Goal: Task Accomplishment & Management: Manage account settings

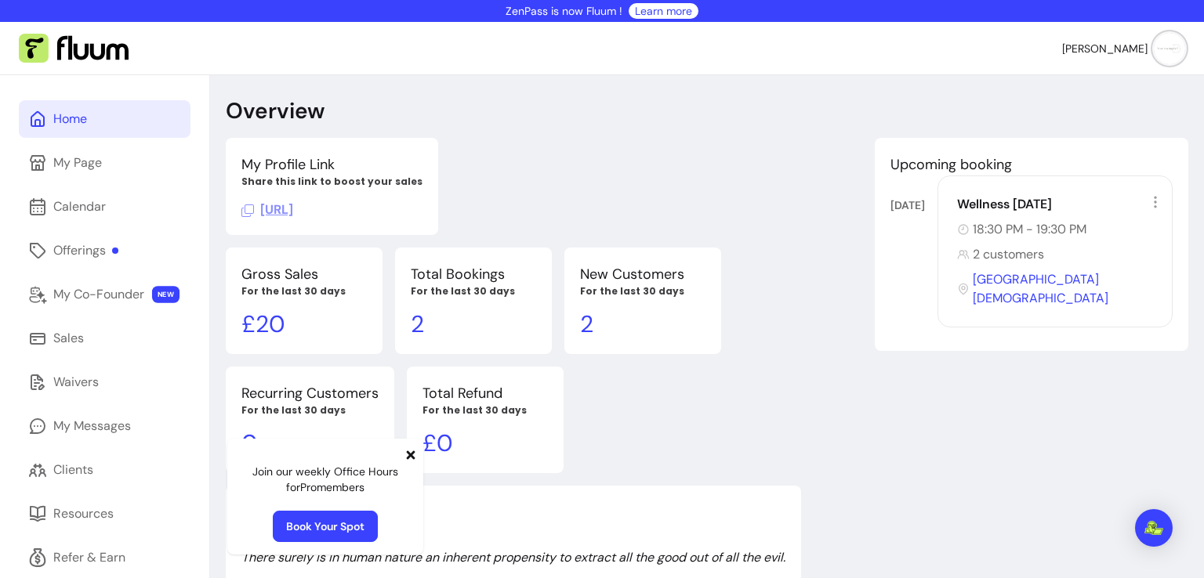
click at [412, 457] on icon at bounding box center [411, 455] width 9 height 9
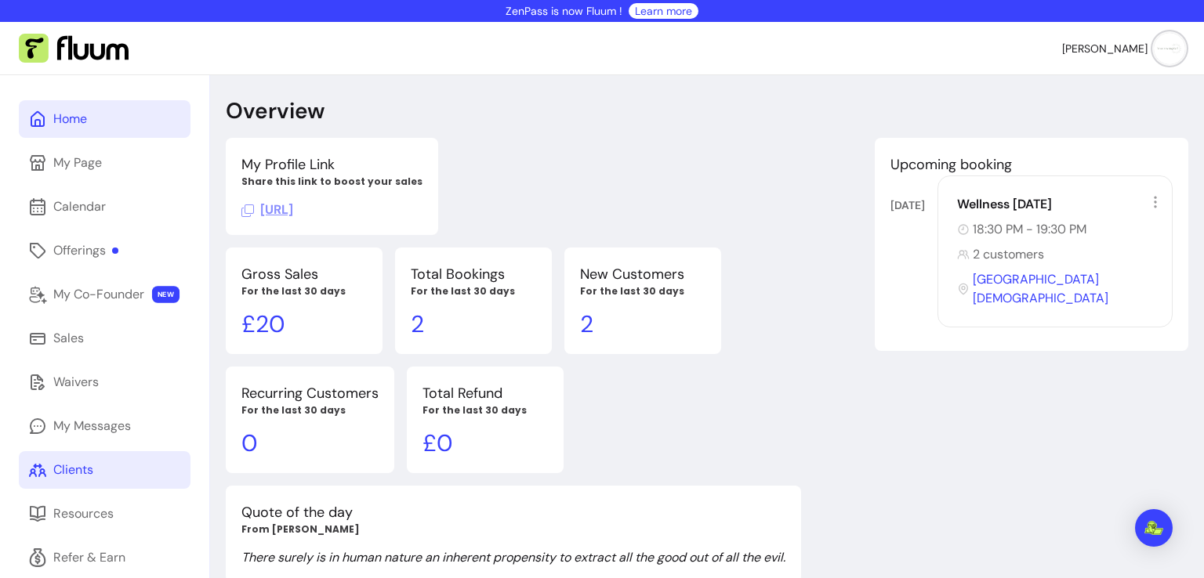
click at [92, 464] on div "Clients" at bounding box center [73, 470] width 40 height 19
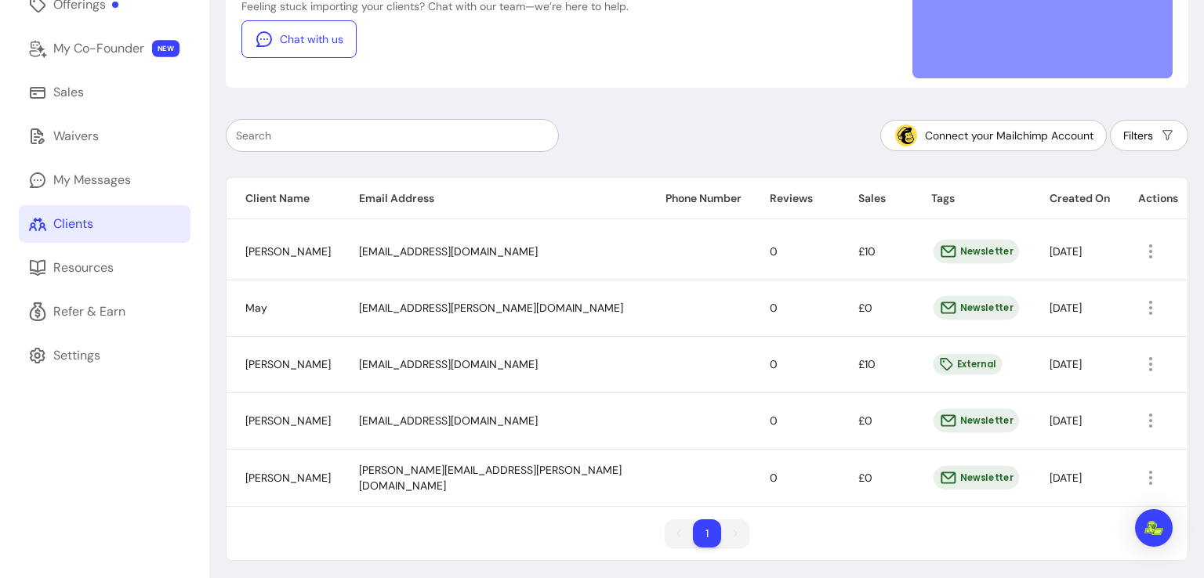
scroll to position [249, 0]
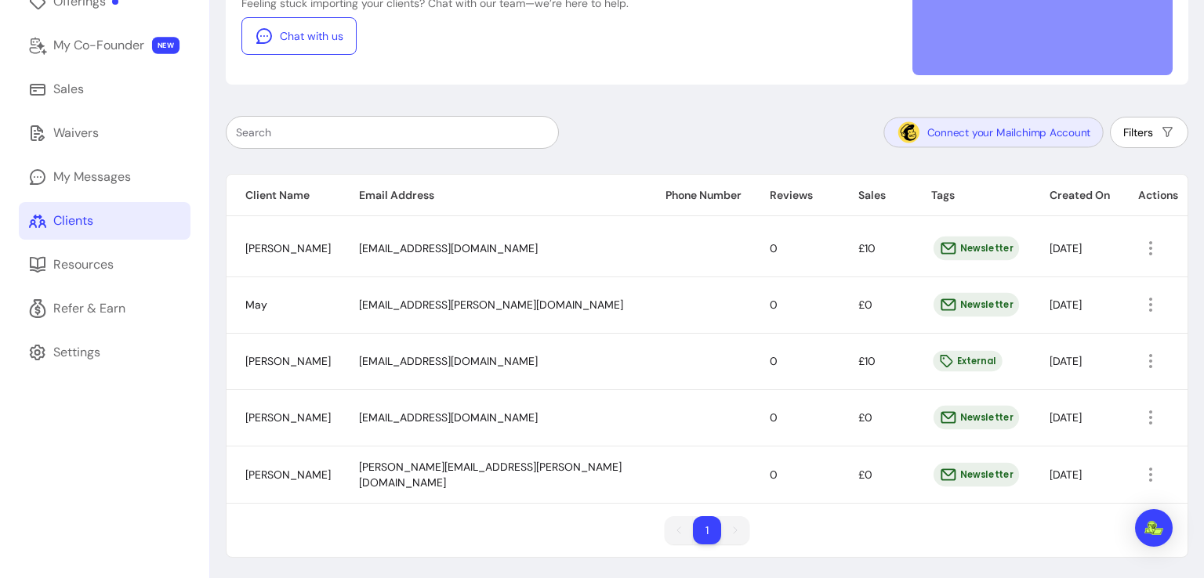
click at [962, 132] on button "Connect your Mailchimp Account" at bounding box center [992, 133] width 219 height 31
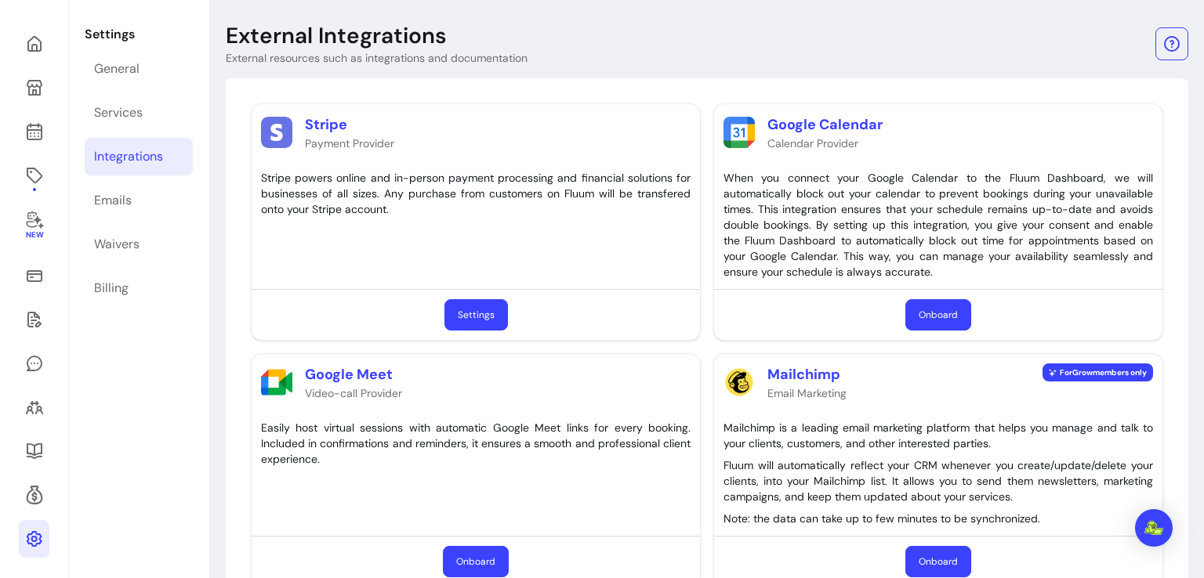
scroll to position [132, 0]
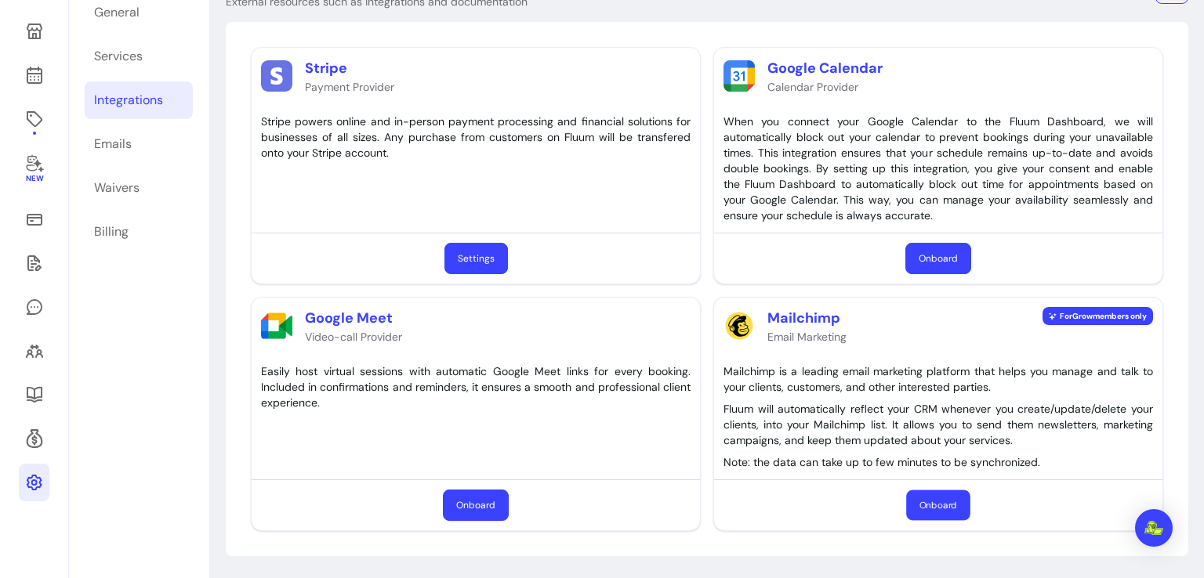
click at [949, 509] on button "Onboard" at bounding box center [937, 506] width 63 height 31
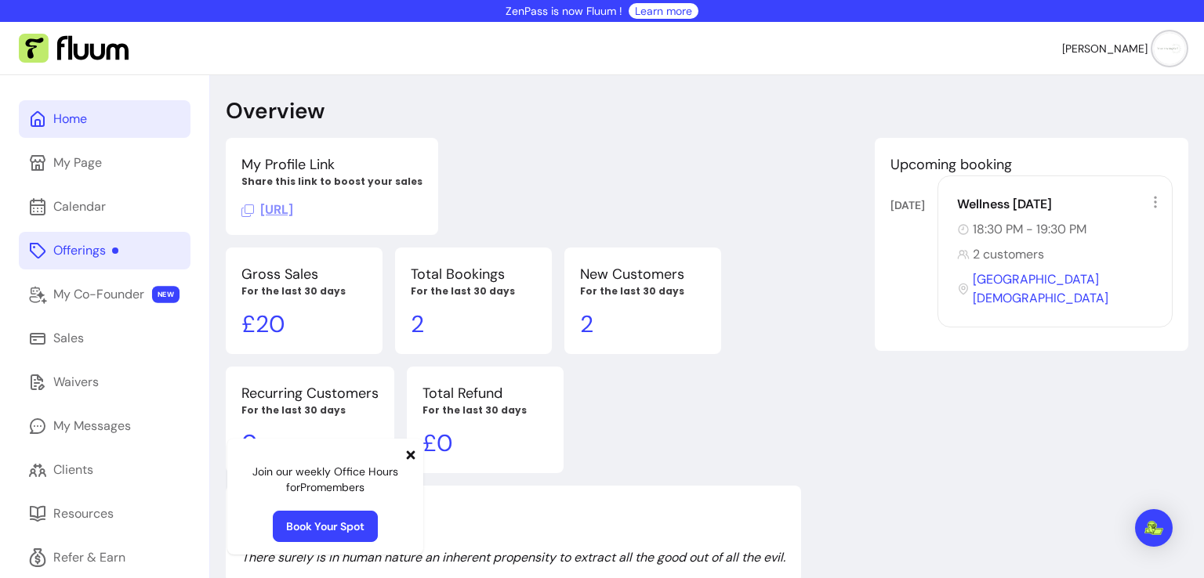
click at [64, 261] on link "Offerings" at bounding box center [105, 251] width 172 height 38
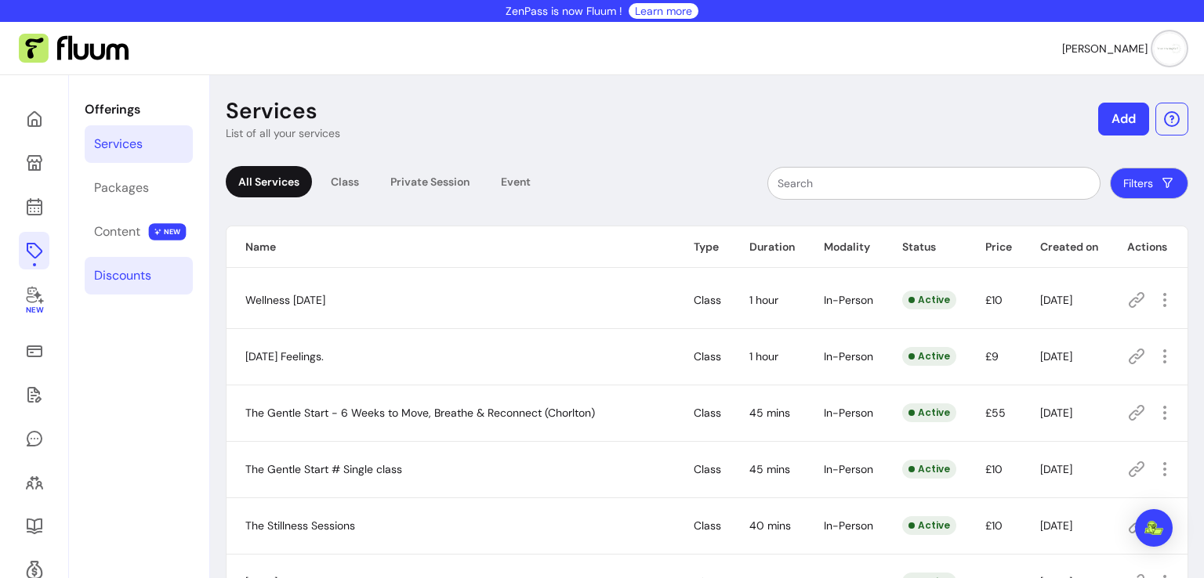
click at [132, 267] on div "Discounts" at bounding box center [122, 275] width 57 height 19
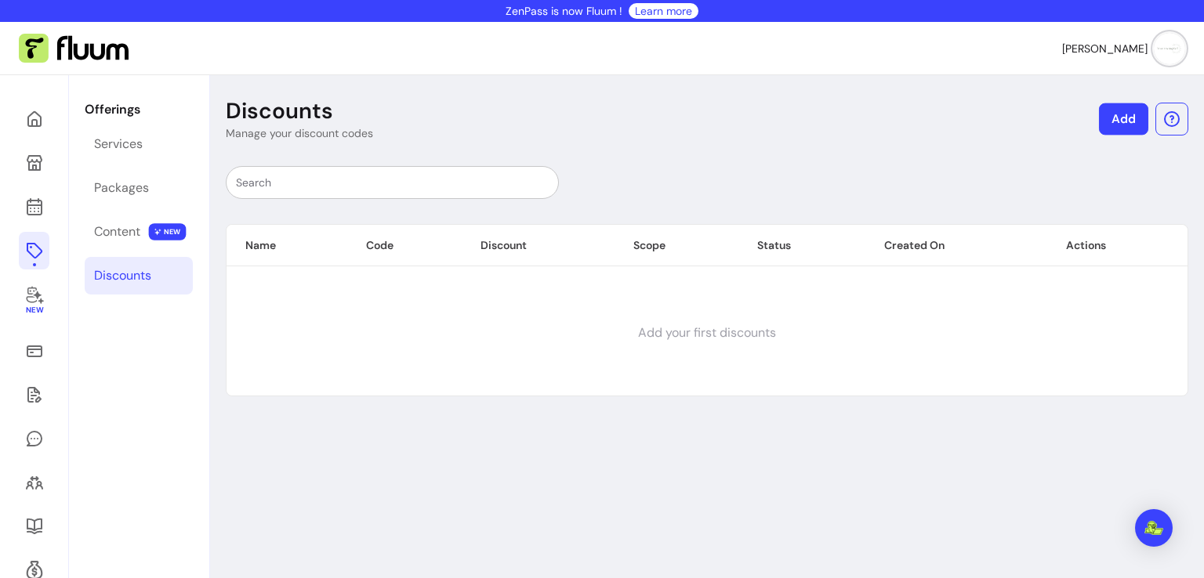
click at [1110, 127] on link "Add" at bounding box center [1123, 119] width 49 height 32
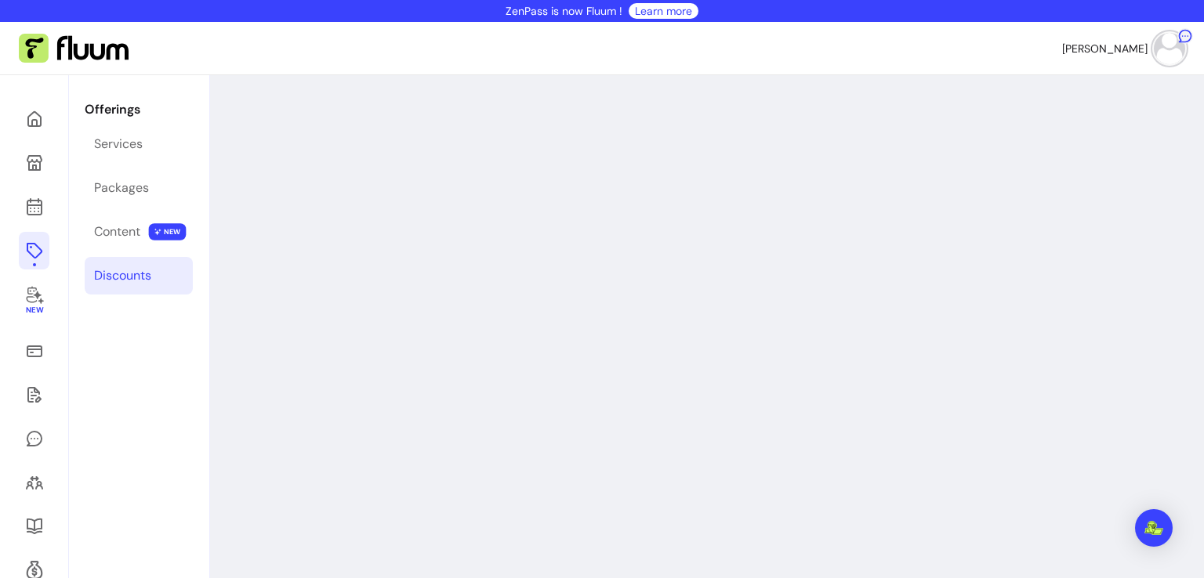
select select "****"
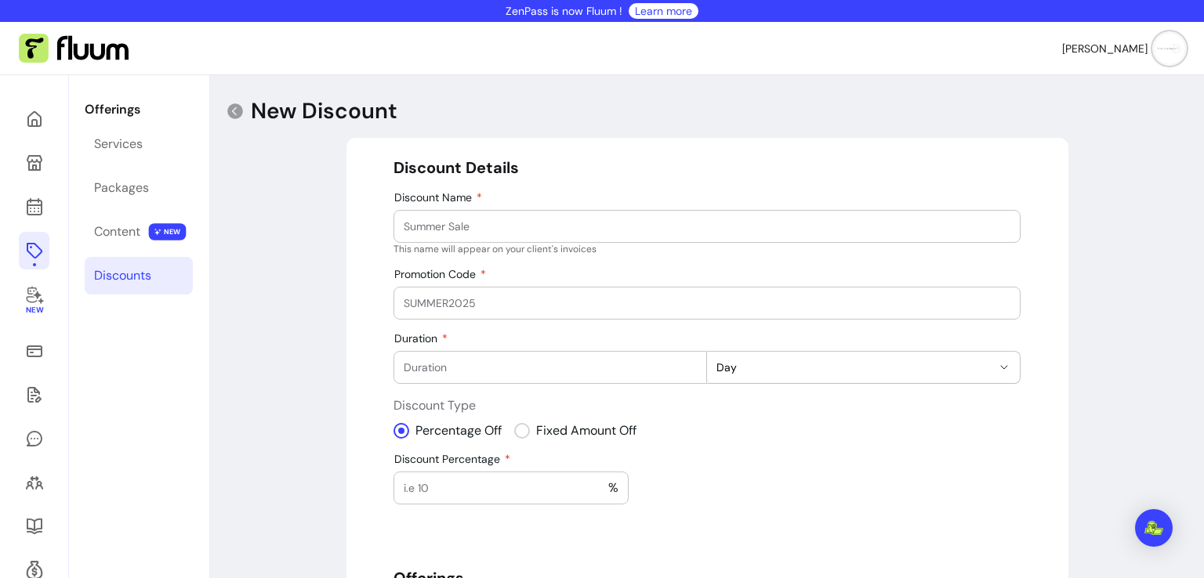
click at [651, 222] on input "Discount Name" at bounding box center [707, 227] width 607 height 16
type input "Newsletter"
click at [561, 302] on input "Promotion Code" at bounding box center [707, 303] width 607 height 16
type input "L"
type input "NEWSLETTER30"
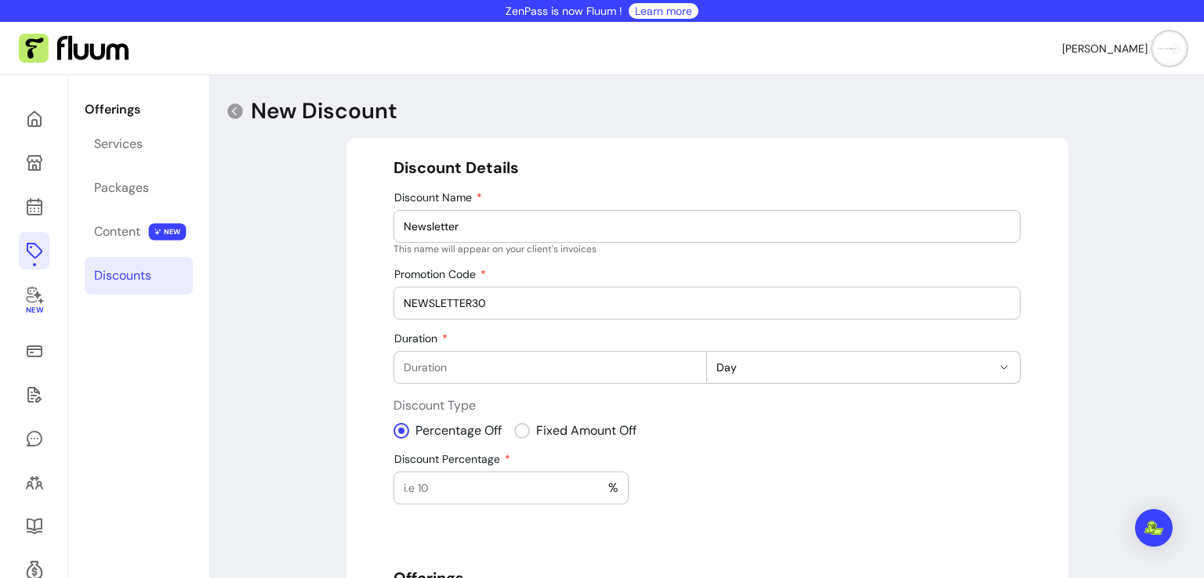
click at [499, 365] on input "Duration" at bounding box center [550, 368] width 293 height 16
type input "1"
click at [684, 360] on input "1" at bounding box center [550, 368] width 293 height 16
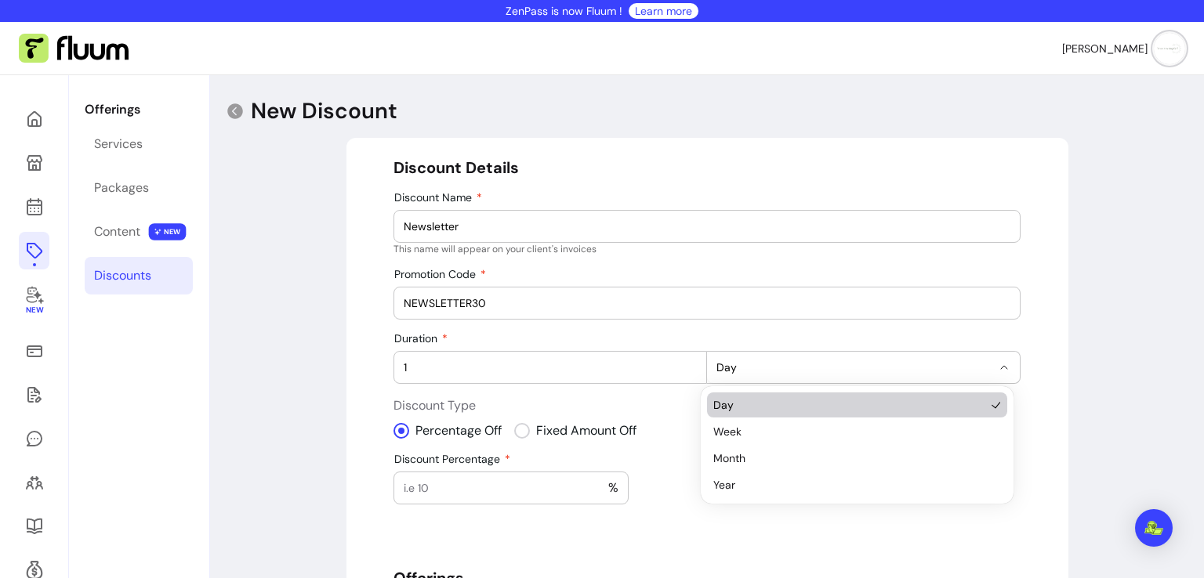
click at [1003, 370] on icon "button" at bounding box center [1004, 367] width 13 height 13
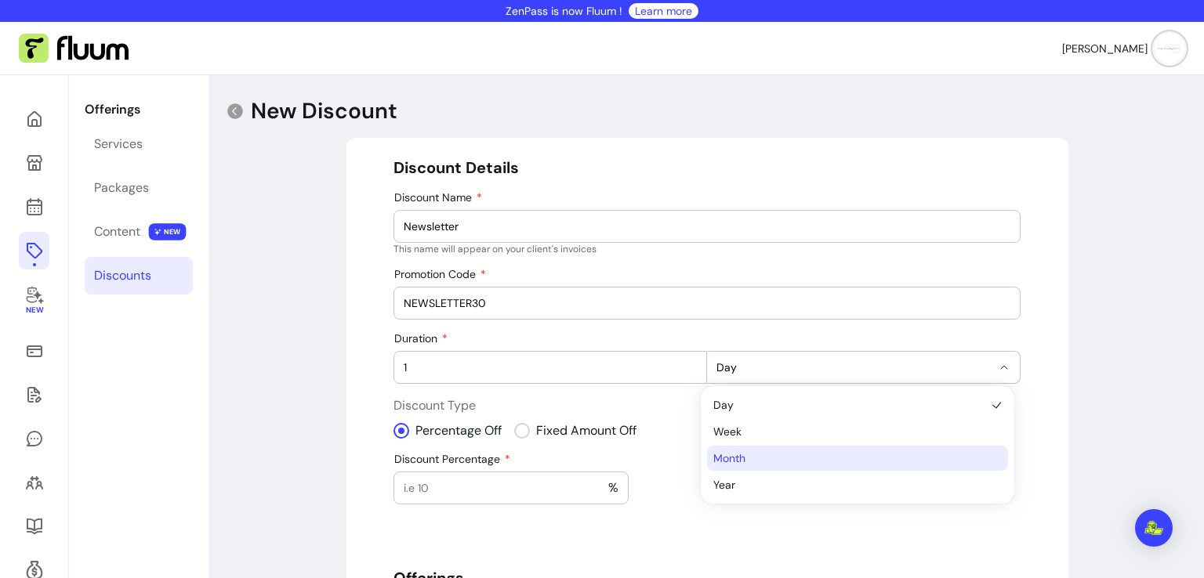
click at [887, 446] on li "Month" at bounding box center [857, 458] width 300 height 25
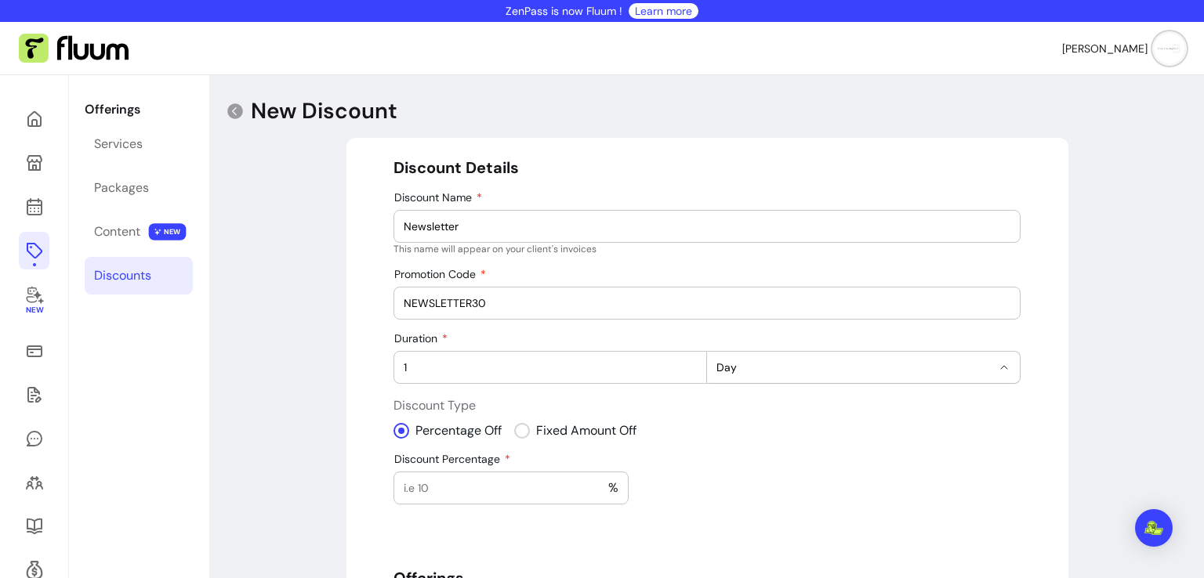
select select "******"
click at [503, 483] on input "Discount Percentage" at bounding box center [506, 488] width 205 height 16
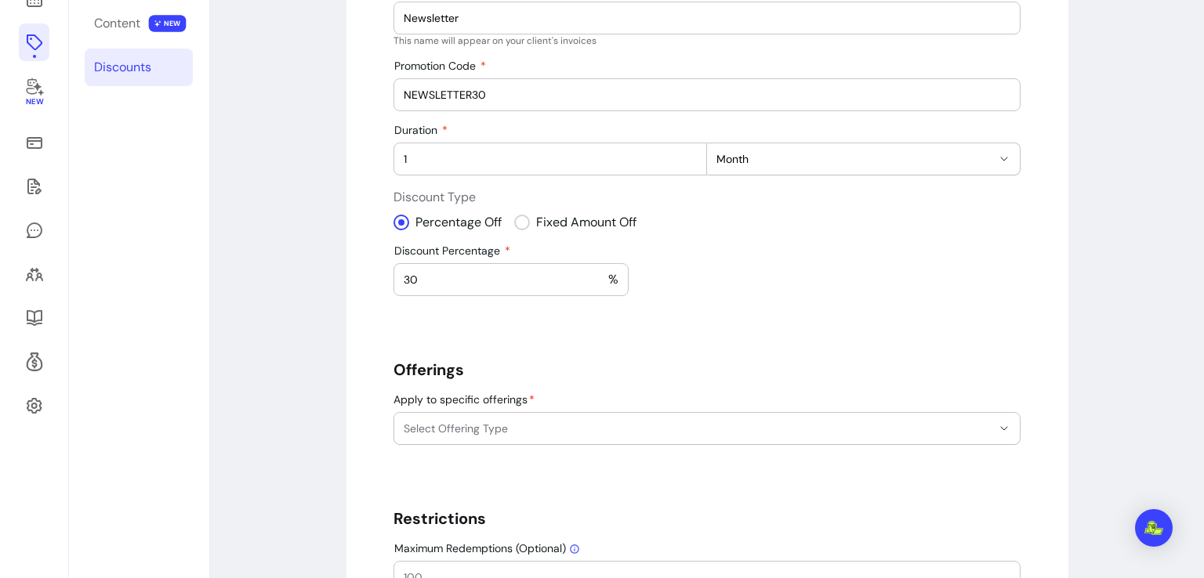
scroll to position [218, 0]
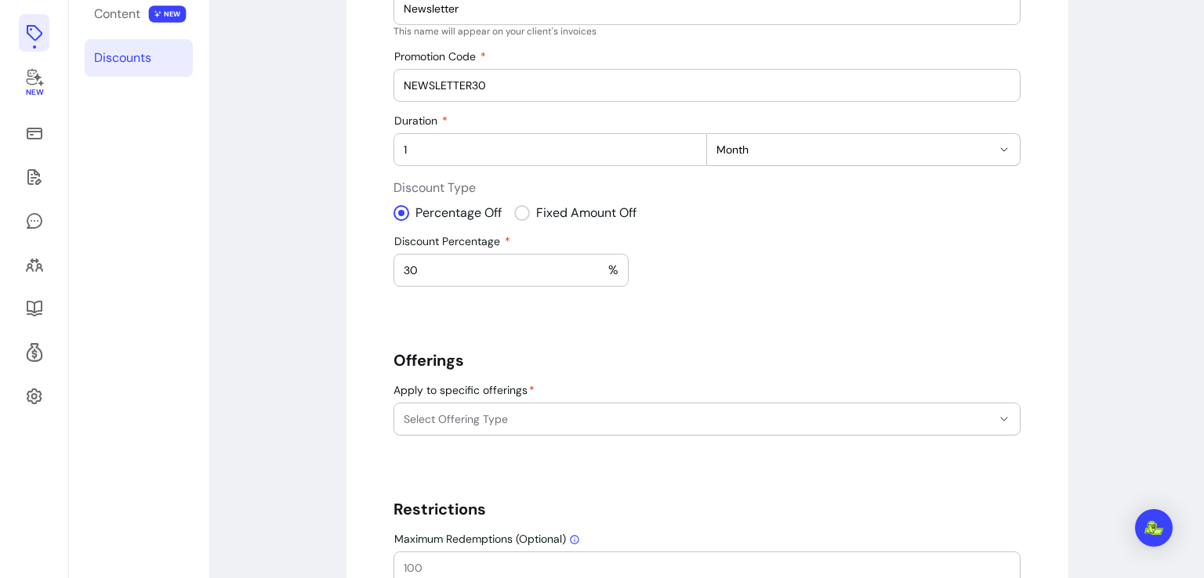
type input "30"
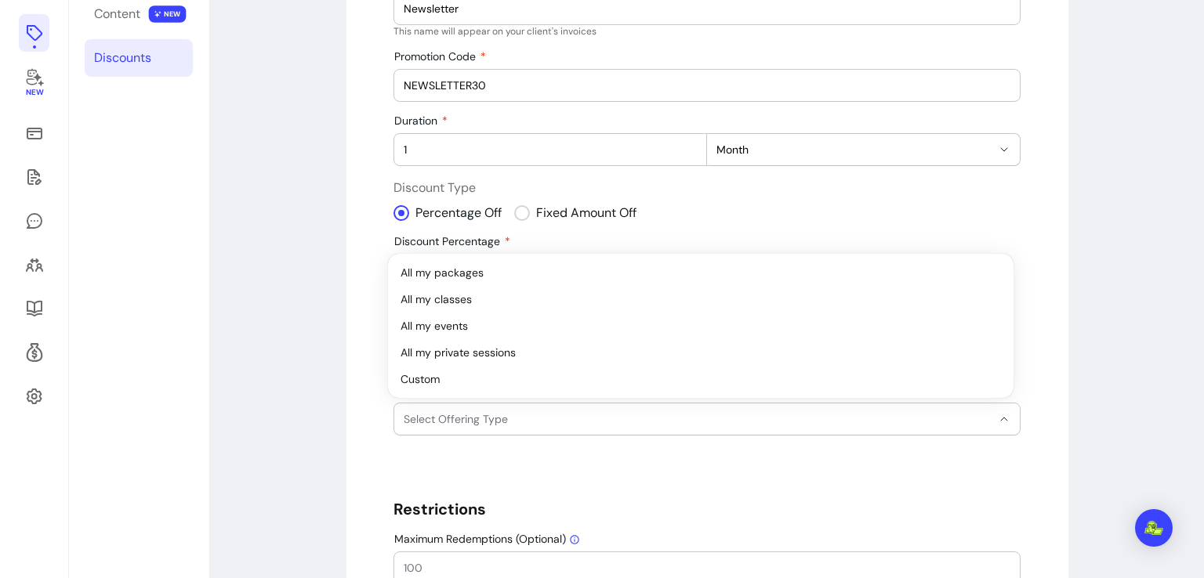
click at [990, 424] on button "Select Offering Type" at bounding box center [706, 419] width 625 height 31
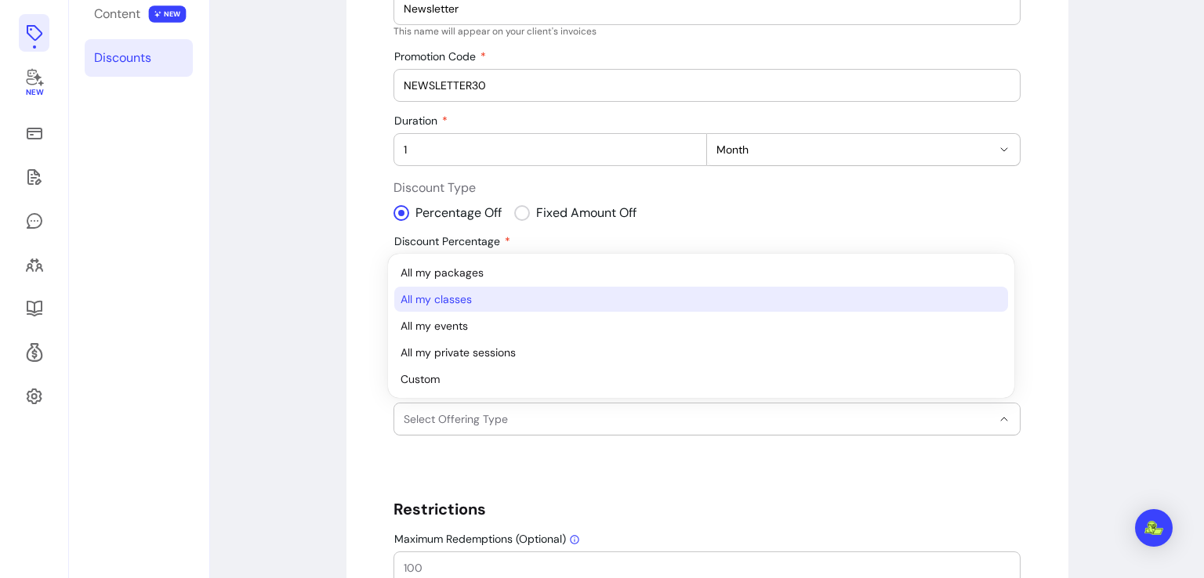
click at [932, 292] on span "All my classes" at bounding box center [692, 300] width 585 height 16
select select "*******"
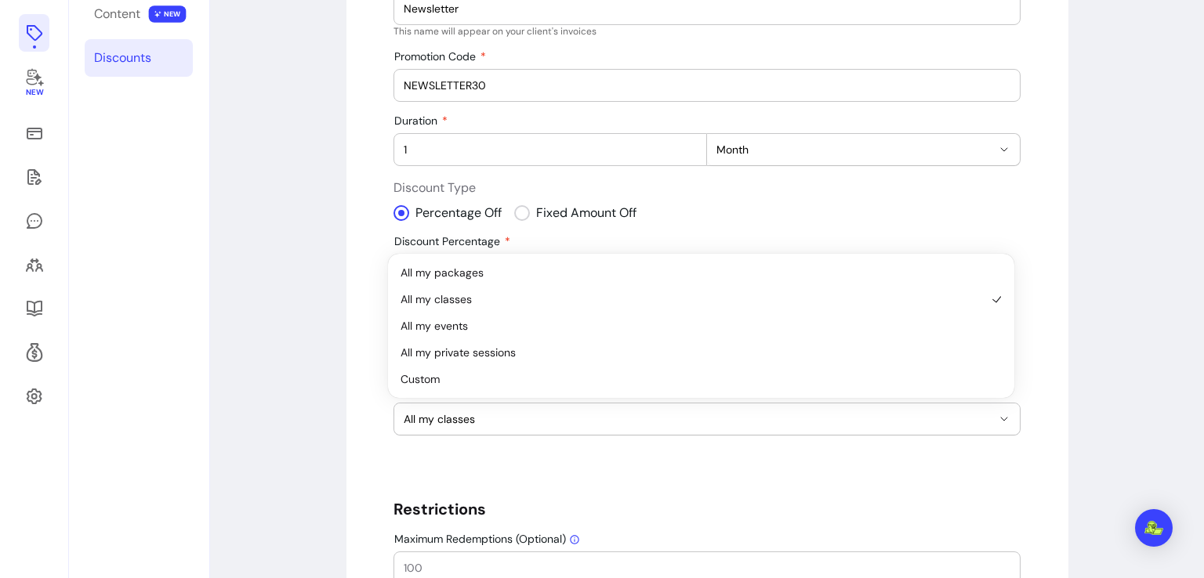
click at [972, 490] on div "**********" at bounding box center [706, 284] width 627 height 690
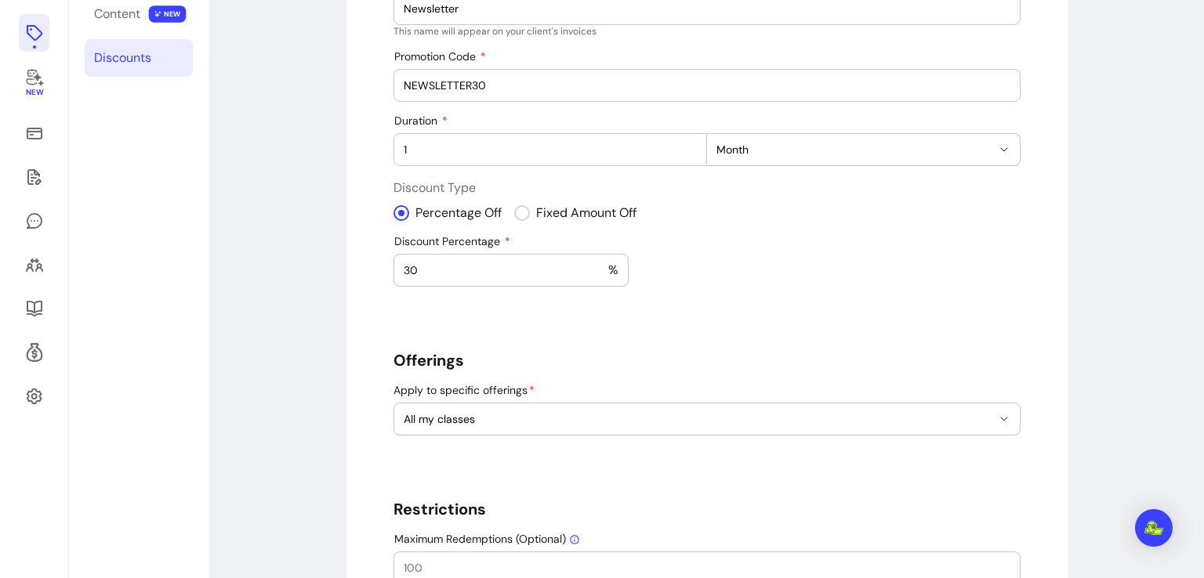
scroll to position [307, 0]
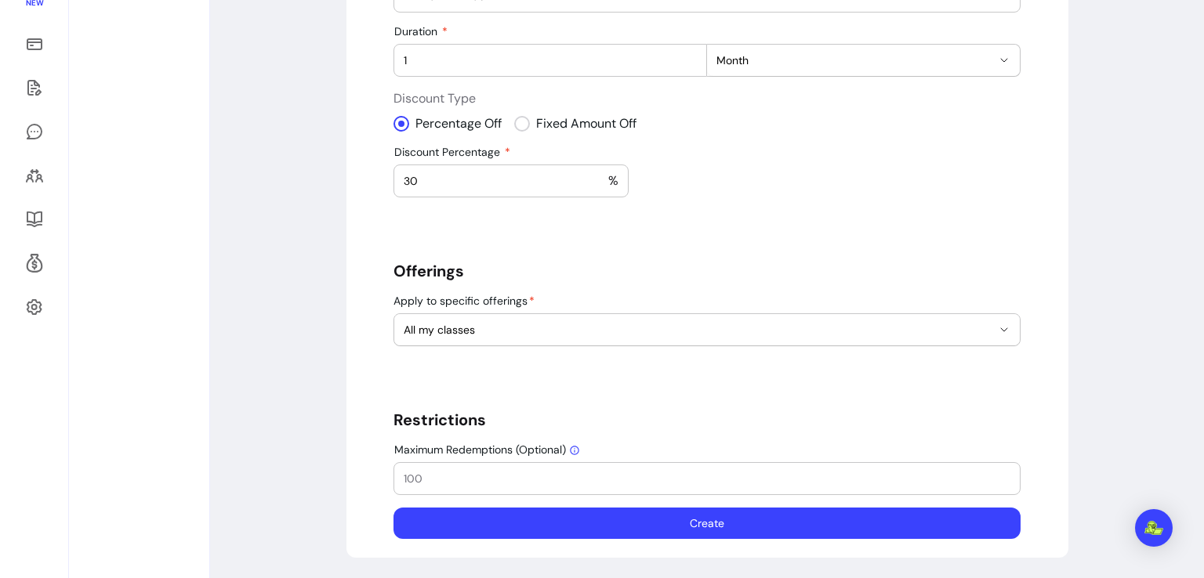
click at [556, 477] on input "Maximum Redemptions (Optional)" at bounding box center [707, 479] width 607 height 16
type input "1"
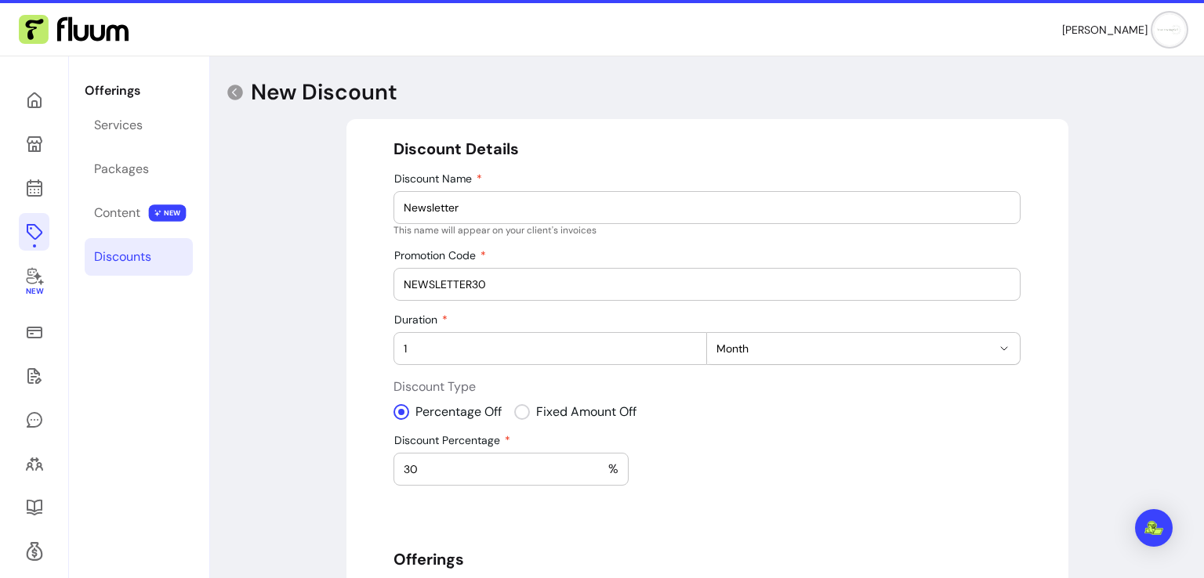
scroll to position [0, 0]
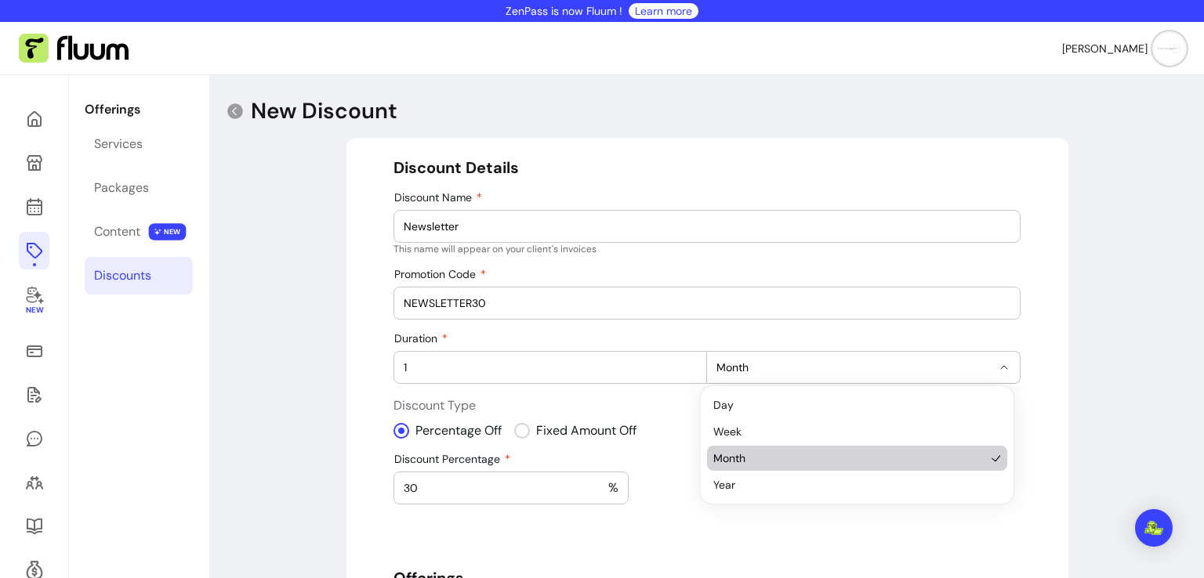
click at [759, 379] on button "Month" at bounding box center [863, 367] width 313 height 31
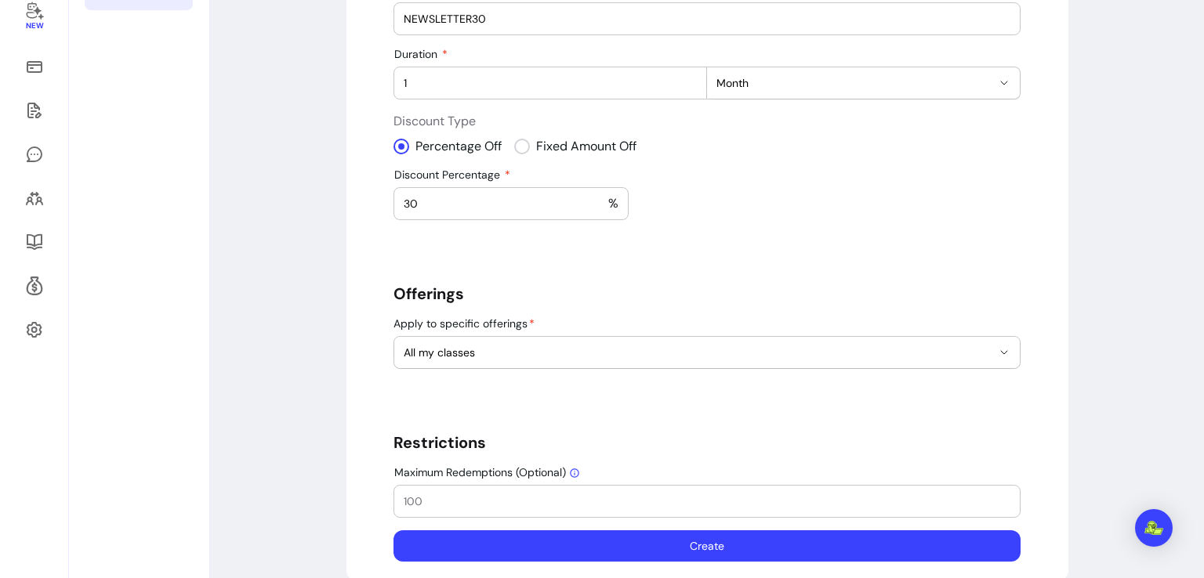
scroll to position [307, 0]
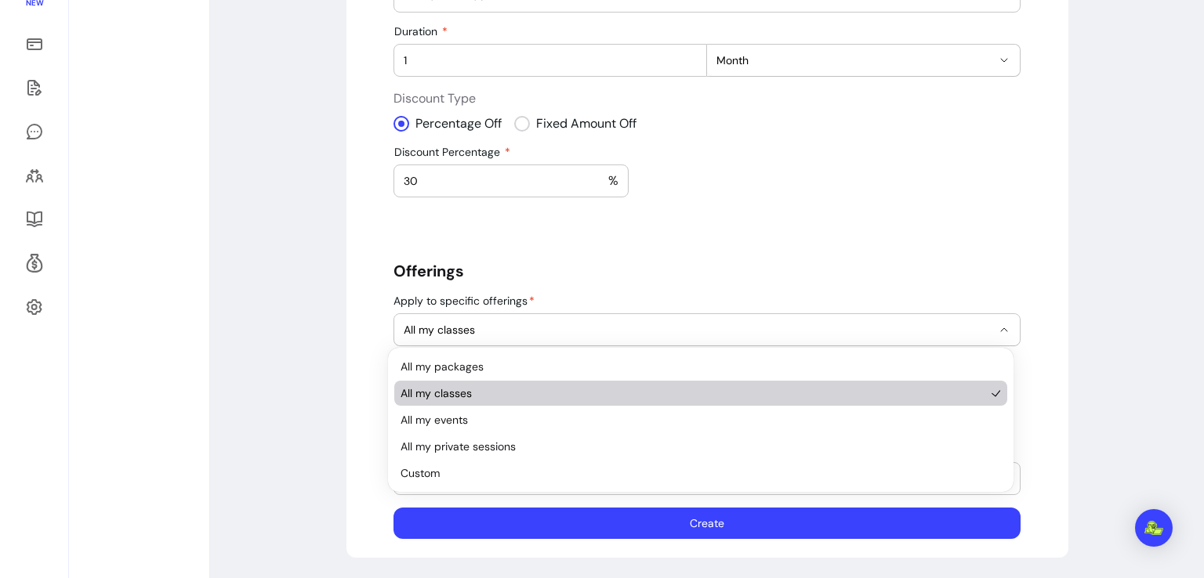
click at [1003, 328] on icon "button" at bounding box center [1004, 330] width 13 height 13
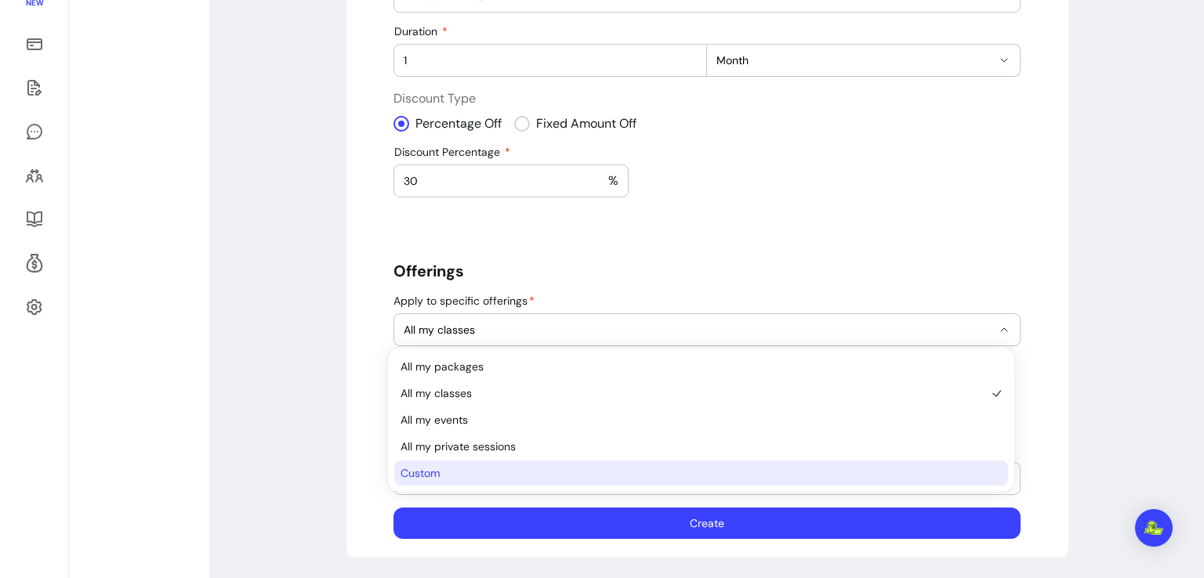
click at [827, 477] on span "Custom" at bounding box center [692, 473] width 585 height 16
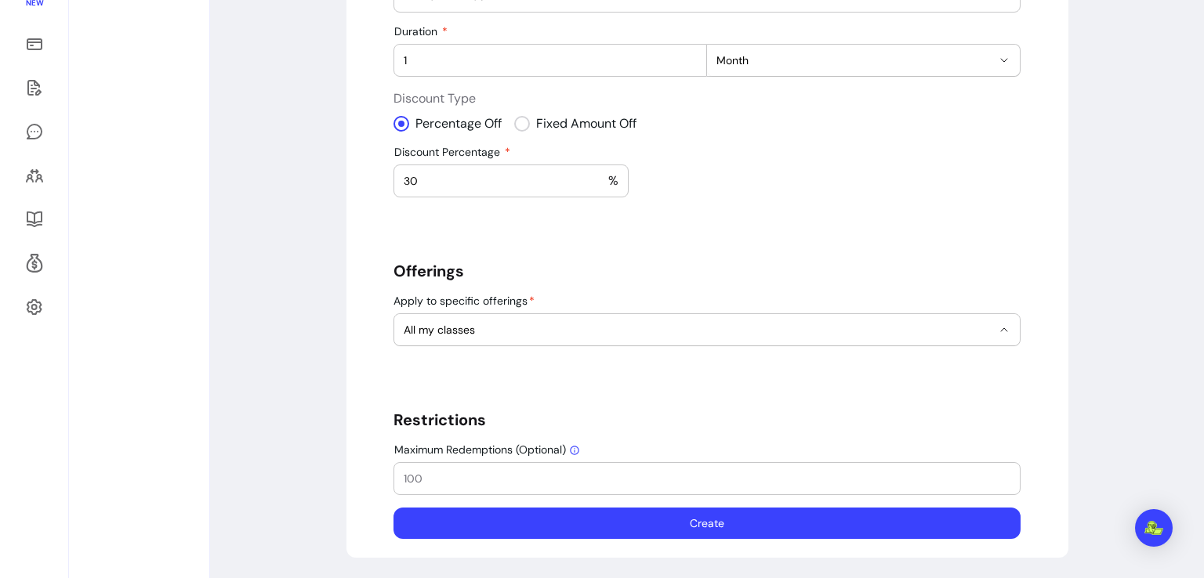
select select "******"
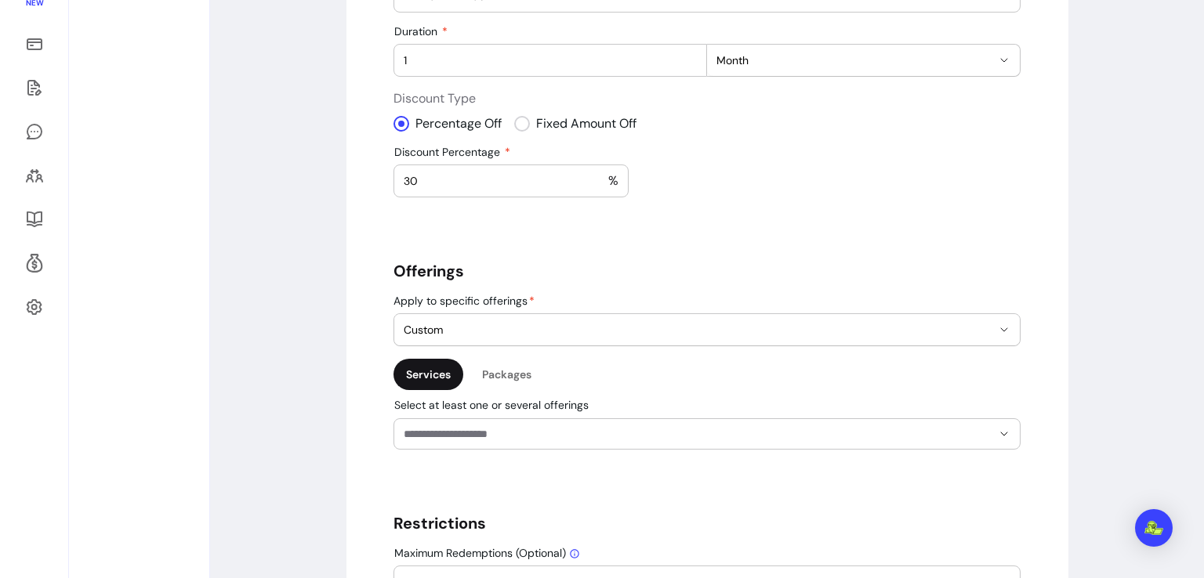
click at [493, 422] on div at bounding box center [707, 434] width 607 height 30
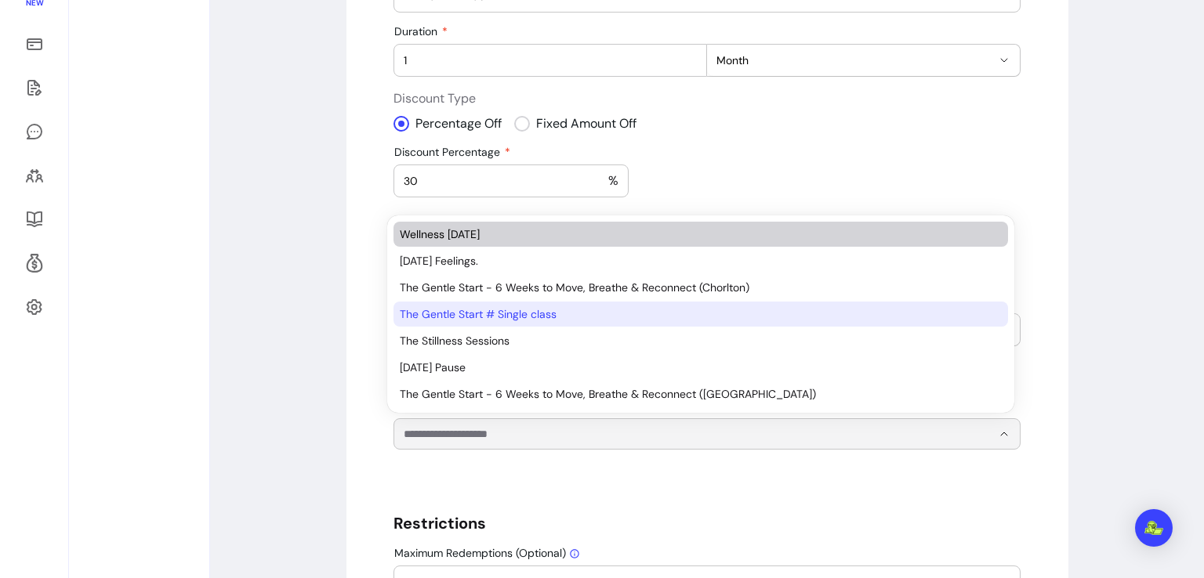
click at [758, 234] on span "Wellness [DATE]" at bounding box center [693, 234] width 586 height 16
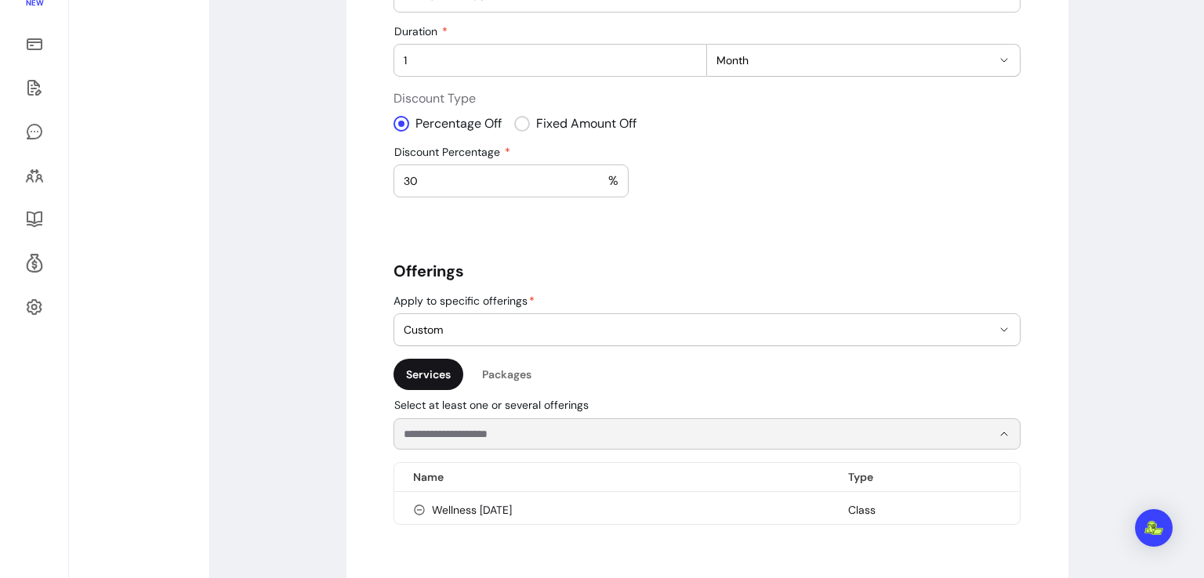
click at [760, 436] on input "Select at least one or several offerings" at bounding box center [685, 434] width 563 height 16
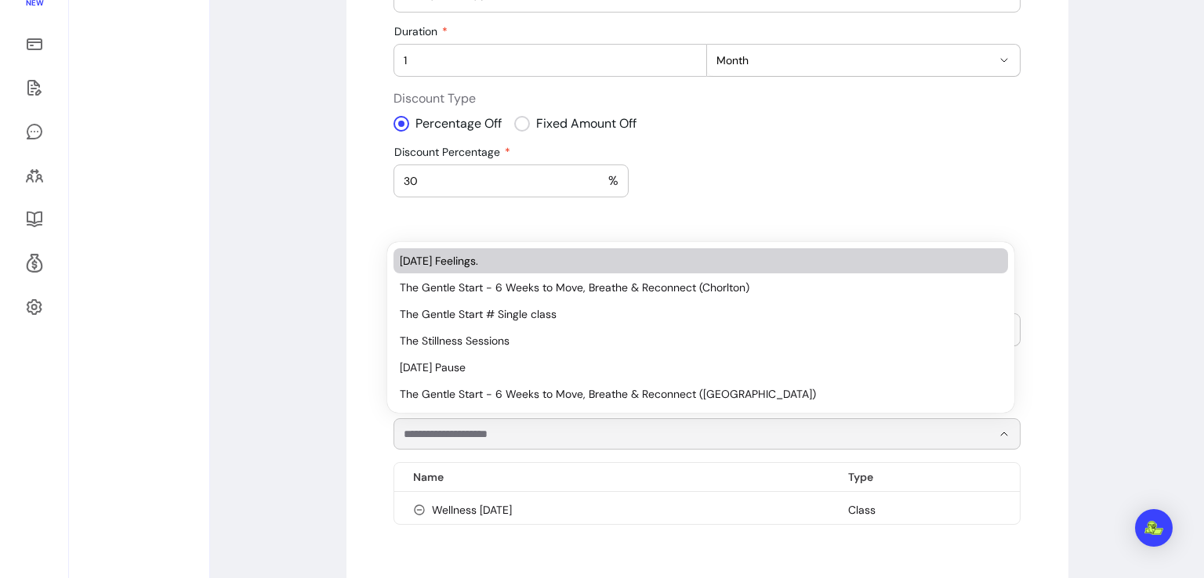
click at [625, 264] on span "[DATE] Feelings." at bounding box center [693, 261] width 586 height 16
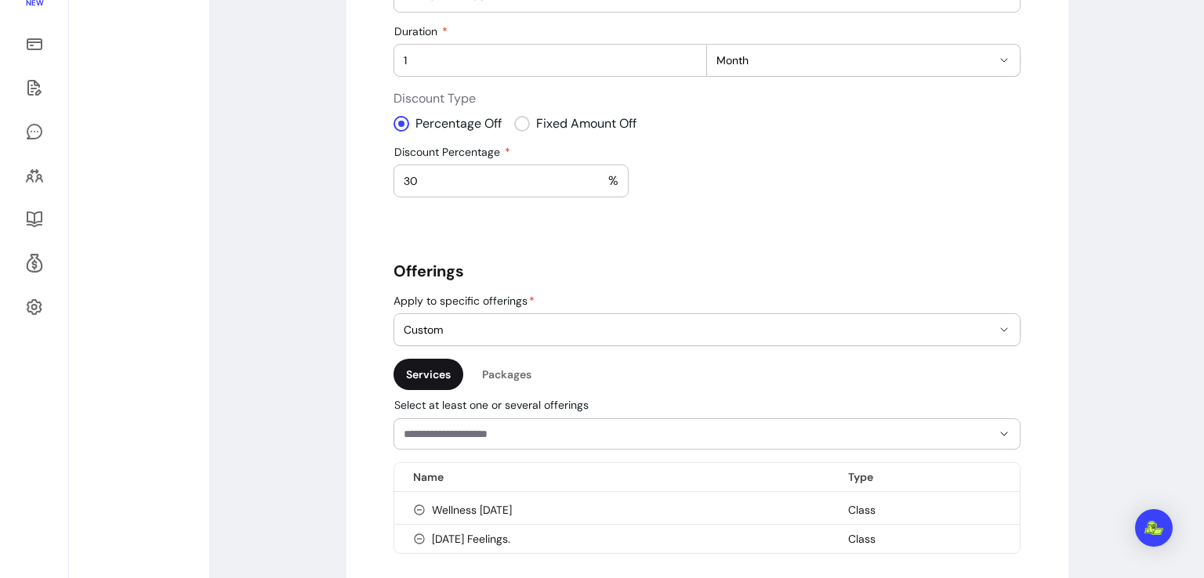
scroll to position [514, 0]
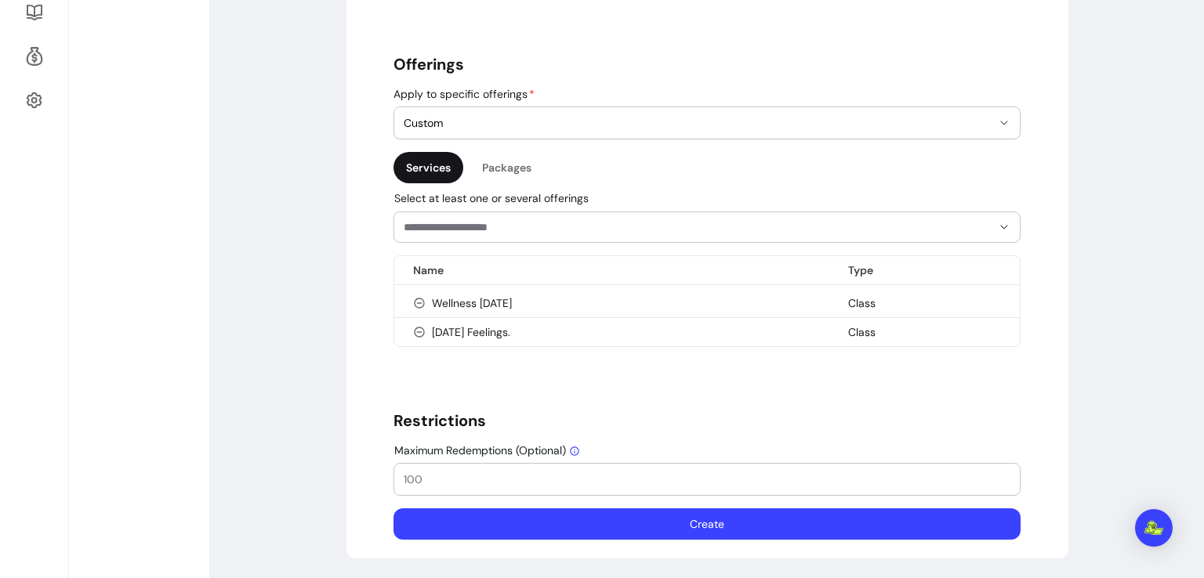
click at [439, 472] on input "Maximum Redemptions (Optional)" at bounding box center [707, 480] width 607 height 16
type input "5"
click at [701, 515] on button "Create" at bounding box center [707, 524] width 608 height 31
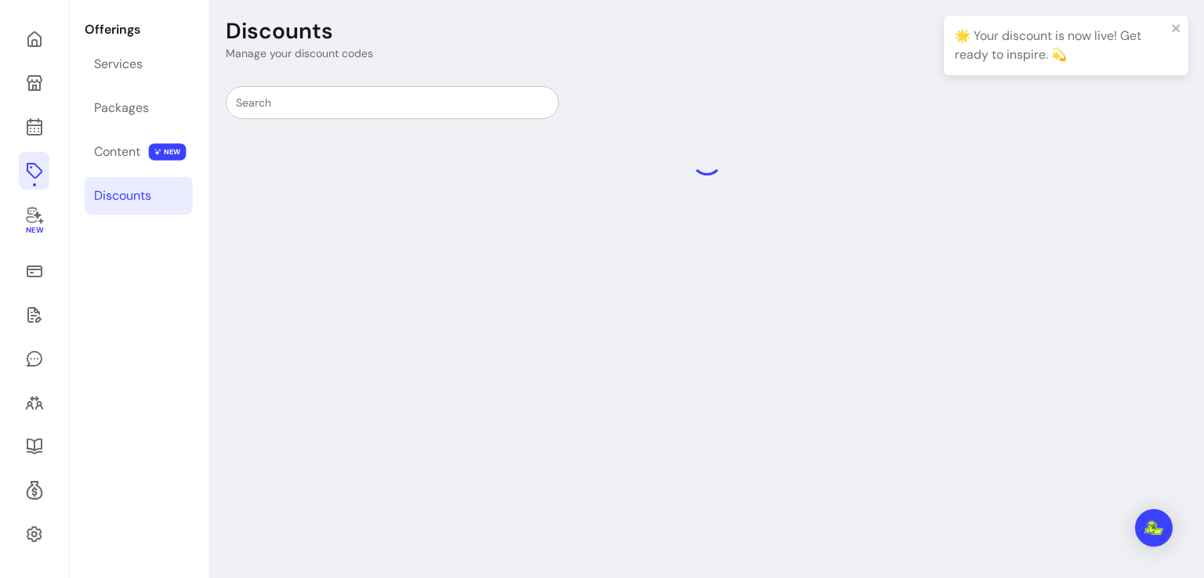
scroll to position [75, 0]
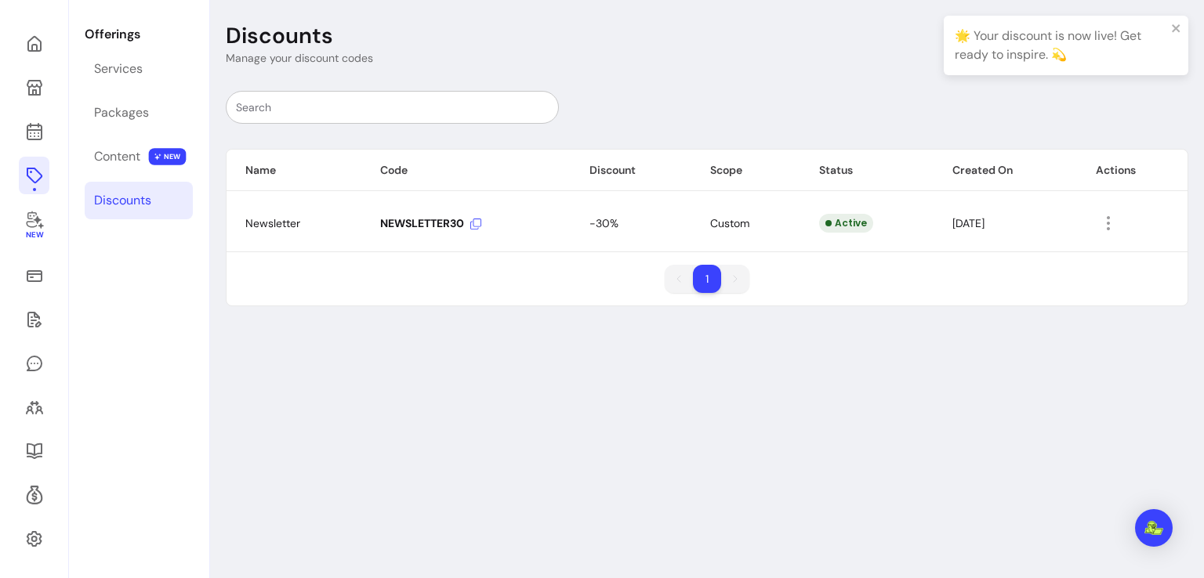
click at [473, 219] on icon at bounding box center [475, 224] width 11 height 11
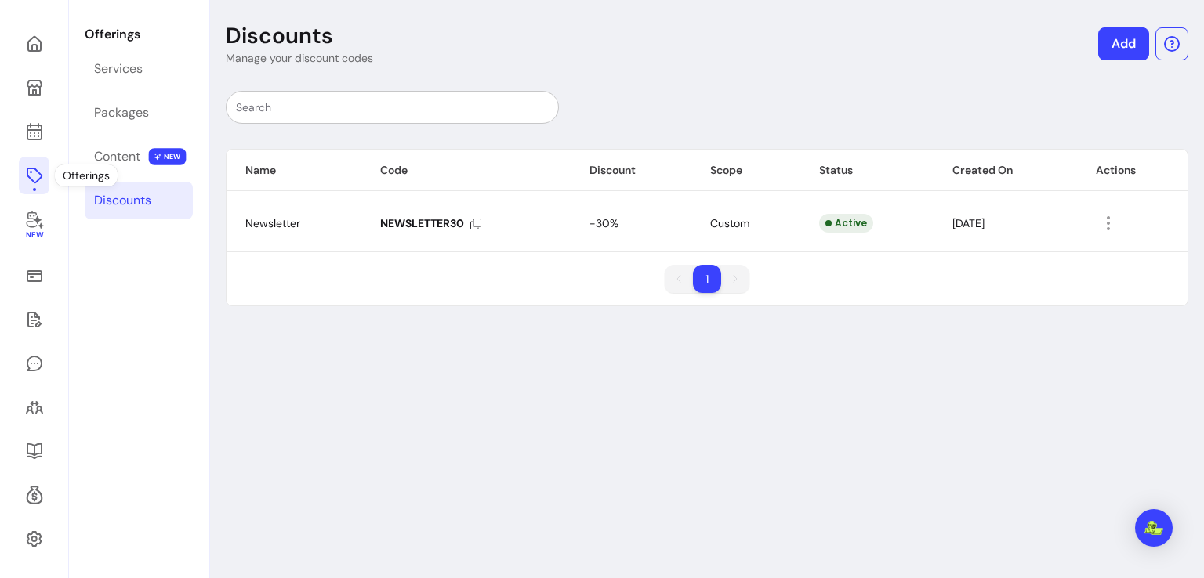
click at [26, 183] on icon at bounding box center [34, 175] width 19 height 19
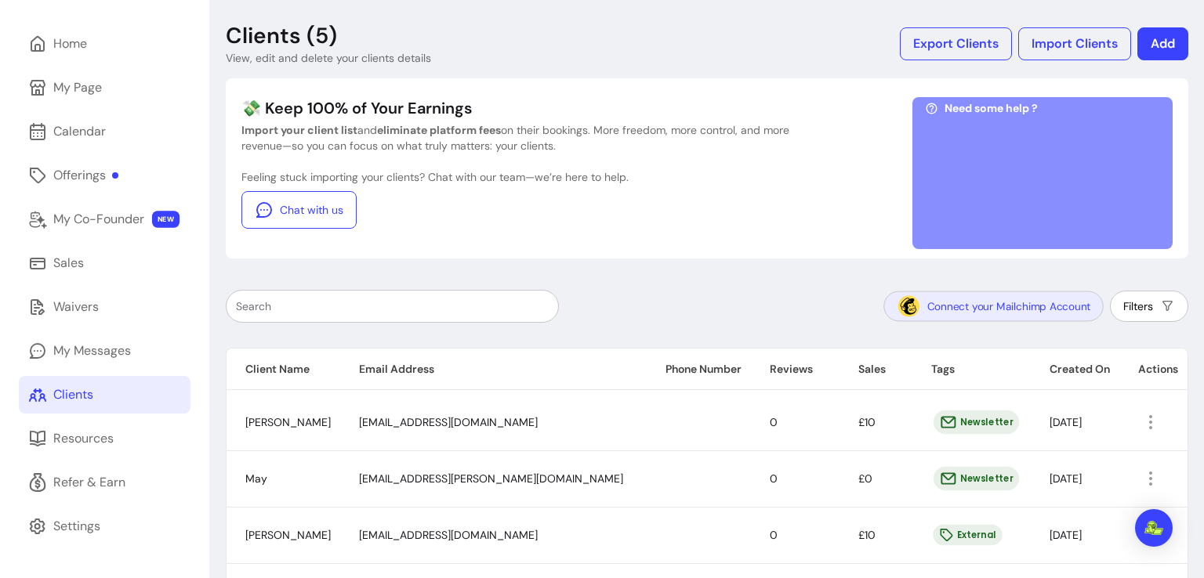
click at [979, 309] on button "Connect your Mailchimp Account" at bounding box center [992, 307] width 219 height 31
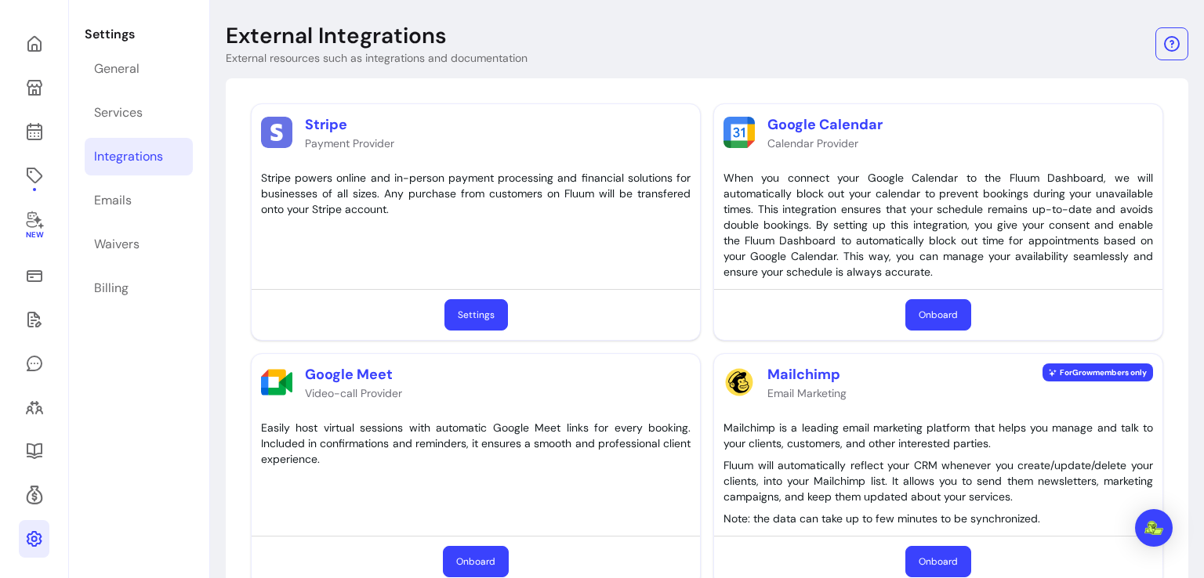
click at [927, 560] on button "Onboard" at bounding box center [938, 561] width 66 height 31
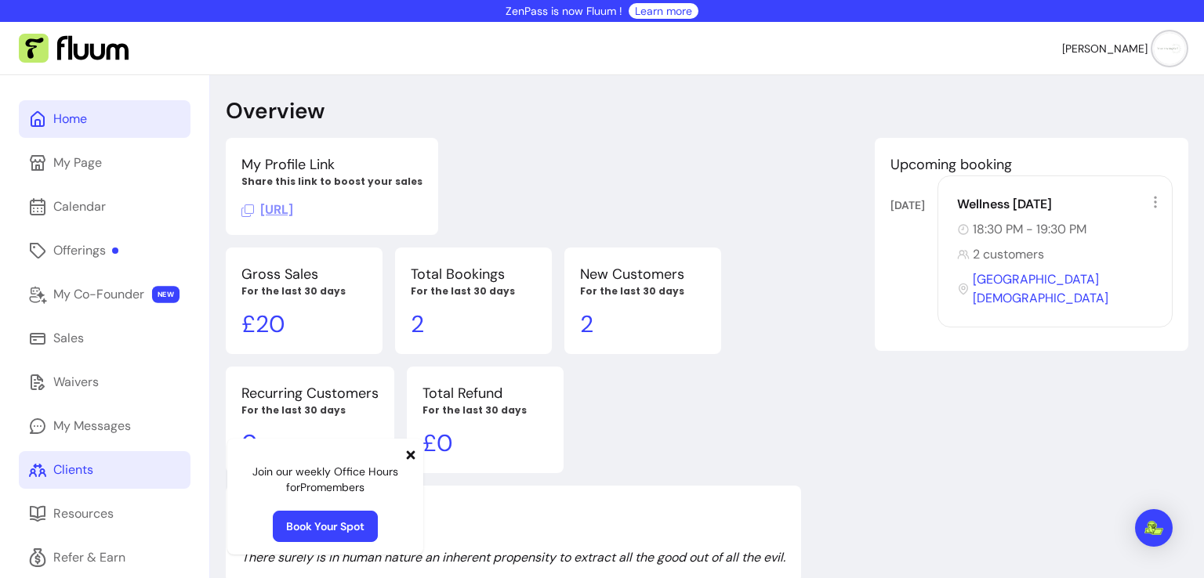
click at [81, 474] on div "Clients" at bounding box center [73, 470] width 40 height 19
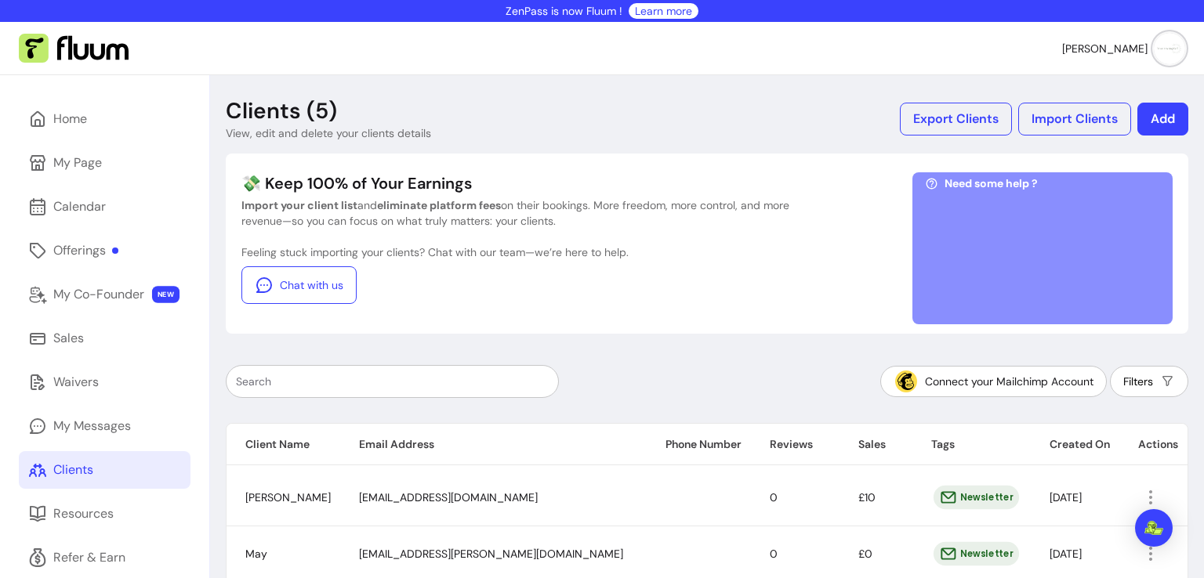
click at [94, 45] on img at bounding box center [74, 49] width 110 height 30
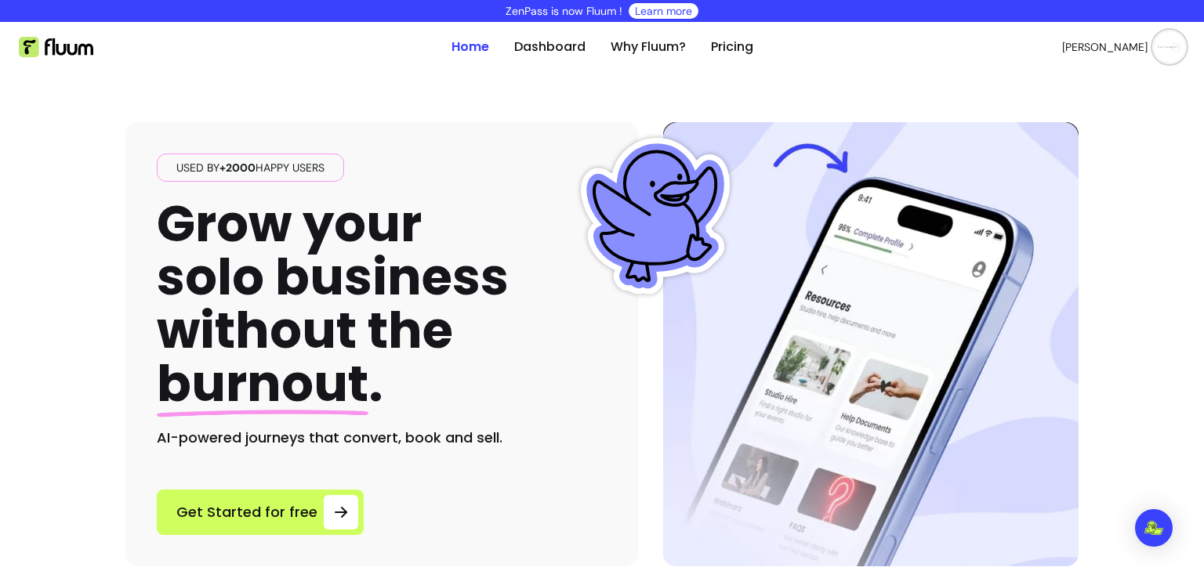
click at [1134, 48] on span "Ana P." at bounding box center [1104, 47] width 85 height 16
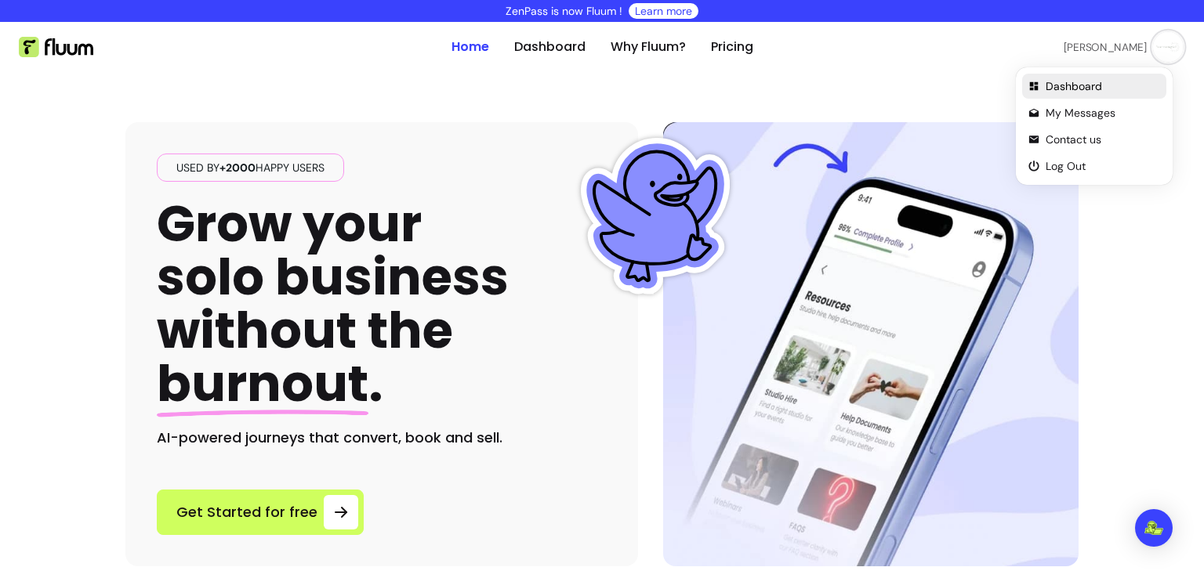
click at [1094, 87] on span "Dashboard" at bounding box center [1102, 86] width 114 height 16
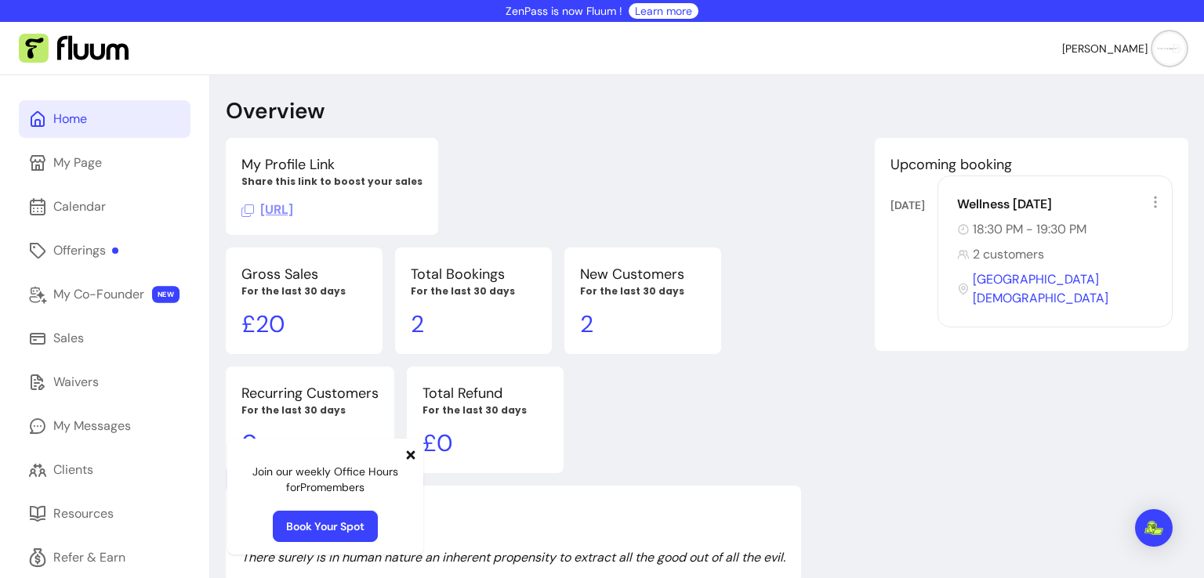
click at [293, 209] on span "https://fluum.ai/your-amazing-self" at bounding box center [267, 209] width 52 height 16
click at [85, 458] on link "Clients" at bounding box center [105, 470] width 172 height 38
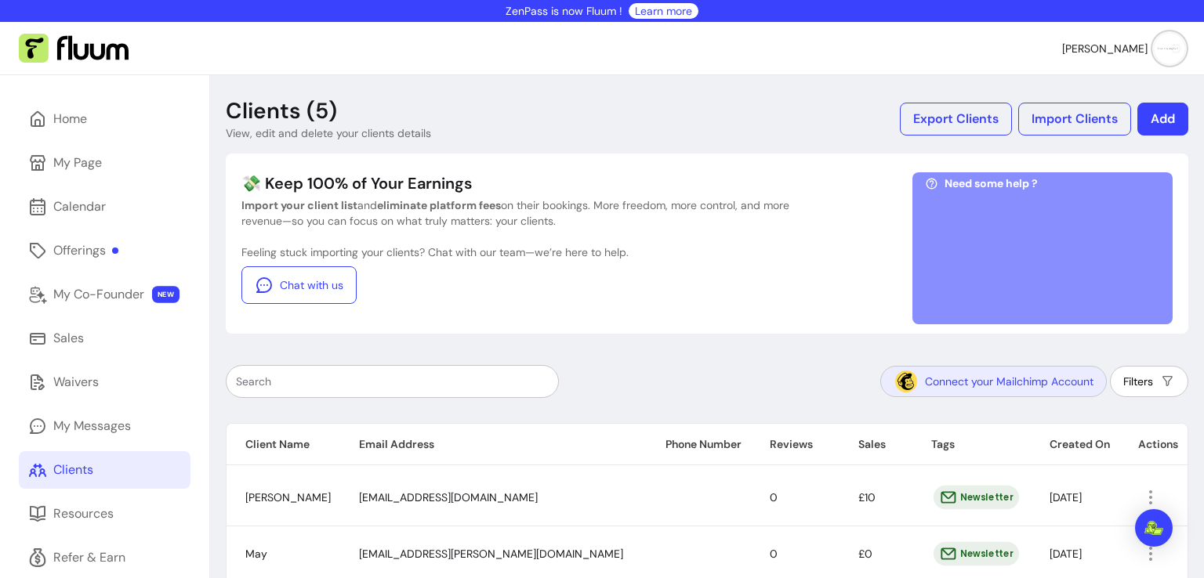
click at [1044, 385] on button "Connect your Mailchimp Account" at bounding box center [993, 381] width 226 height 31
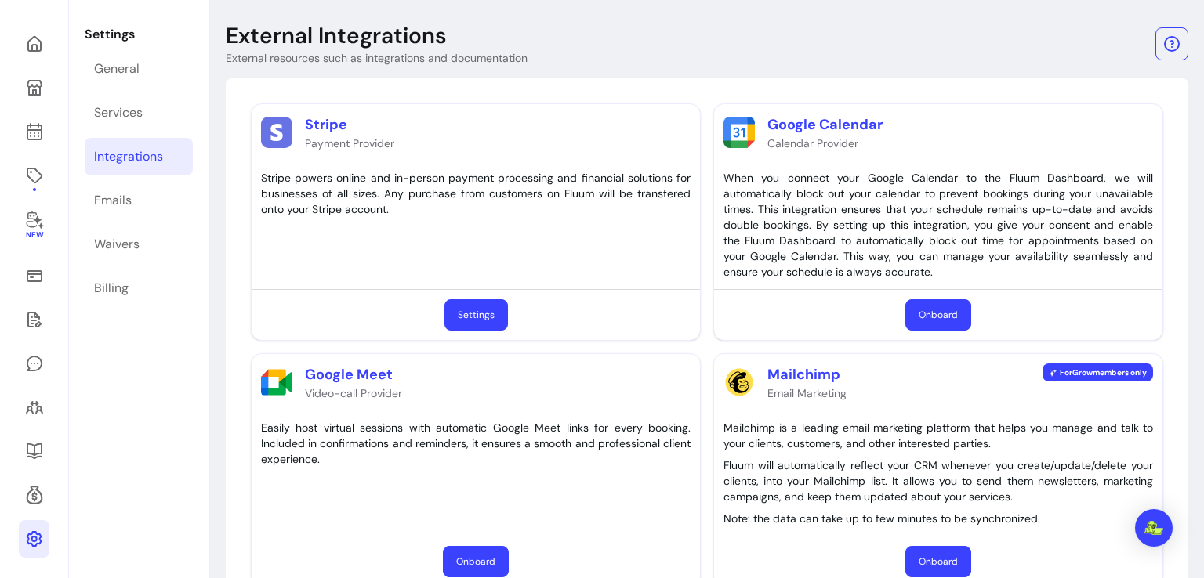
scroll to position [132, 0]
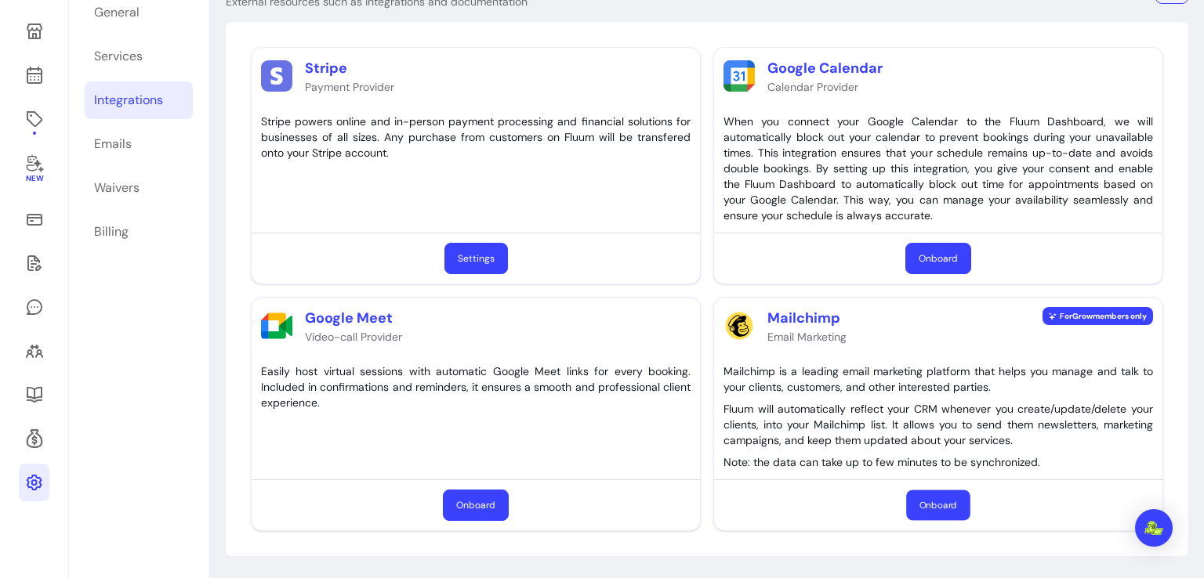
click at [919, 520] on button "Onboard" at bounding box center [937, 506] width 63 height 31
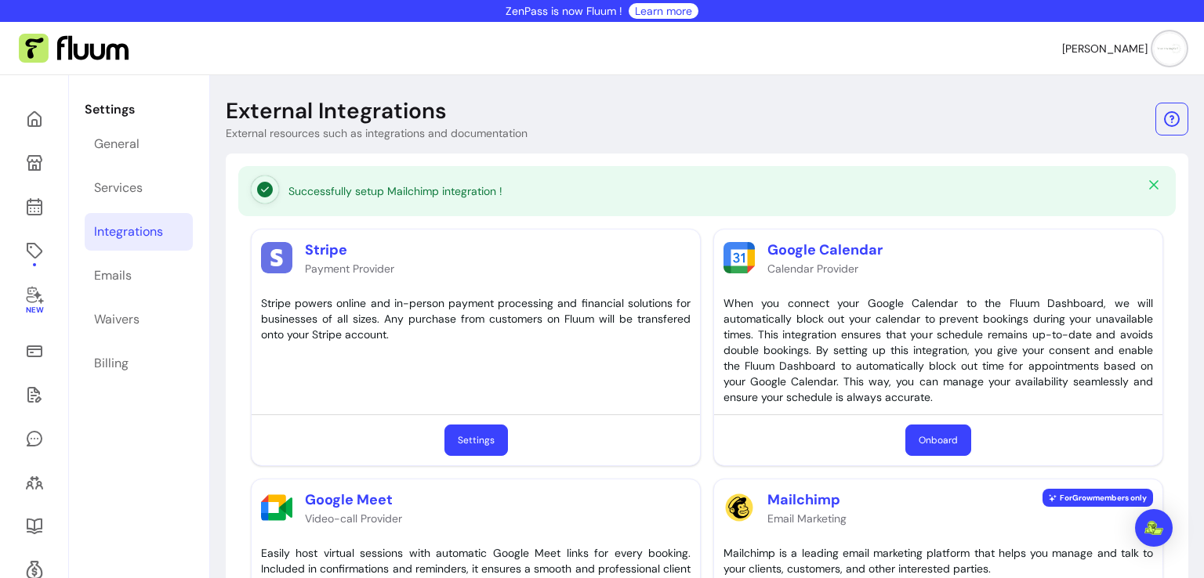
scroll to position [182, 0]
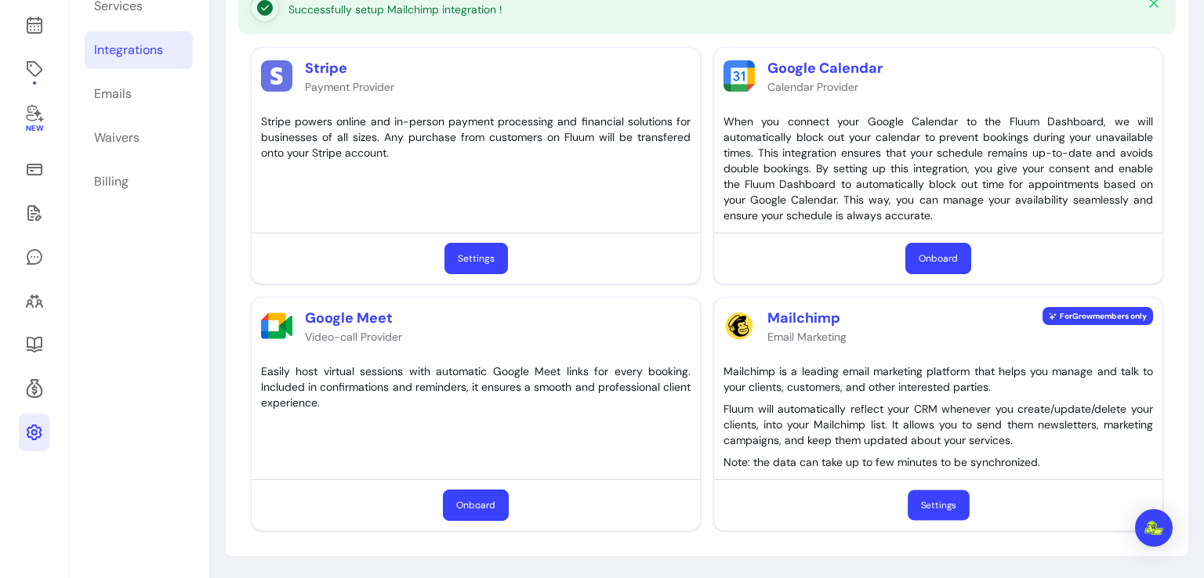
click at [915, 501] on button "Settings" at bounding box center [938, 506] width 62 height 31
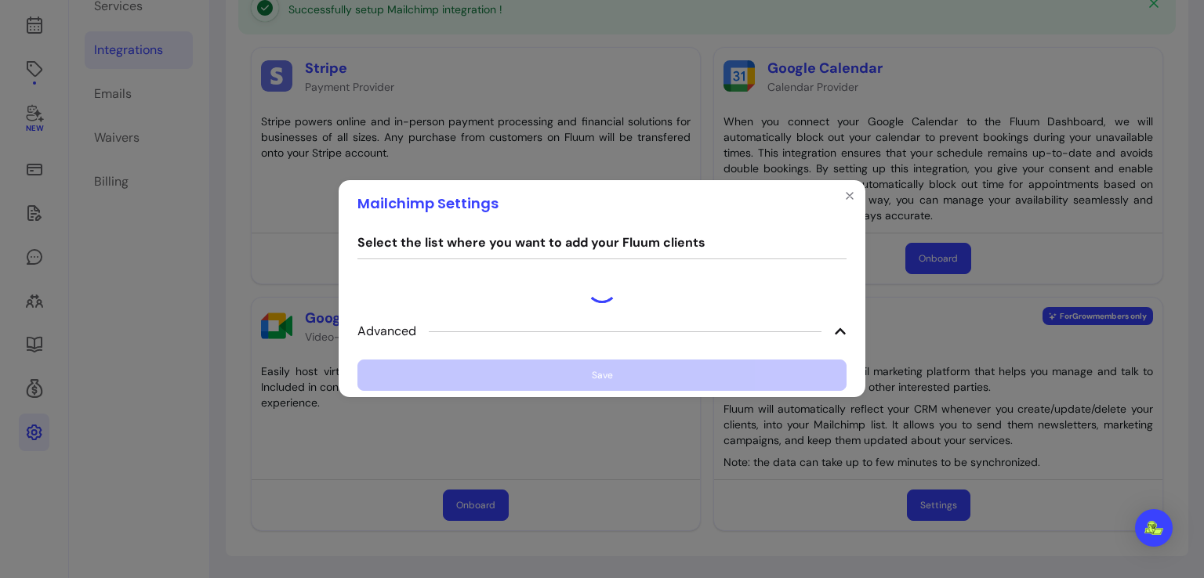
scroll to position [132, 0]
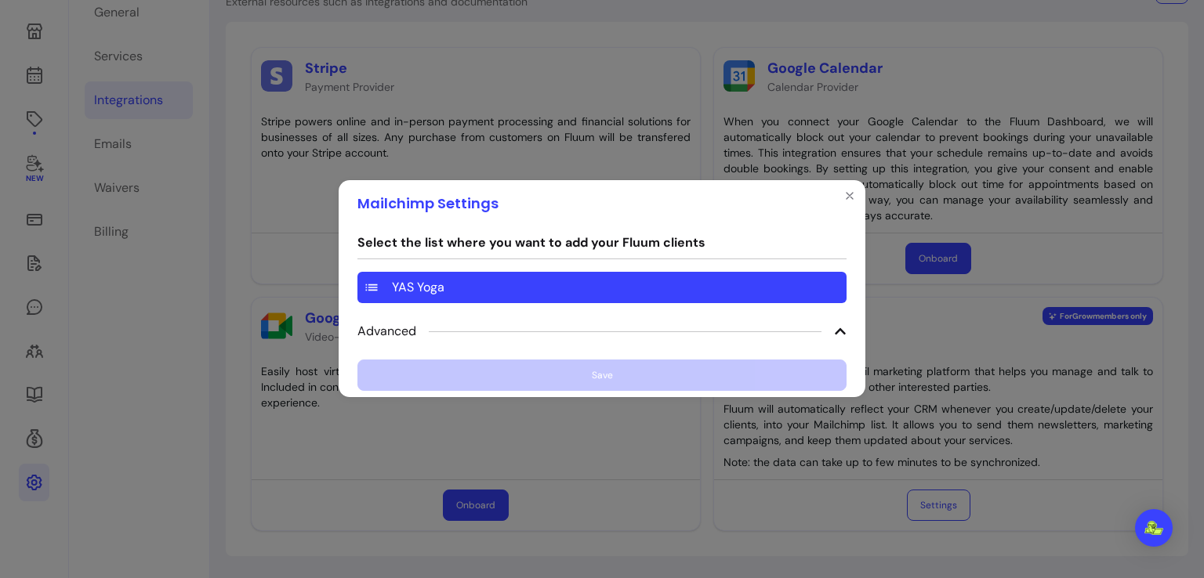
click at [614, 285] on div "YAS Yoga" at bounding box center [601, 287] width 489 height 31
click at [843, 333] on icon at bounding box center [840, 331] width 11 height 6
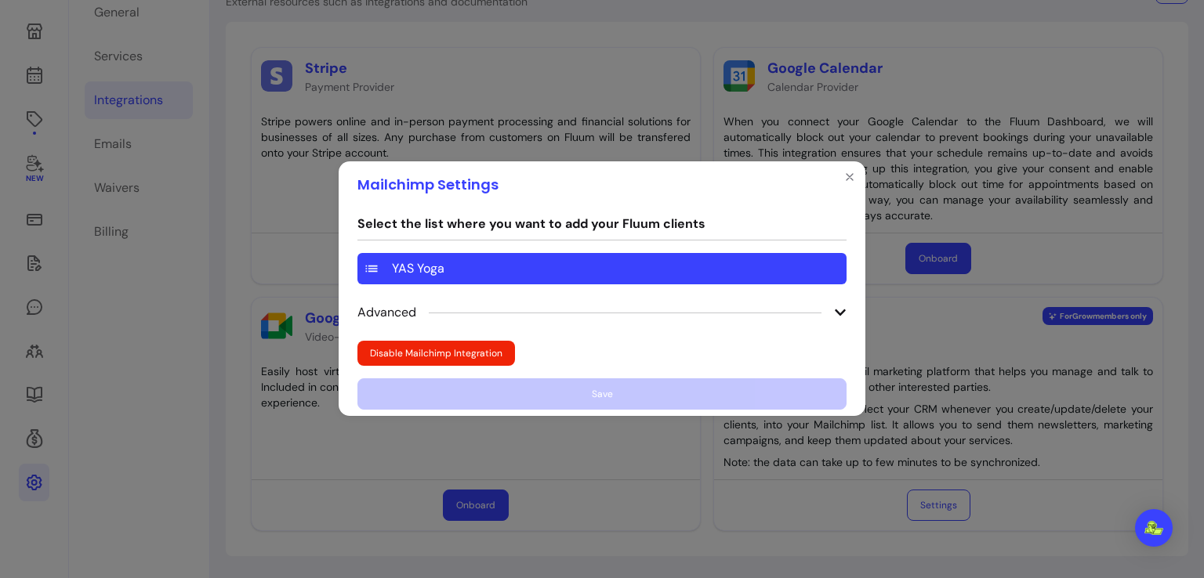
click at [382, 261] on div "YAS Yoga" at bounding box center [601, 268] width 489 height 31
click at [848, 179] on icon "Close" at bounding box center [849, 177] width 13 height 13
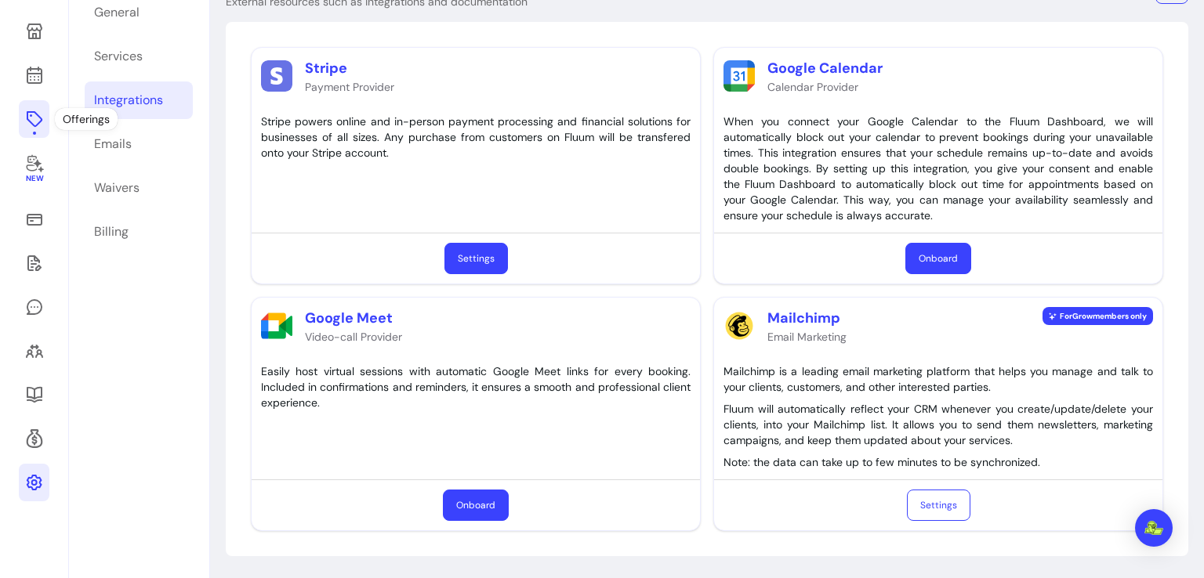
click at [29, 119] on icon at bounding box center [34, 119] width 19 height 19
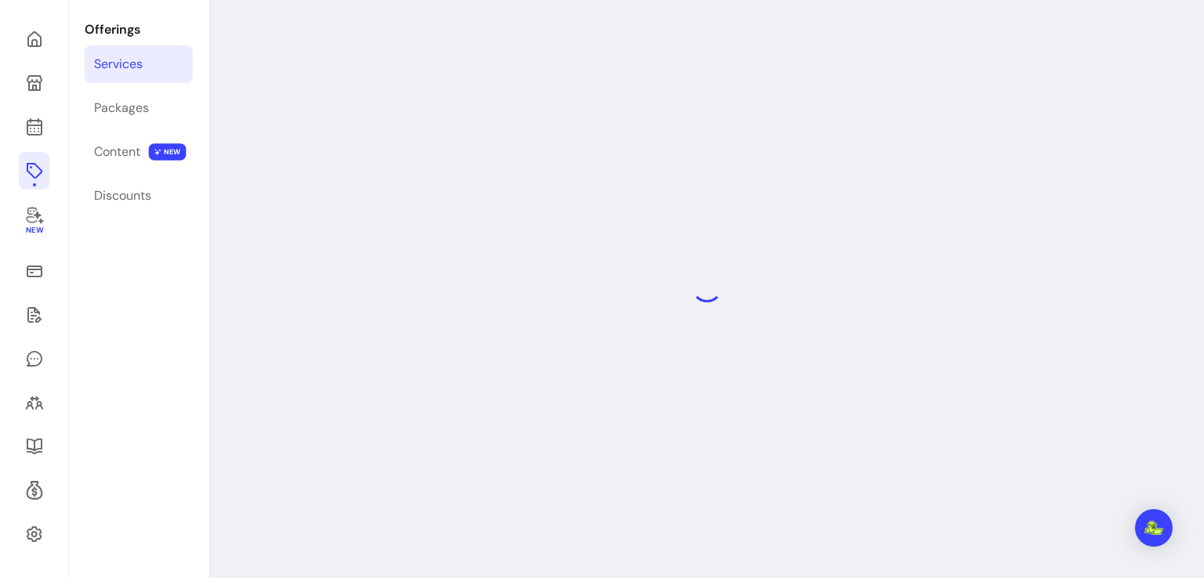
scroll to position [75, 0]
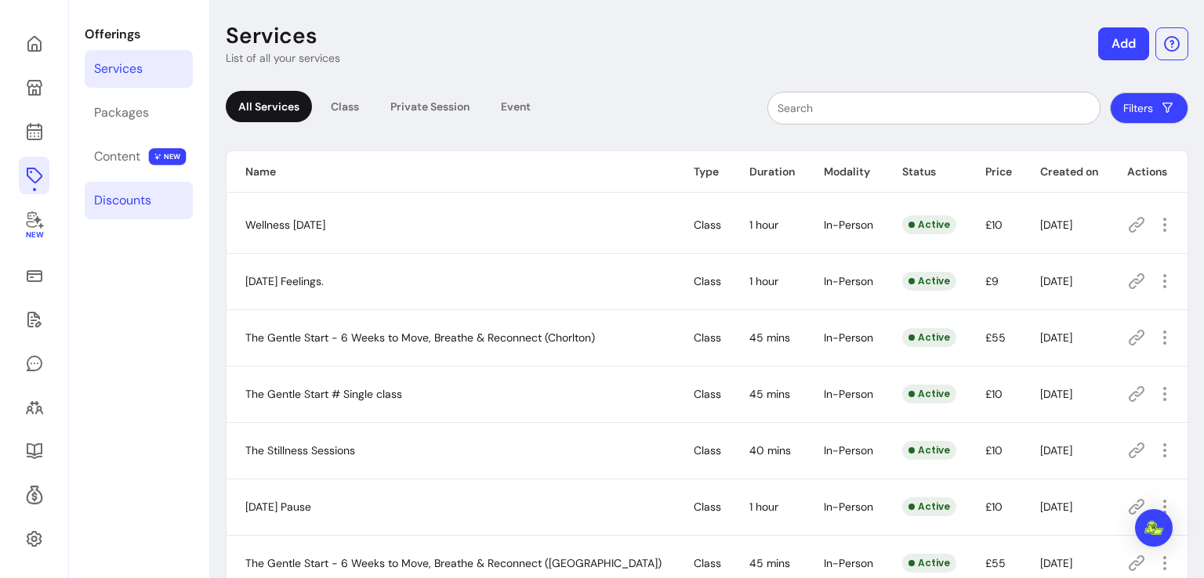
click at [114, 204] on div "Discounts" at bounding box center [122, 200] width 57 height 19
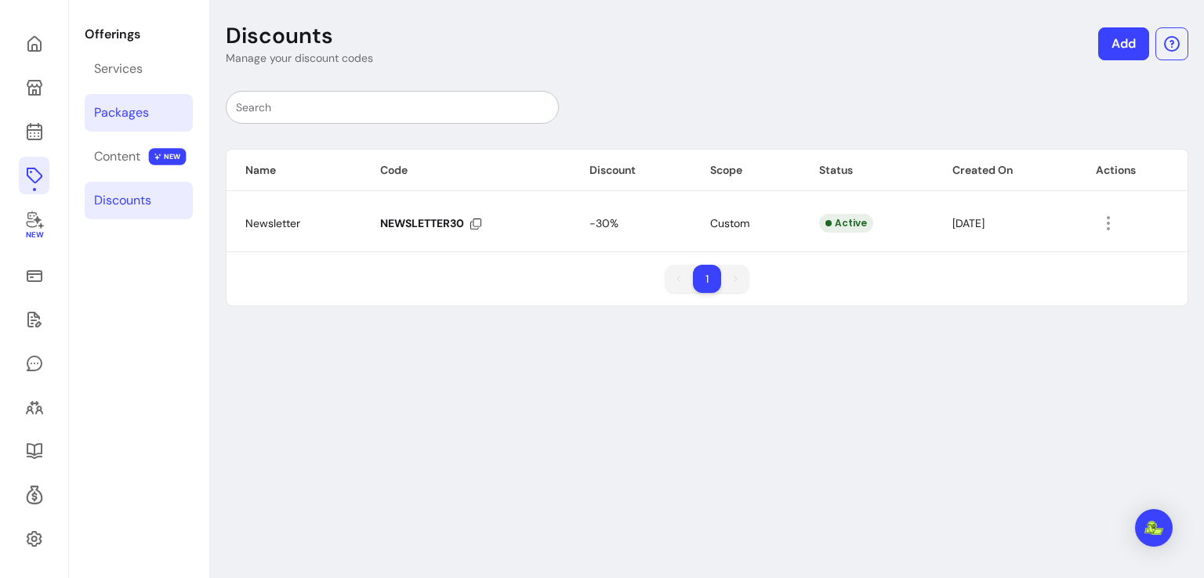
click at [135, 114] on div "Packages" at bounding box center [121, 112] width 55 height 19
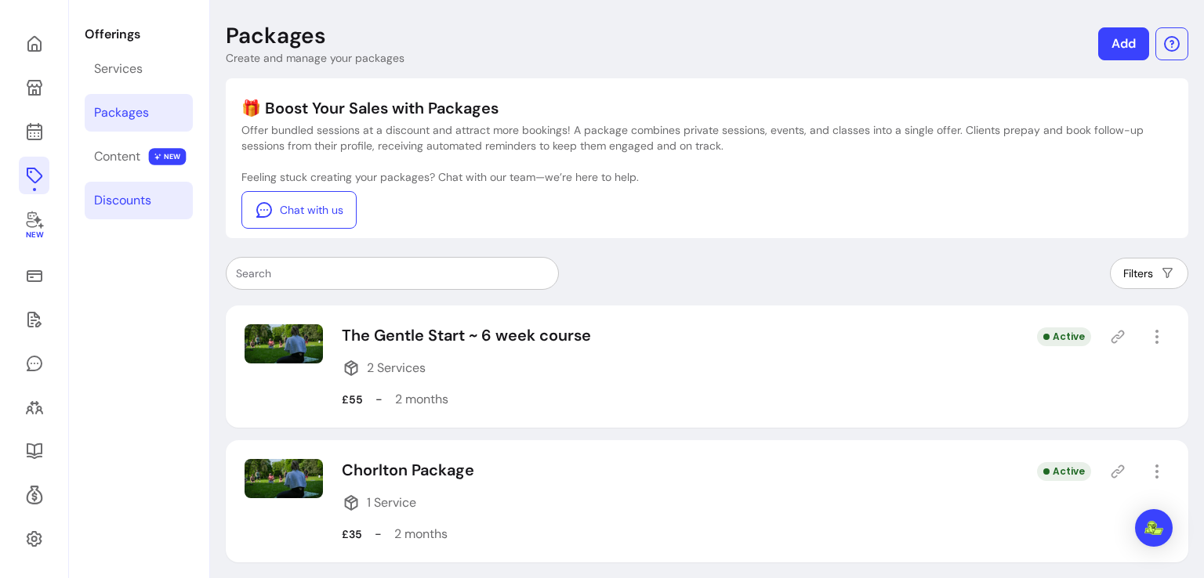
click at [131, 205] on div "Discounts" at bounding box center [122, 200] width 57 height 19
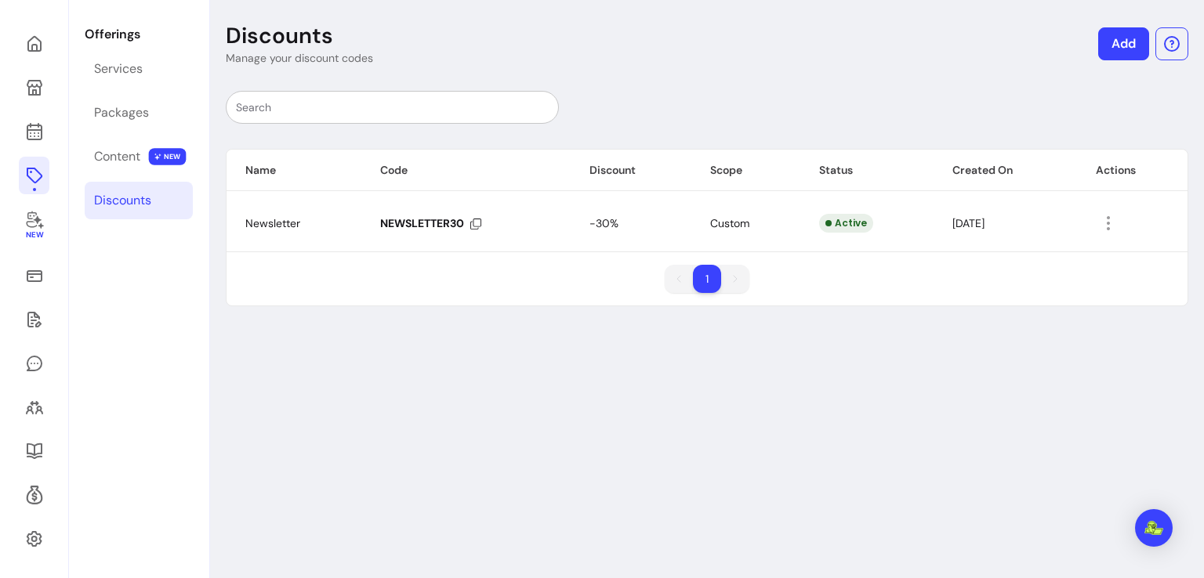
click at [307, 117] on div at bounding box center [392, 107] width 313 height 31
type input "G"
click at [1125, 32] on link "Add" at bounding box center [1123, 43] width 51 height 33
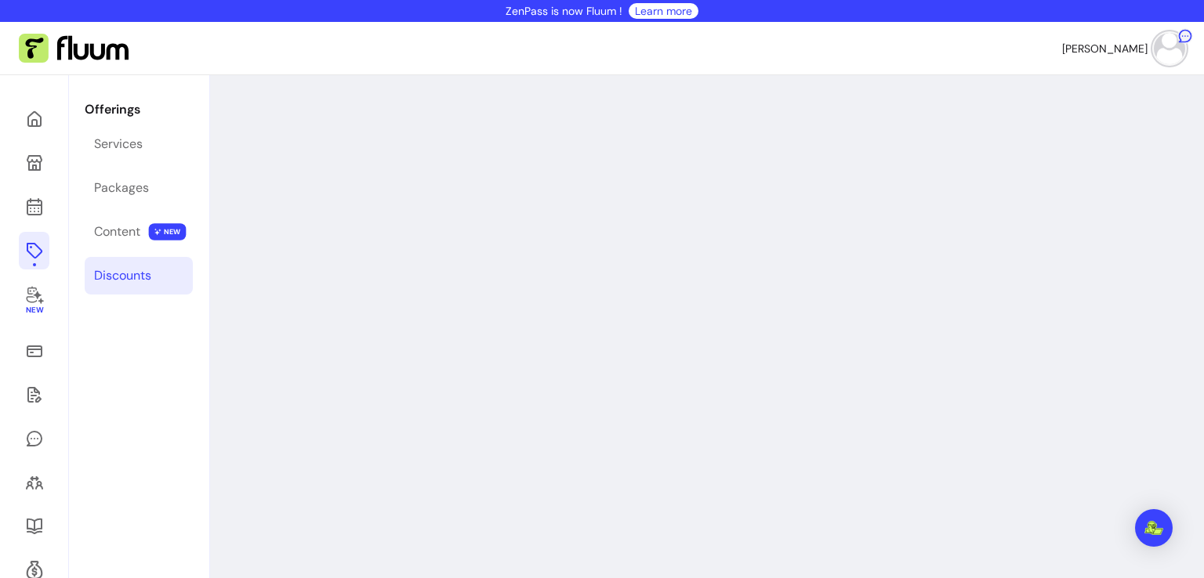
select select "****"
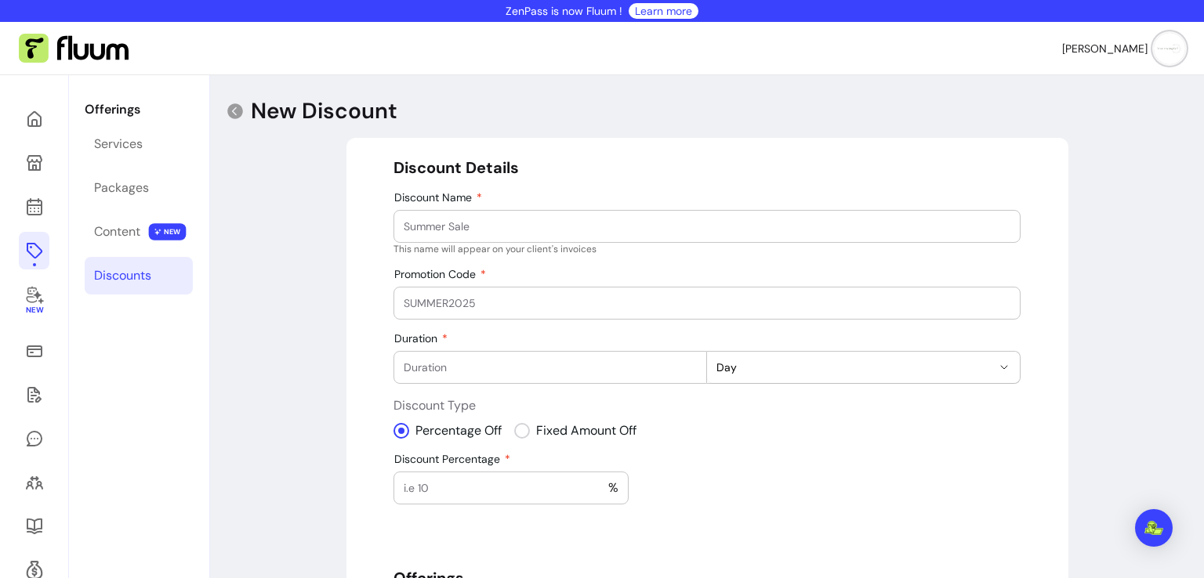
click at [696, 228] on input "Discount Name" at bounding box center [707, 227] width 607 height 16
type input "Giveaway"
click at [611, 316] on div at bounding box center [707, 303] width 607 height 31
type input "GIVEAWAY"
click at [655, 371] on input "Duration" at bounding box center [550, 368] width 293 height 16
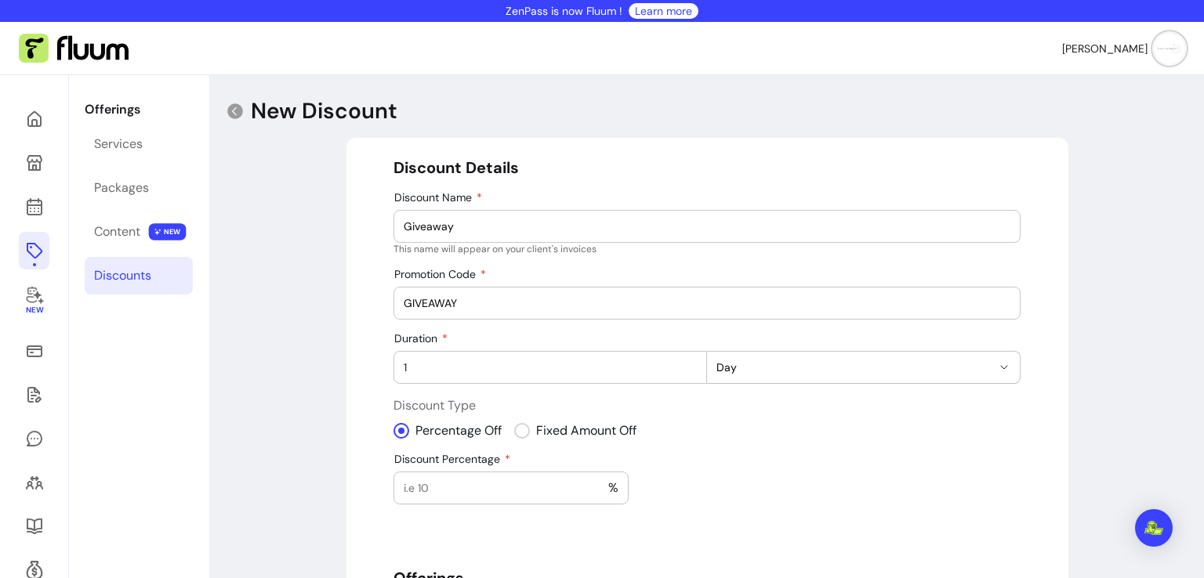
click at [680, 364] on input "1" at bounding box center [550, 368] width 293 height 16
type input "2"
click at [680, 364] on input "2" at bounding box center [550, 368] width 293 height 16
select select "***"
click at [468, 483] on input "Amount Off" at bounding box center [452, 488] width 97 height 16
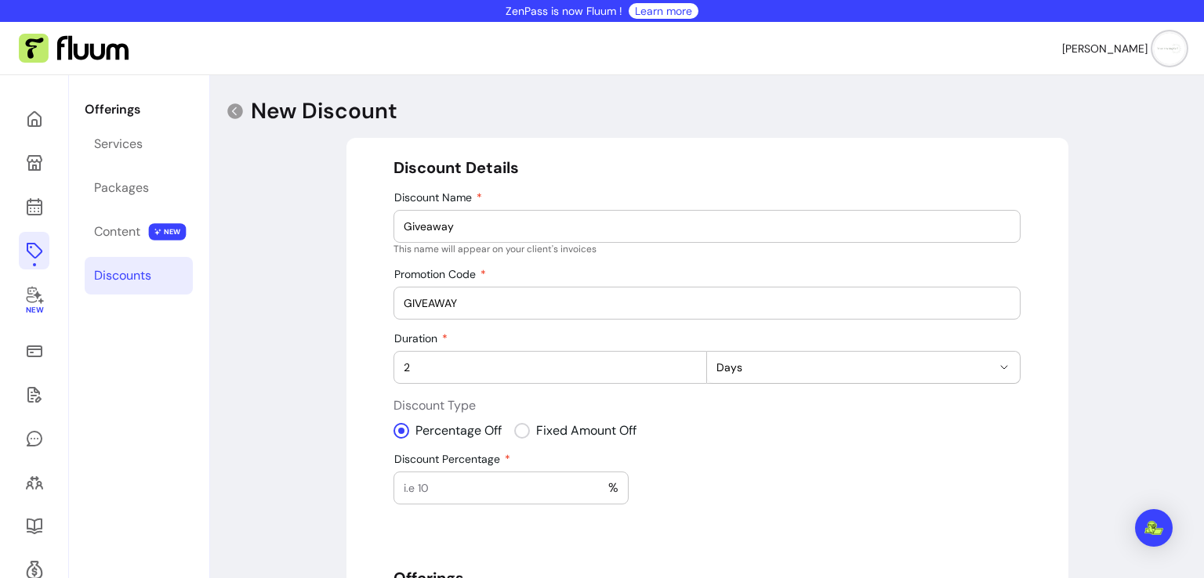
click at [423, 490] on input "Discount Percentage" at bounding box center [506, 488] width 205 height 16
type input "100"
click at [878, 486] on div "**********" at bounding box center [706, 502] width 627 height 690
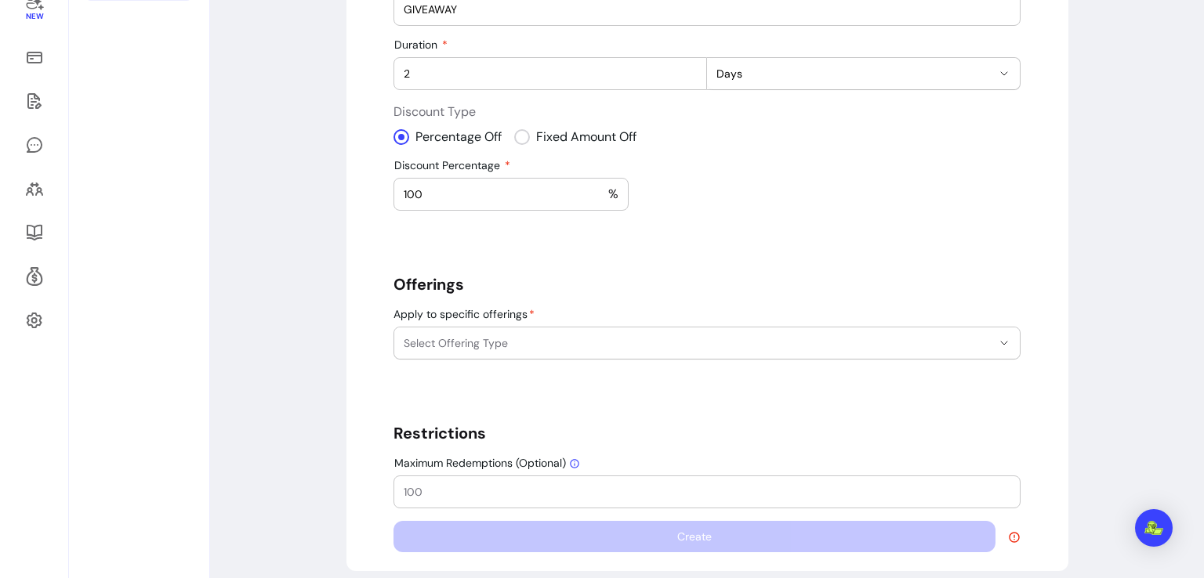
scroll to position [295, 0]
click at [708, 331] on button "Select Offering Type" at bounding box center [706, 341] width 625 height 31
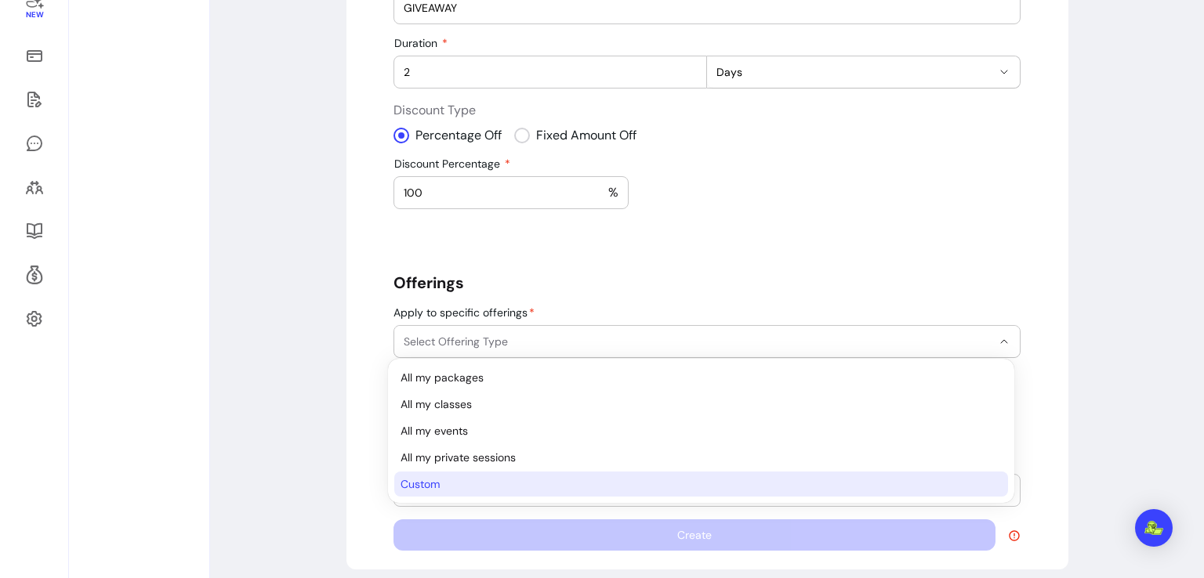
click at [535, 480] on span "Custom" at bounding box center [692, 484] width 585 height 16
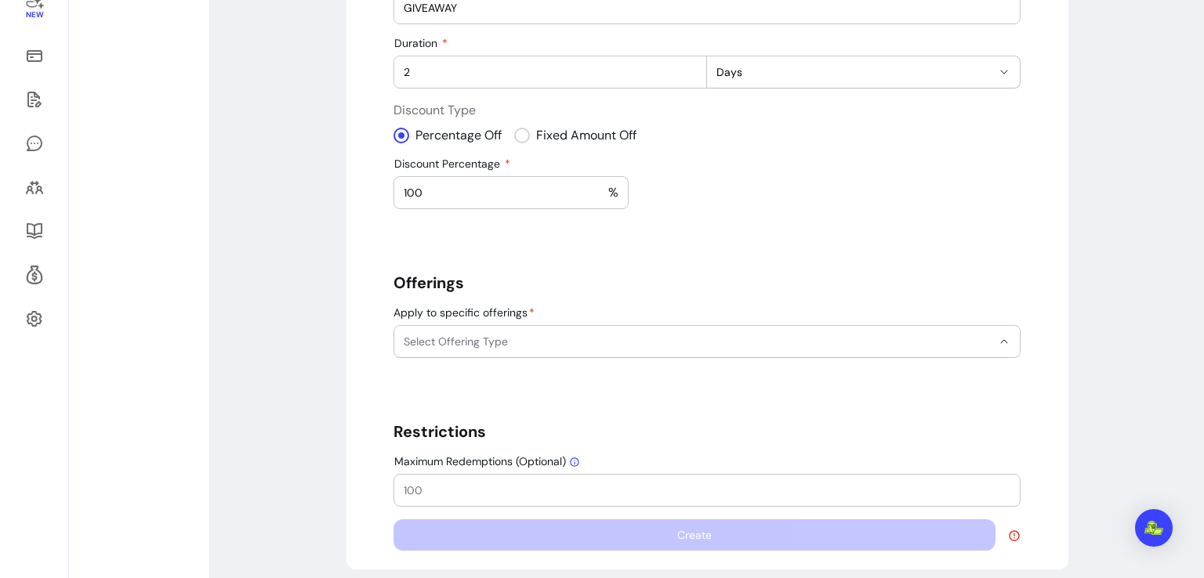
select select "******"
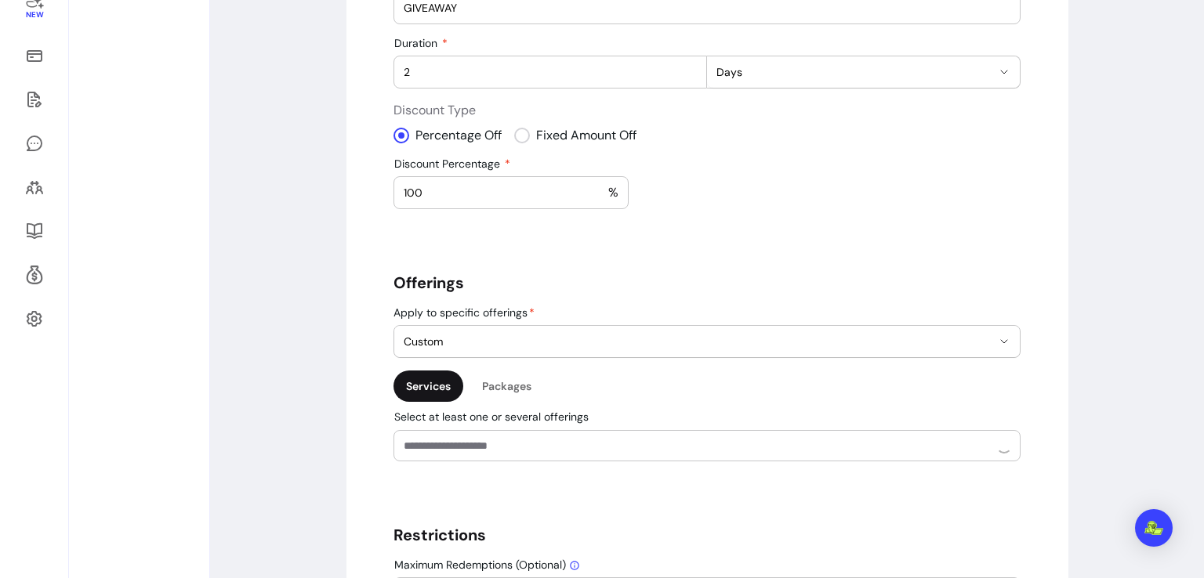
scroll to position [31, 0]
click at [528, 438] on input "Select at least one or several offerings" at bounding box center [685, 446] width 563 height 16
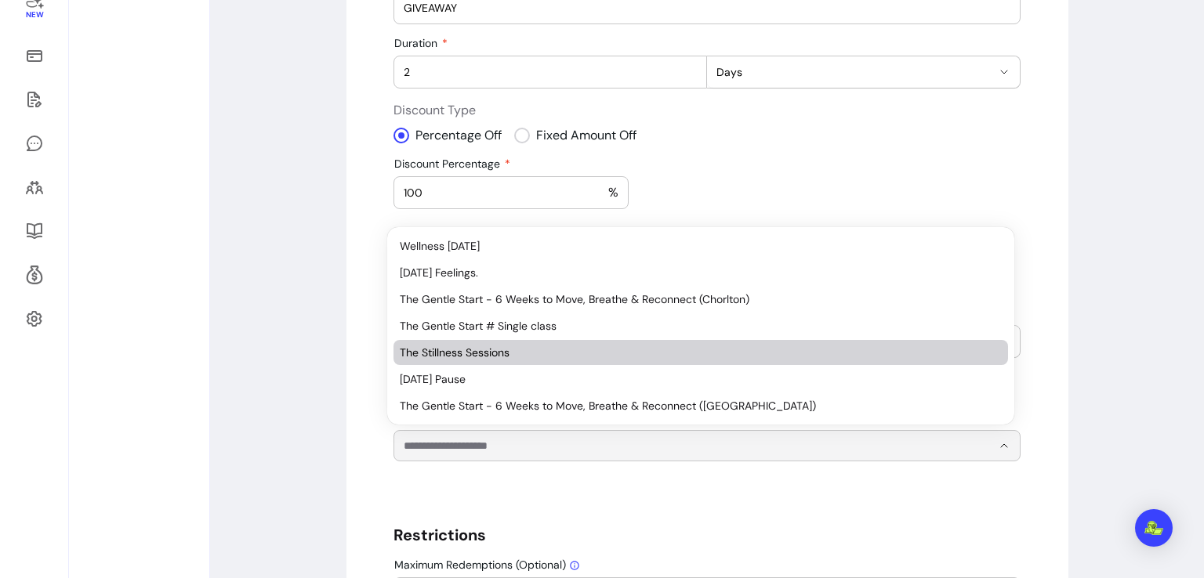
click at [488, 355] on span "The Stillness Sessions" at bounding box center [693, 353] width 586 height 16
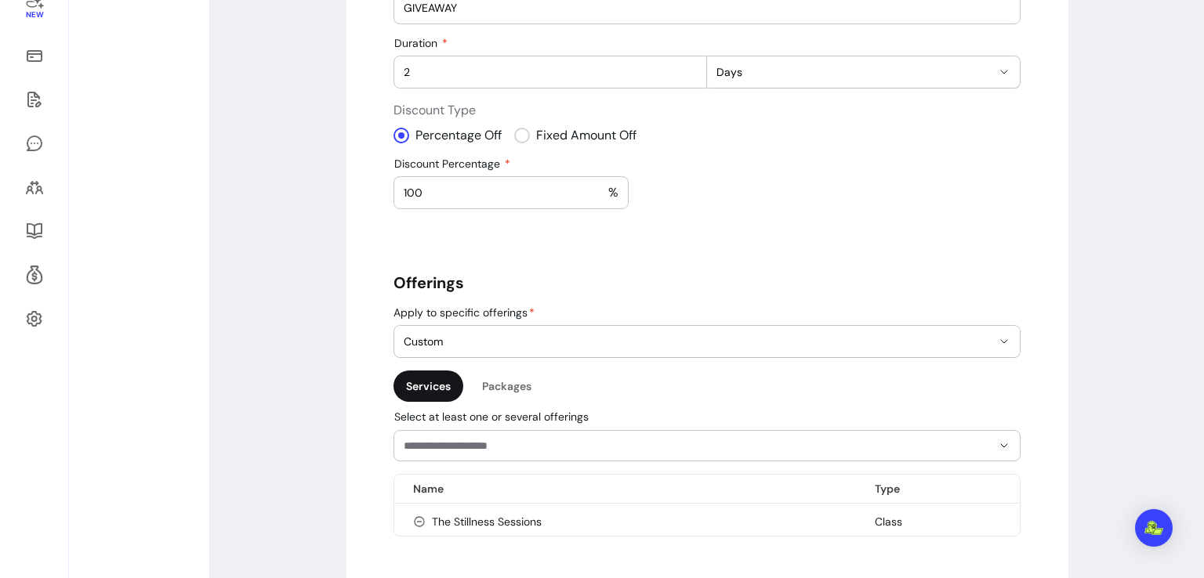
click at [498, 453] on div at bounding box center [707, 446] width 607 height 30
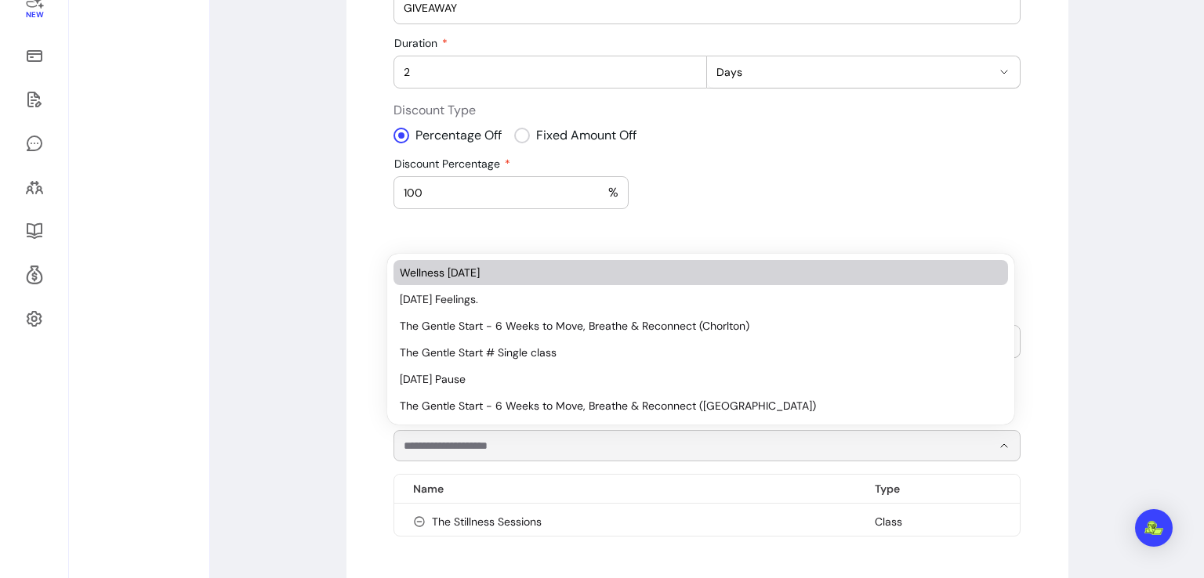
click at [473, 272] on span "Wellness [DATE]" at bounding box center [693, 273] width 586 height 16
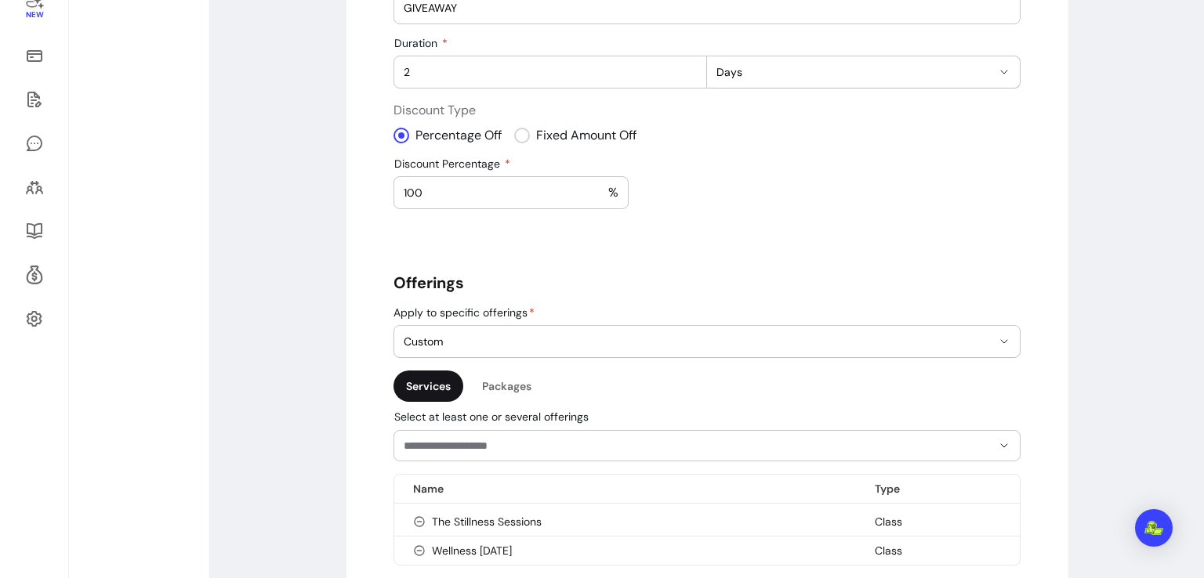
scroll to position [514, 0]
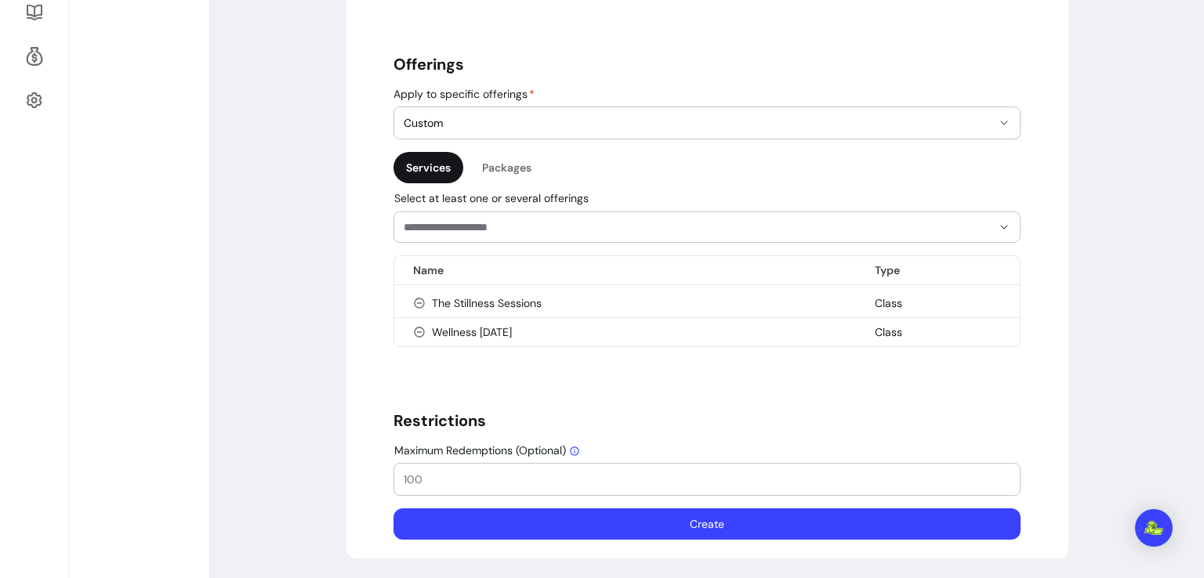
click at [855, 484] on input "Maximum Redemptions (Optional)" at bounding box center [707, 480] width 607 height 16
type input "4"
type input "5"
click at [719, 531] on button "Create" at bounding box center [707, 524] width 608 height 31
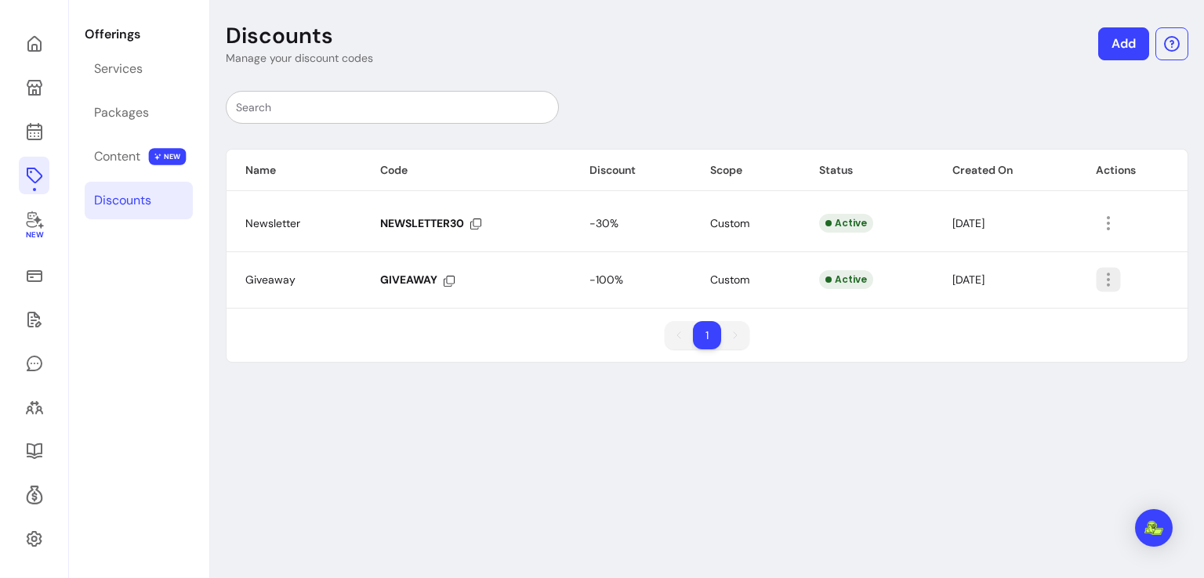
click at [1099, 285] on icon "button" at bounding box center [1108, 280] width 18 height 18
click at [1046, 311] on span "Amend" at bounding box center [1041, 315] width 114 height 16
select select "****"
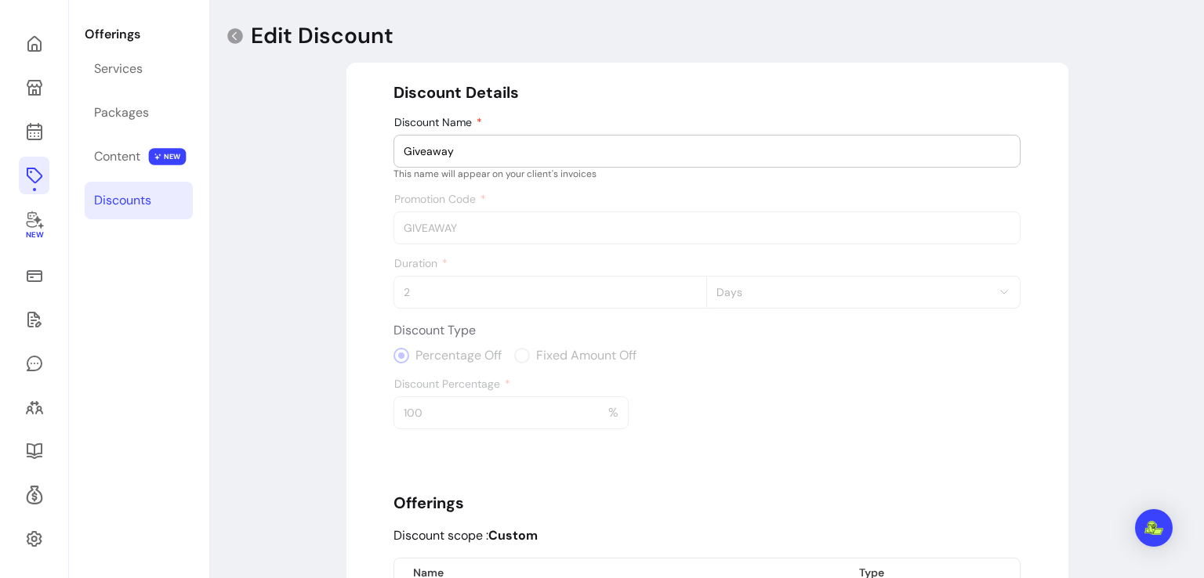
click at [377, 35] on p "Edit Discount" at bounding box center [322, 36] width 143 height 28
click at [237, 36] on icon at bounding box center [235, 36] width 16 height 16
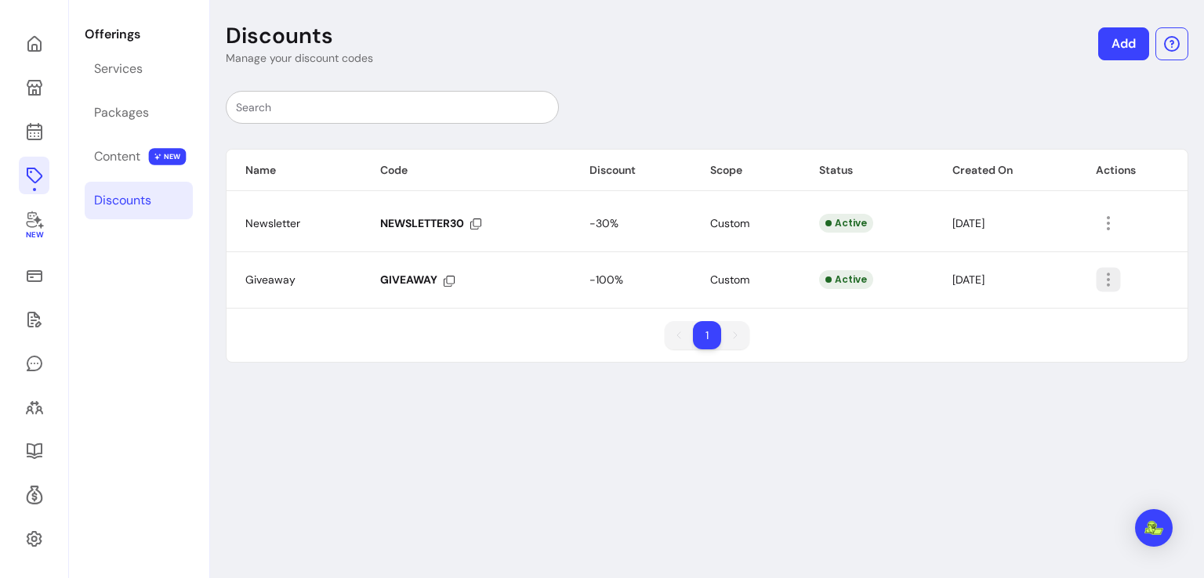
click at [1107, 285] on icon "button" at bounding box center [1108, 280] width 18 height 18
click at [1034, 320] on span "Amend" at bounding box center [1041, 315] width 114 height 16
select select "****"
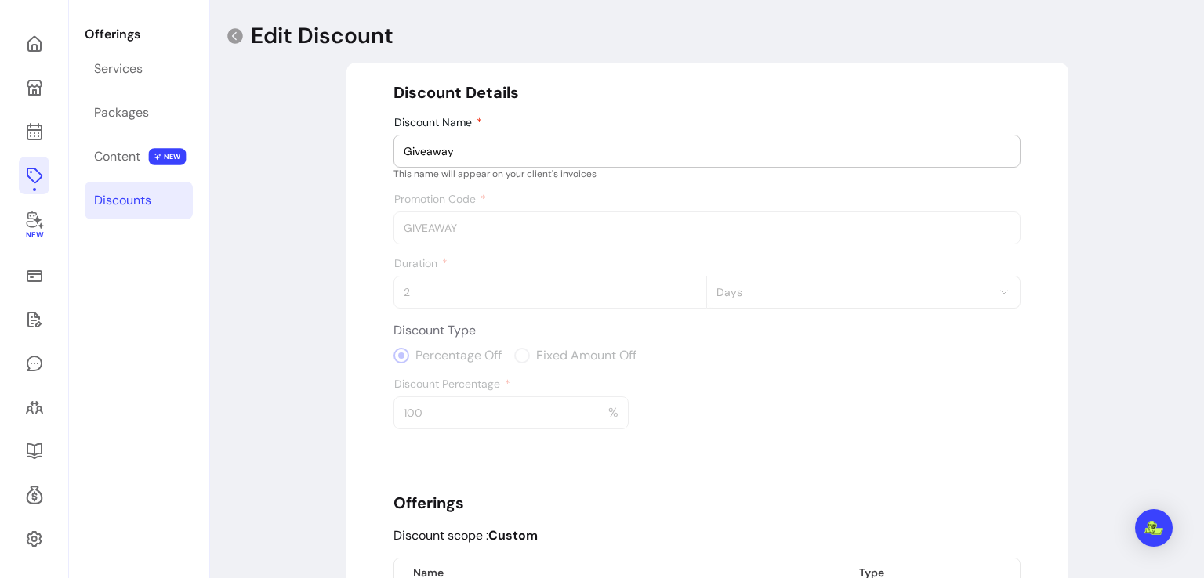
click at [677, 309] on div "Discount Details Discount Name Giveaway This name will appear on your client's …" at bounding box center [706, 461] width 627 height 761
click at [763, 286] on div "Duration 2 **** ***** ****** ***** Days" at bounding box center [706, 283] width 627 height 52
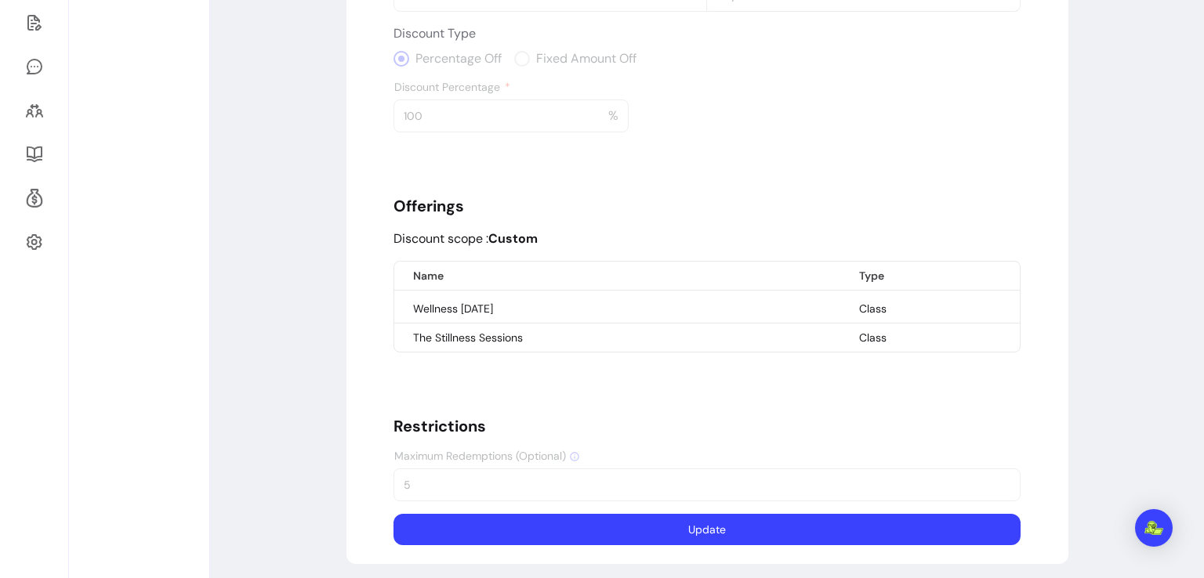
scroll to position [373, 0]
click at [768, 531] on button "Update" at bounding box center [707, 529] width 608 height 31
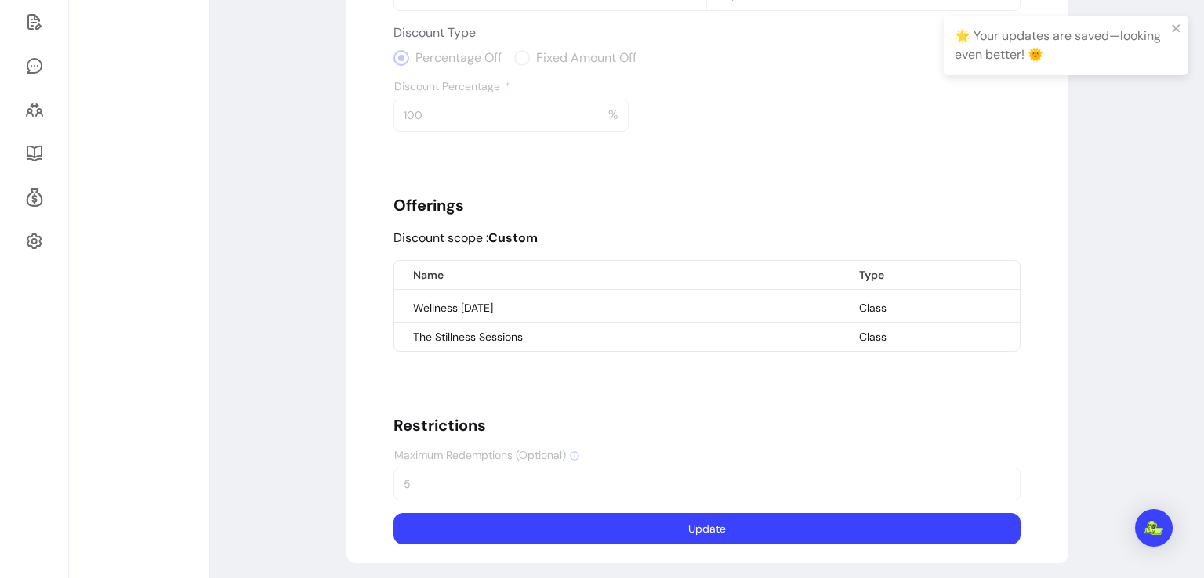
scroll to position [75, 0]
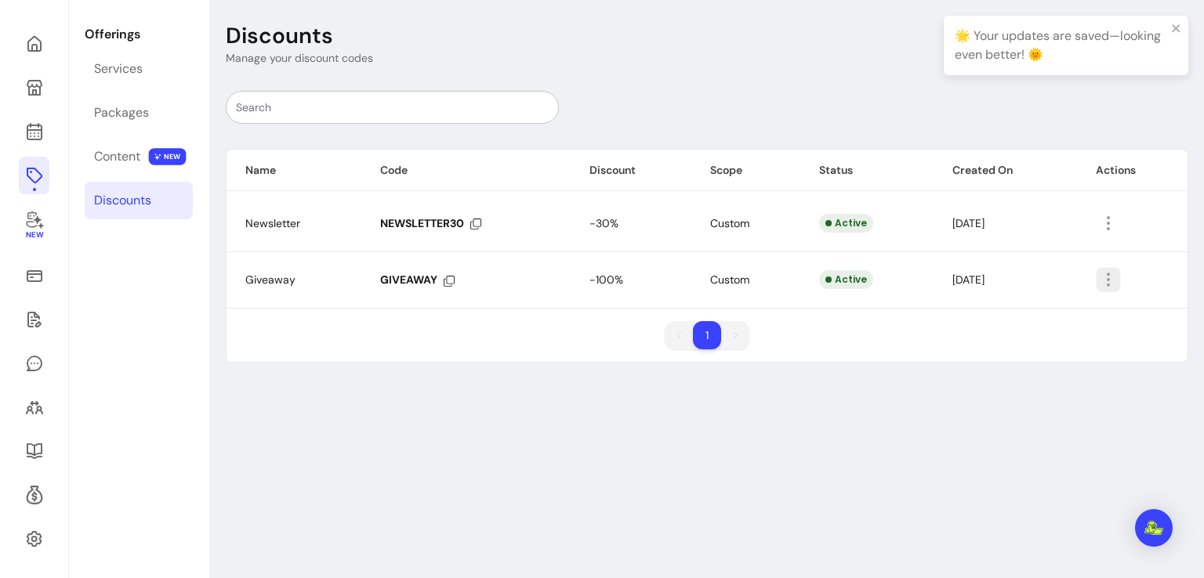
click at [1099, 283] on icon "button" at bounding box center [1108, 280] width 18 height 18
click at [1019, 338] on span "Delete" at bounding box center [1041, 342] width 114 height 16
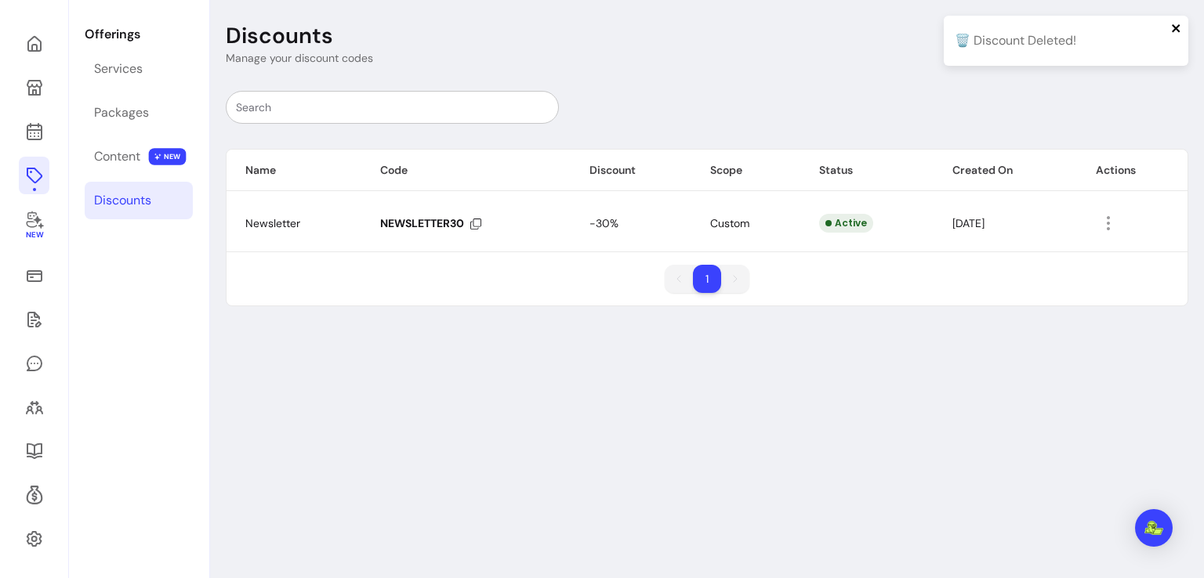
drag, startPoint x: 1178, startPoint y: 31, endPoint x: 998, endPoint y: 74, distance: 185.1
click at [998, 74] on div "🗑️ Discount Deleted!" at bounding box center [1065, 47] width 251 height 69
click at [1176, 24] on icon "close" at bounding box center [1176, 28] width 11 height 13
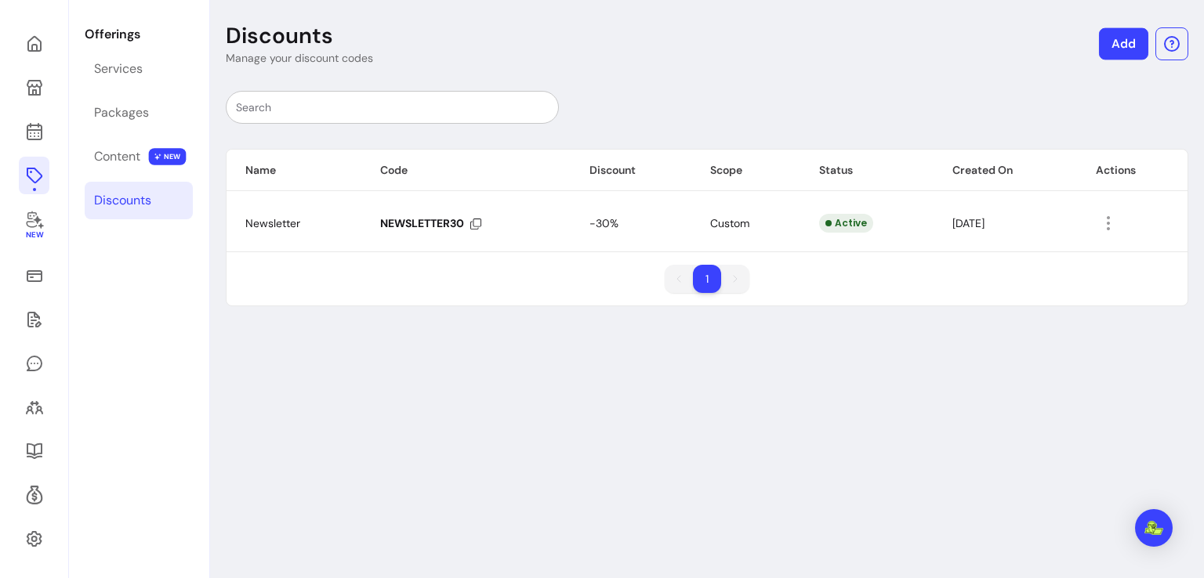
click at [1113, 46] on link "Add" at bounding box center [1123, 44] width 49 height 32
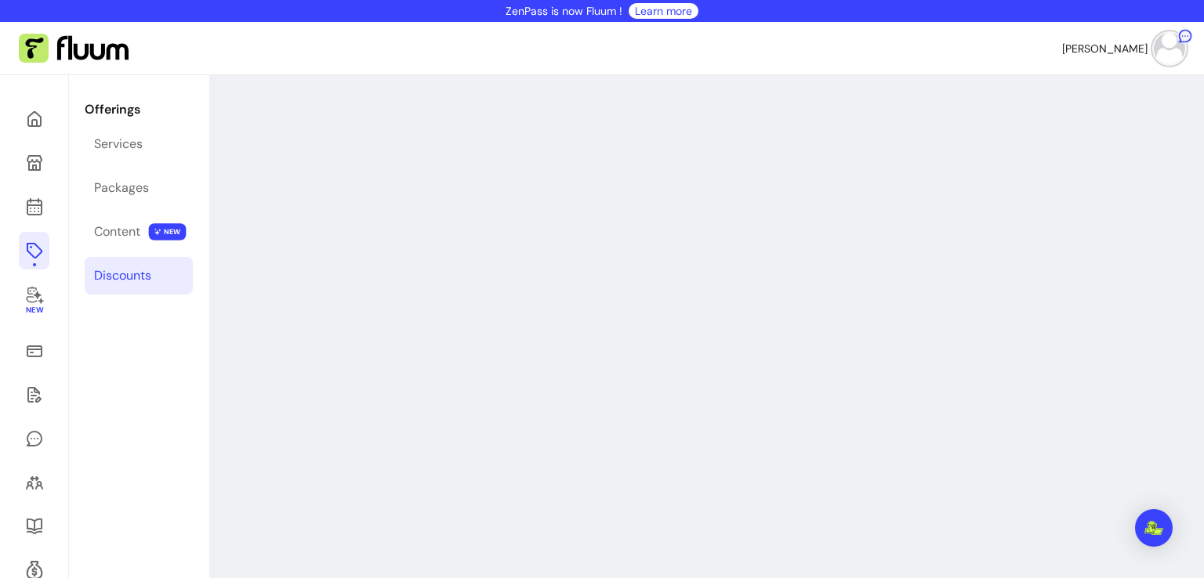
select select "****"
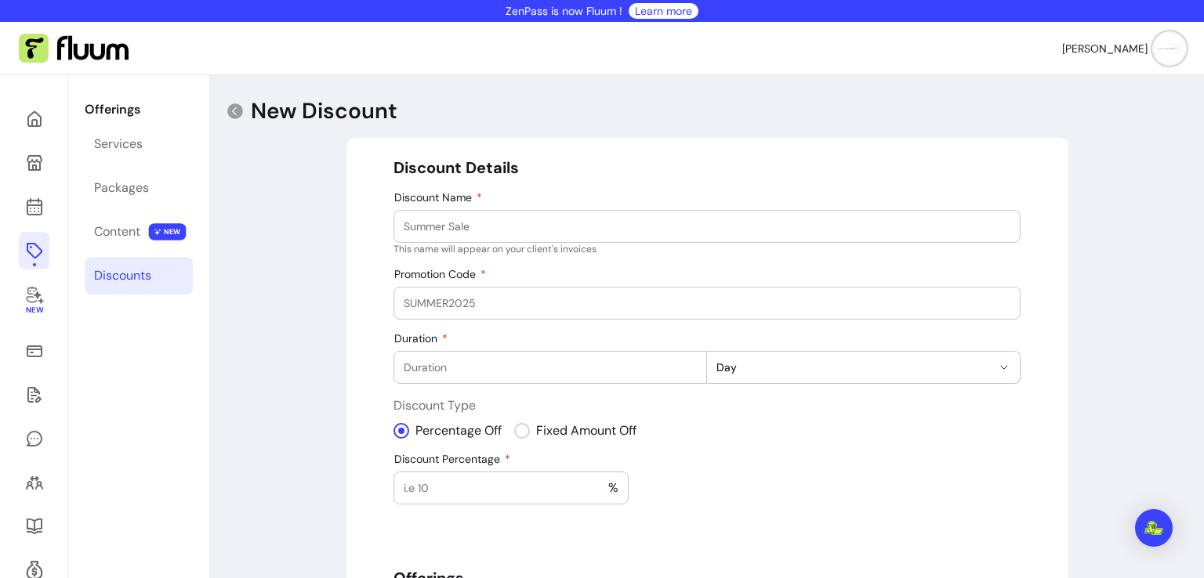
click at [735, 223] on input "Discount Name" at bounding box center [707, 227] width 607 height 16
type input "Giveaway"
click at [680, 307] on input "Promotion Code" at bounding box center [707, 303] width 607 height 16
type input "GIVEAWAY"
click at [631, 368] on input "Duration" at bounding box center [550, 368] width 293 height 16
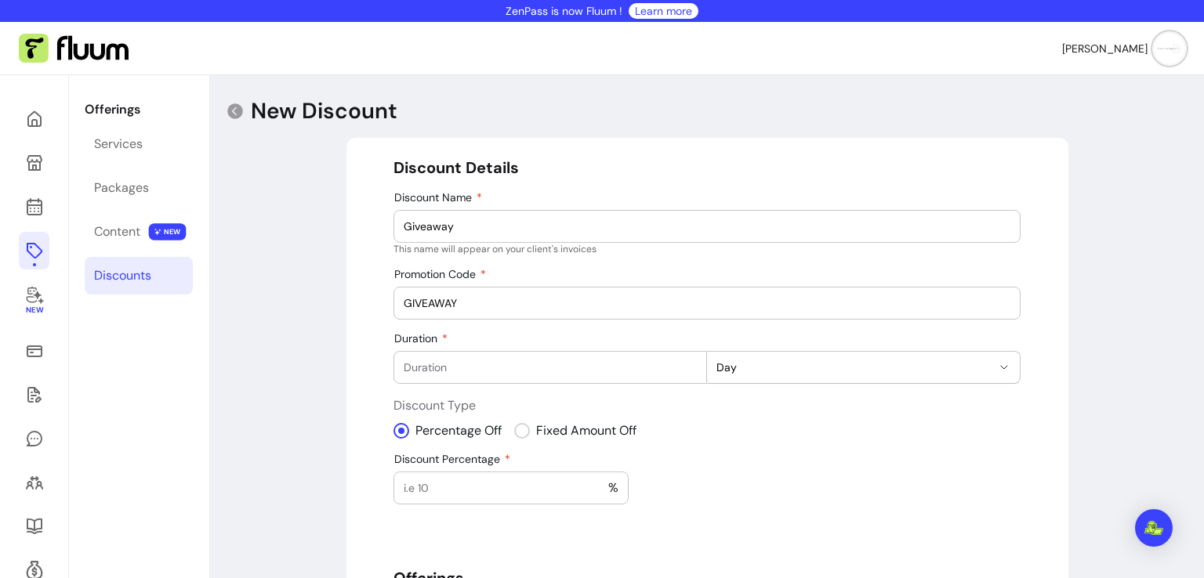
type input "1"
type input "2"
click at [1007, 374] on button "Days" at bounding box center [863, 367] width 313 height 31
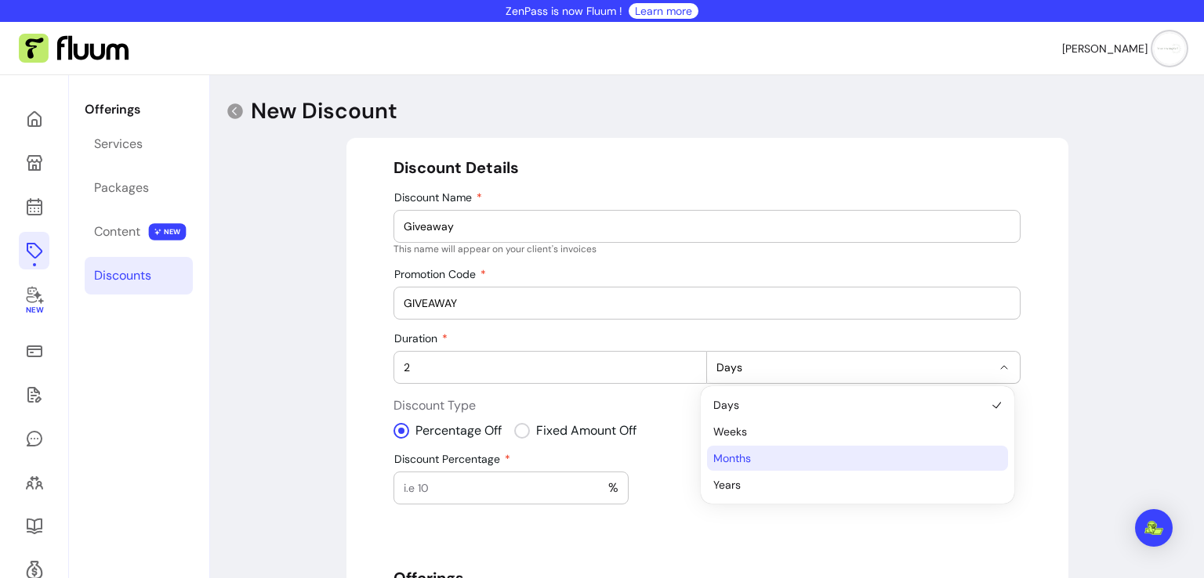
click at [928, 457] on span "Months" at bounding box center [849, 459] width 272 height 16
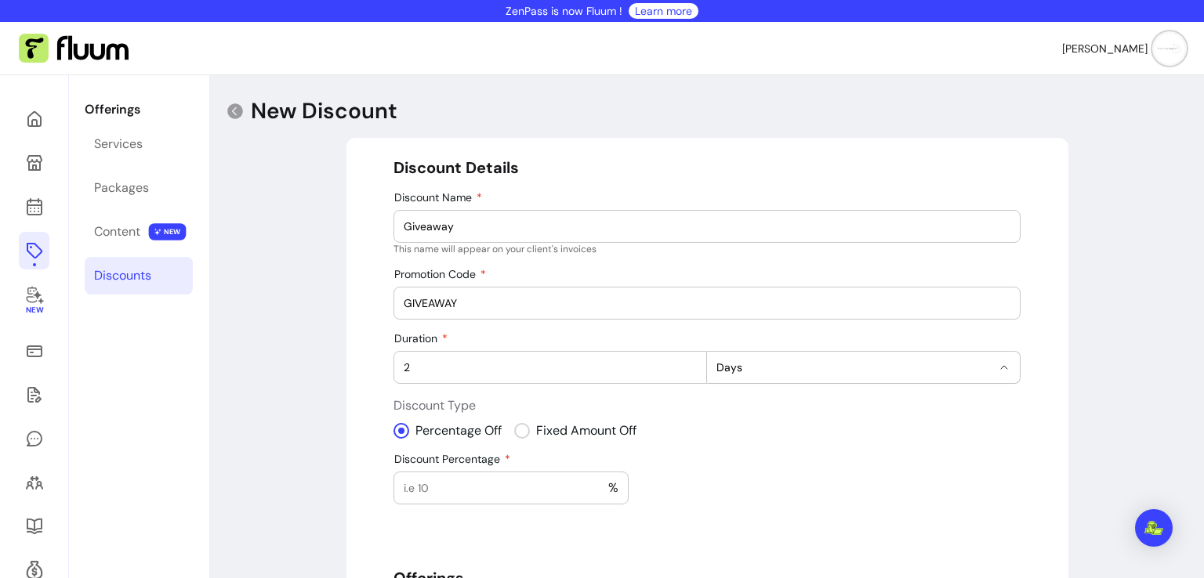
select select "******"
click at [491, 493] on input "Discount Percentage" at bounding box center [506, 488] width 205 height 16
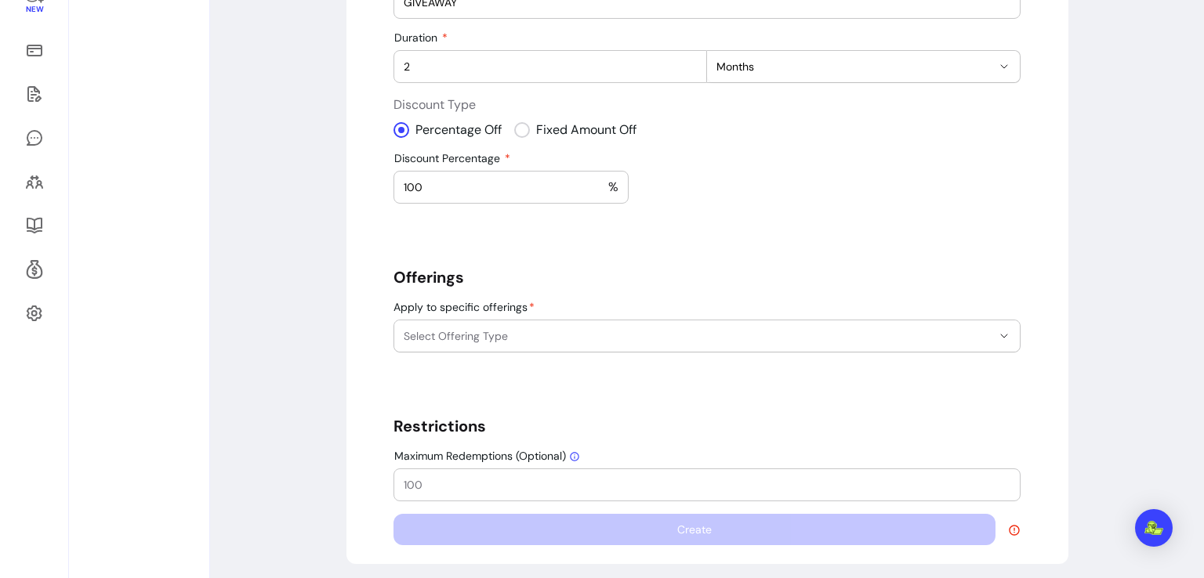
scroll to position [307, 0]
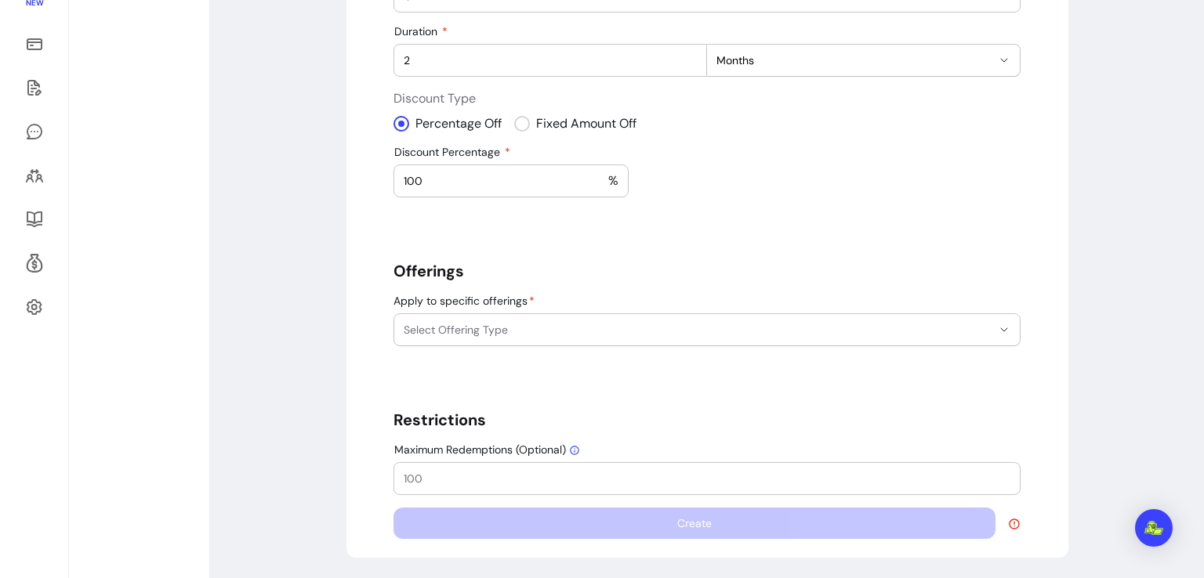
type input "100"
click at [824, 332] on span "Select Offering Type" at bounding box center [698, 330] width 588 height 16
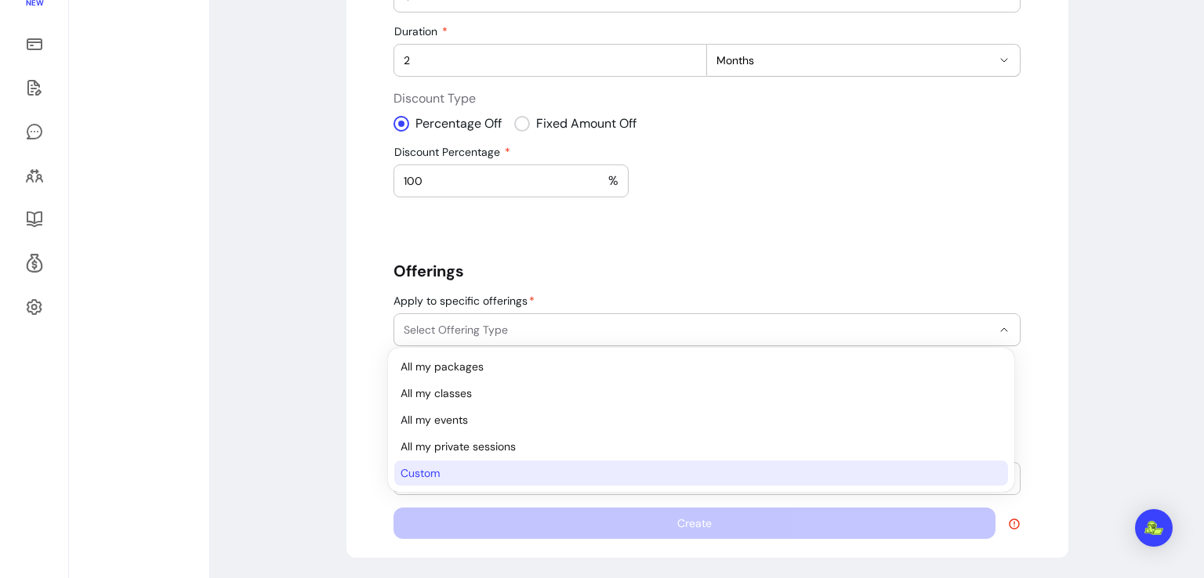
click at [664, 471] on span "Custom" at bounding box center [692, 473] width 585 height 16
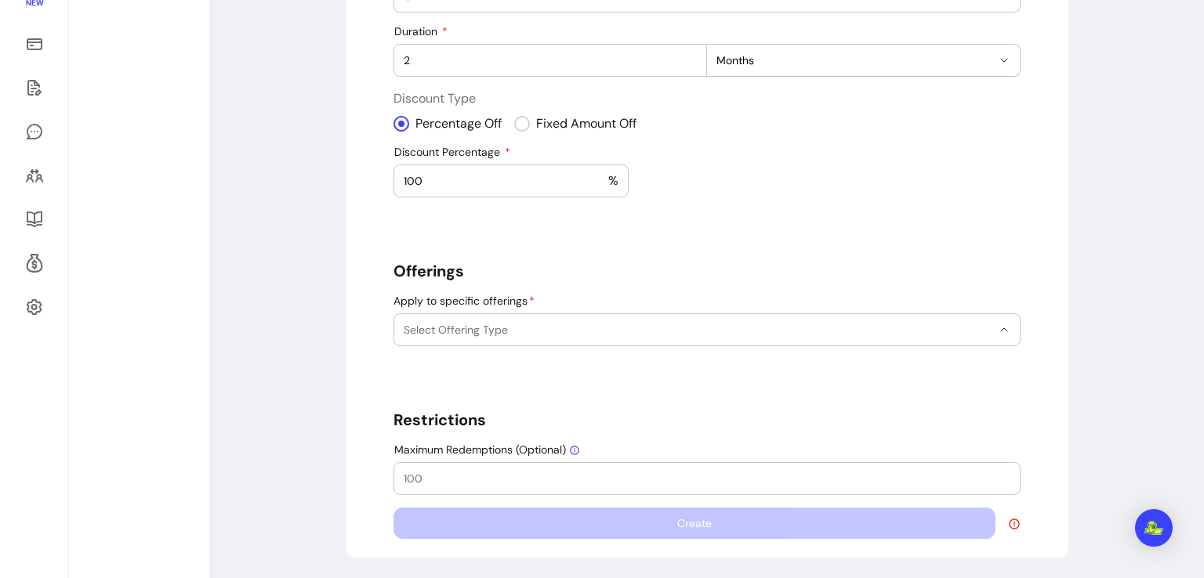
select select "******"
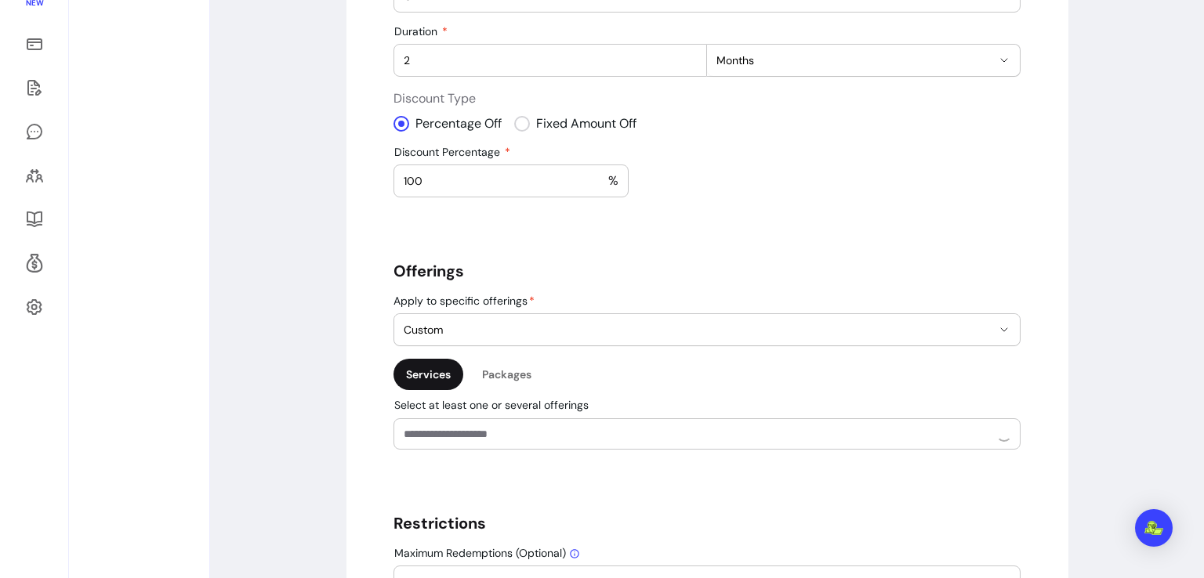
scroll to position [31, 0]
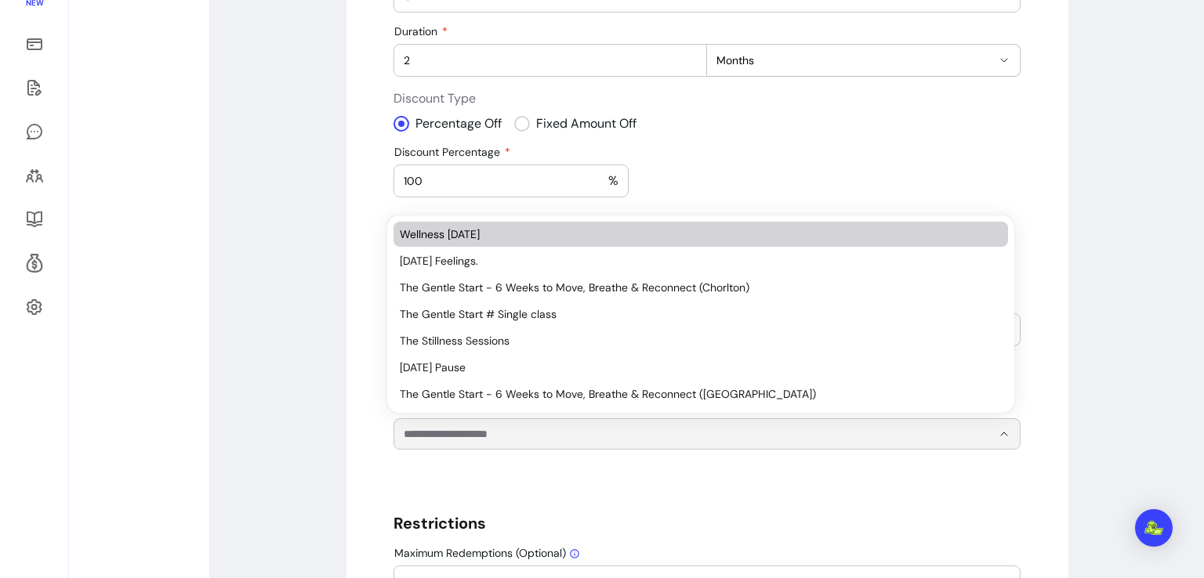
click at [600, 427] on input "Select at least one or several offerings" at bounding box center [685, 434] width 563 height 16
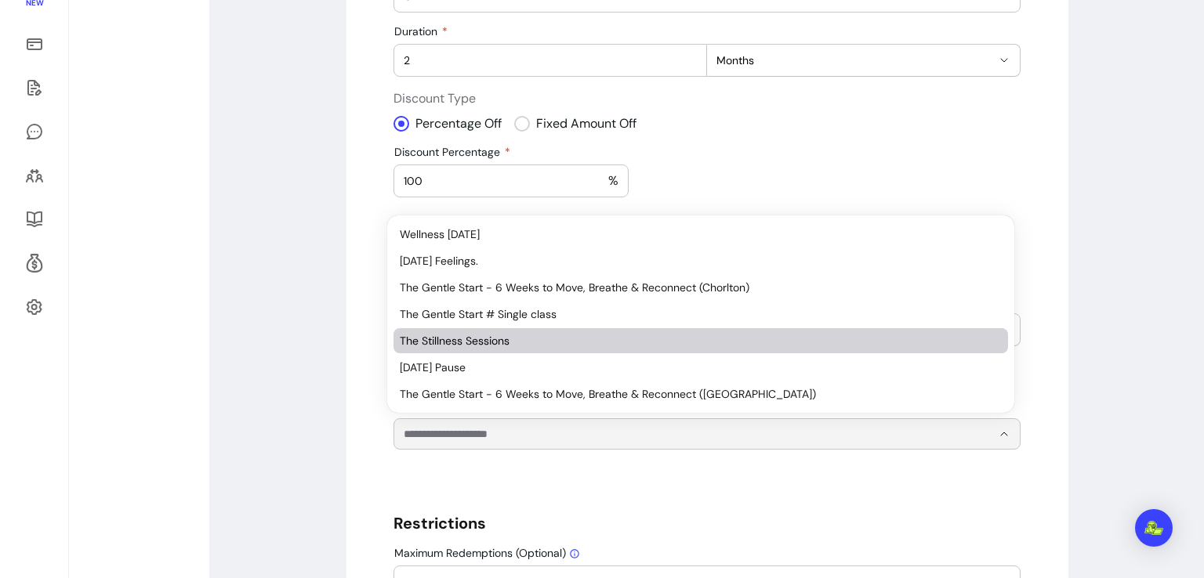
click at [508, 345] on span "The Stillness Sessions" at bounding box center [693, 341] width 586 height 16
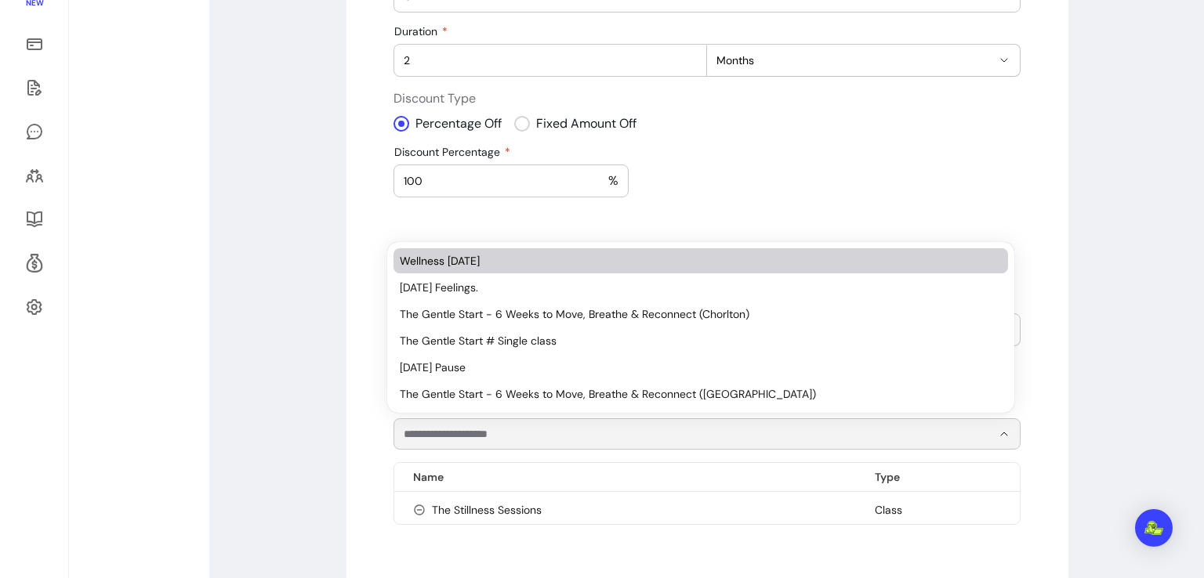
click at [485, 437] on input "Select at least one or several offerings" at bounding box center [685, 434] width 563 height 16
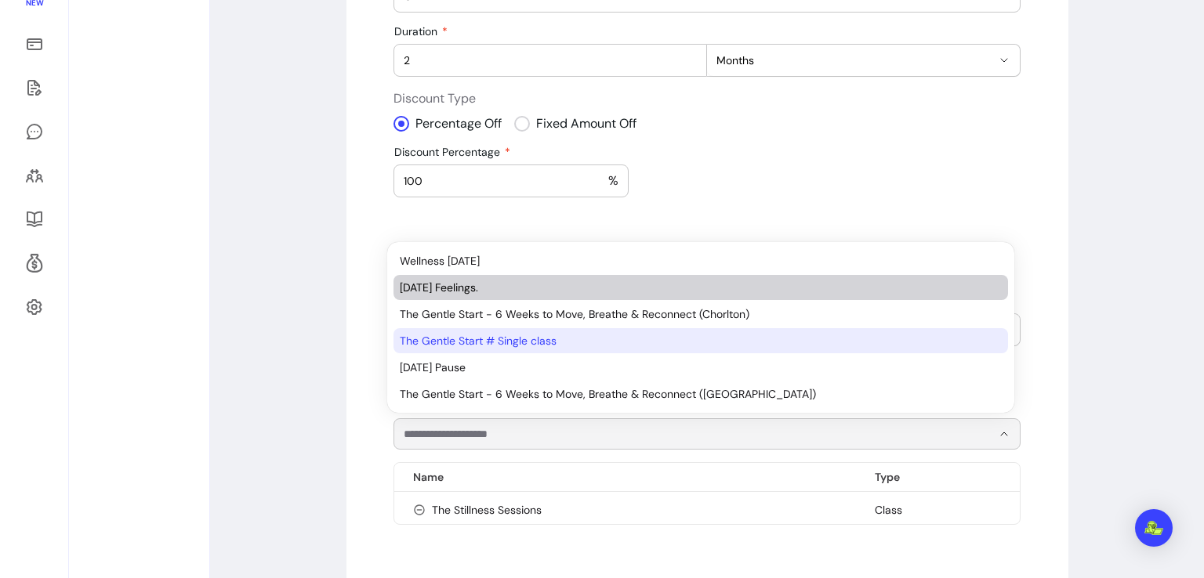
click at [476, 294] on span "[DATE] Feelings." at bounding box center [693, 288] width 586 height 16
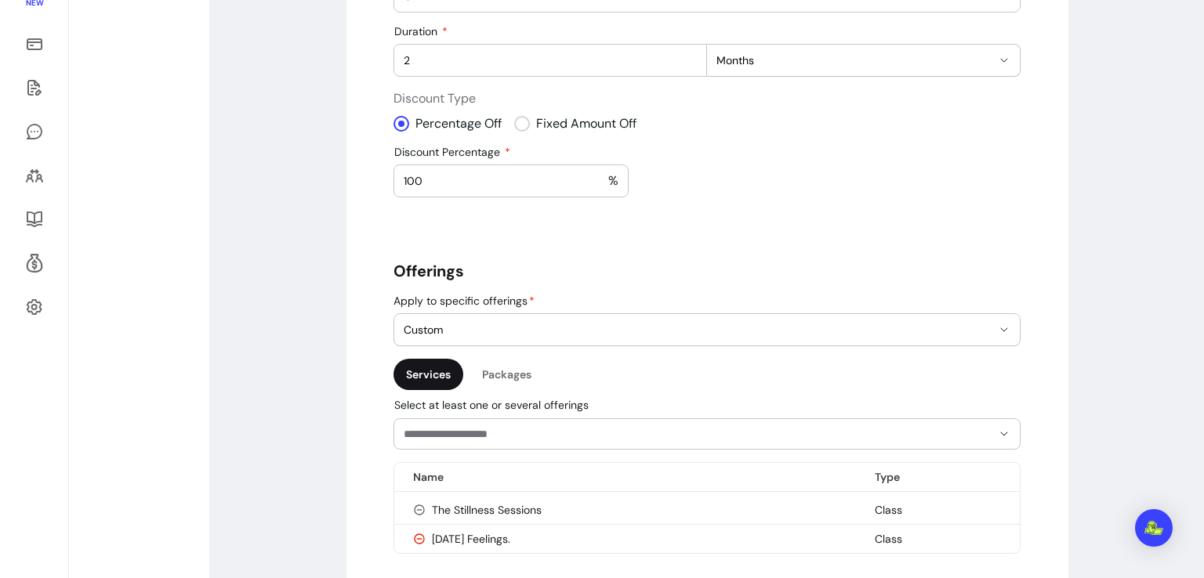
click at [413, 539] on icon at bounding box center [419, 539] width 13 height 13
type input "**********"
click at [420, 378] on div "Services" at bounding box center [428, 374] width 70 height 31
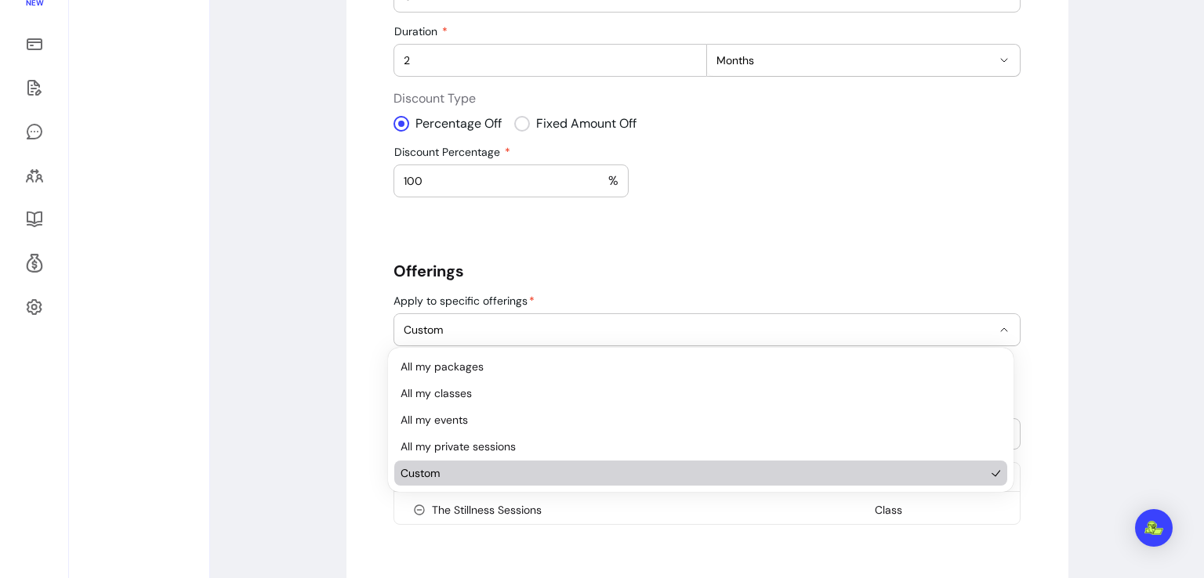
click at [467, 336] on span "Custom" at bounding box center [698, 330] width 588 height 16
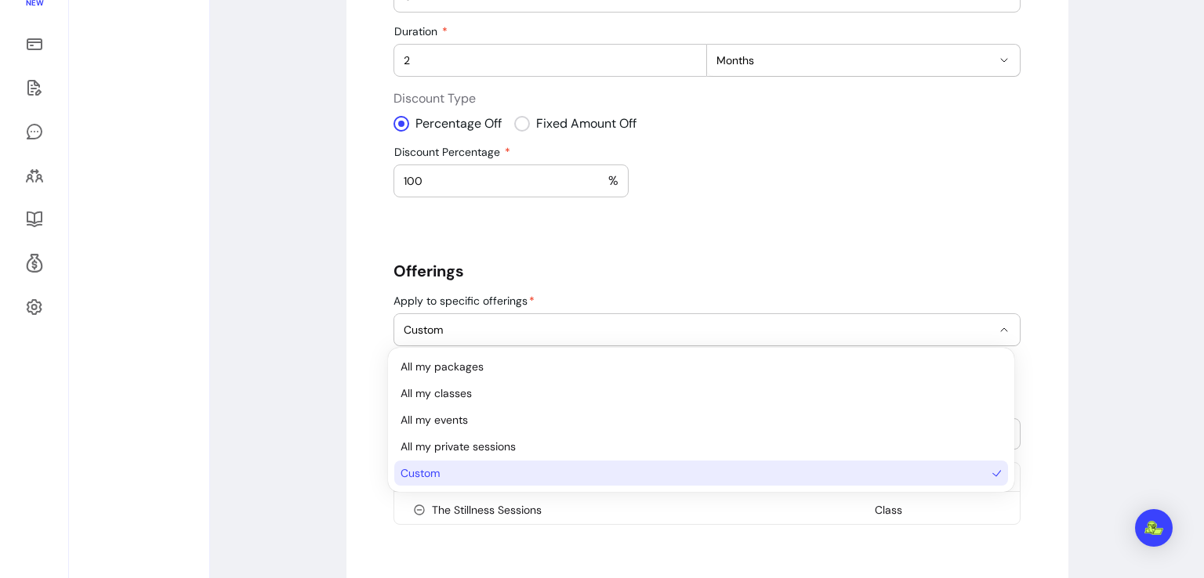
click at [432, 467] on span "Custom" at bounding box center [692, 473] width 585 height 16
click at [423, 476] on span "Custom" at bounding box center [692, 473] width 585 height 16
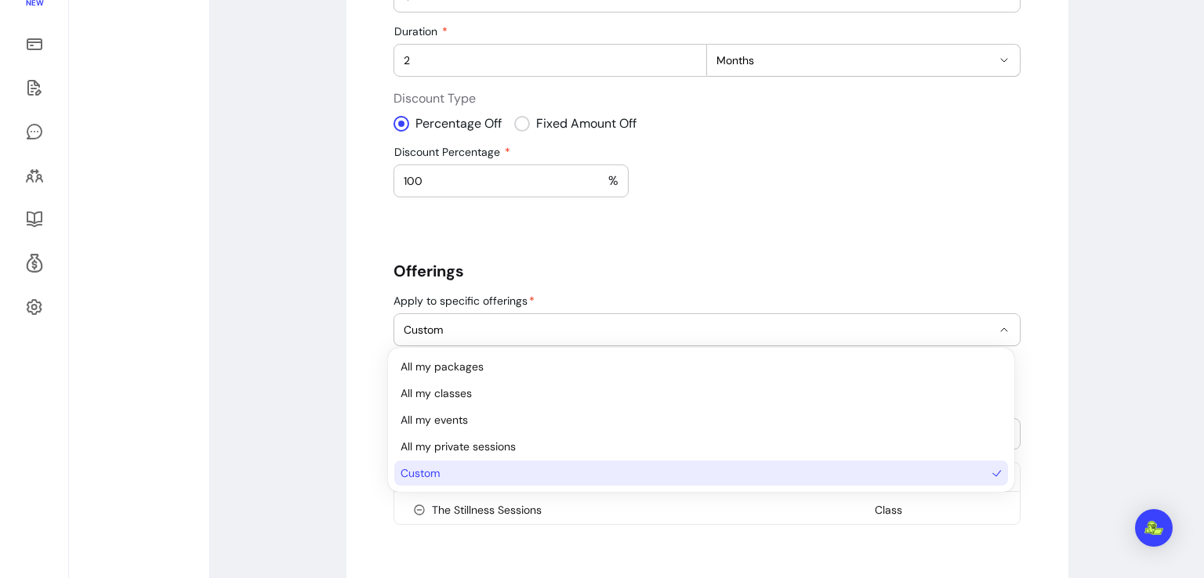
click at [555, 474] on span "Custom" at bounding box center [692, 473] width 585 height 16
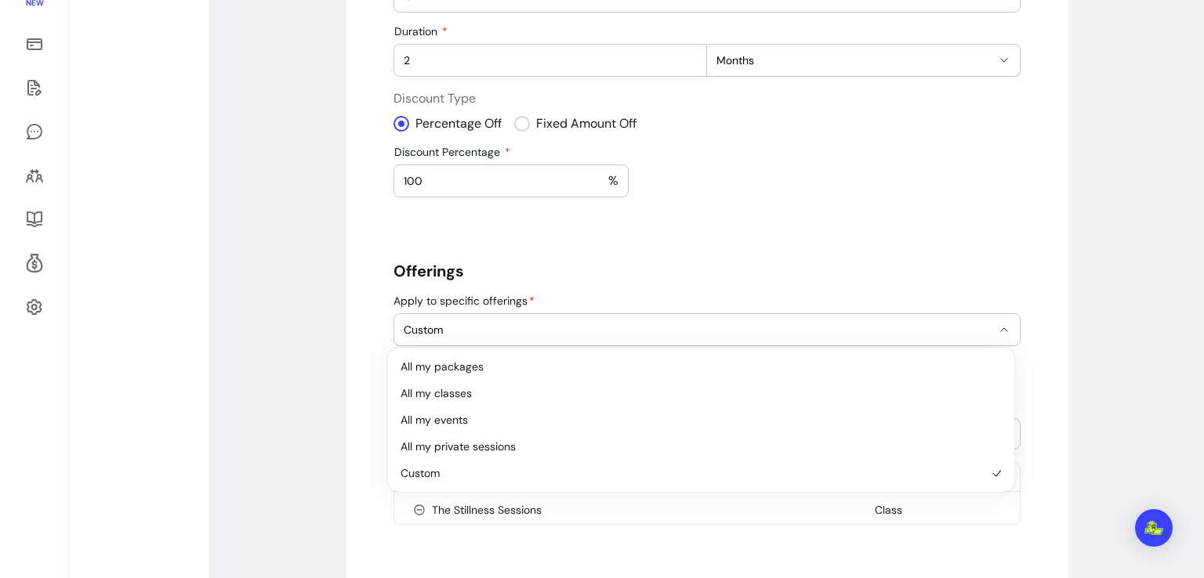
click at [570, 314] on button "Custom" at bounding box center [706, 329] width 625 height 31
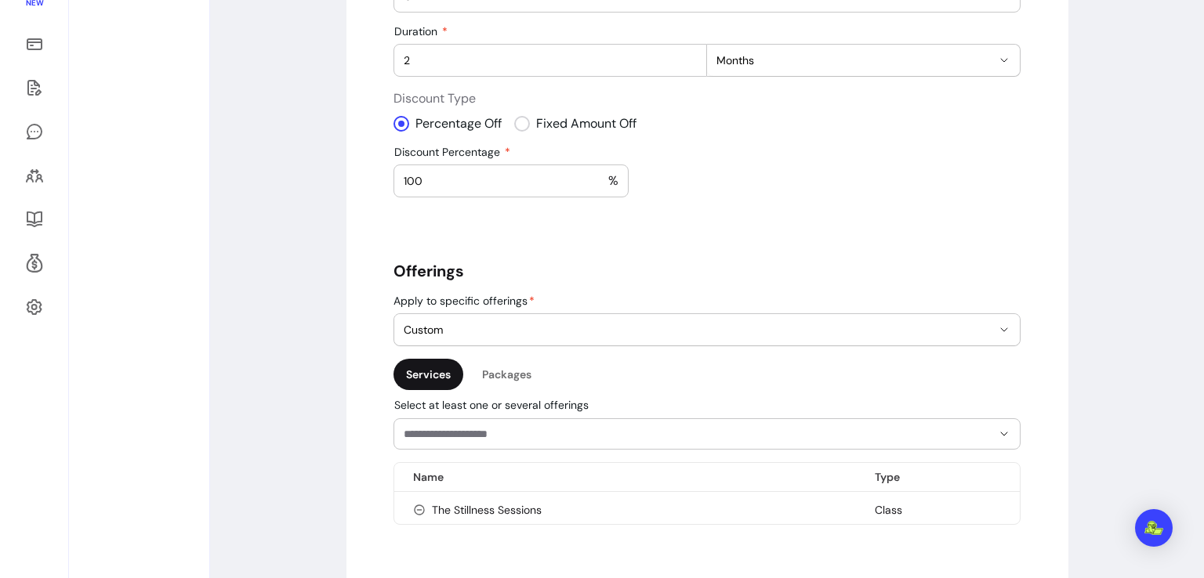
click at [491, 443] on div at bounding box center [707, 434] width 607 height 30
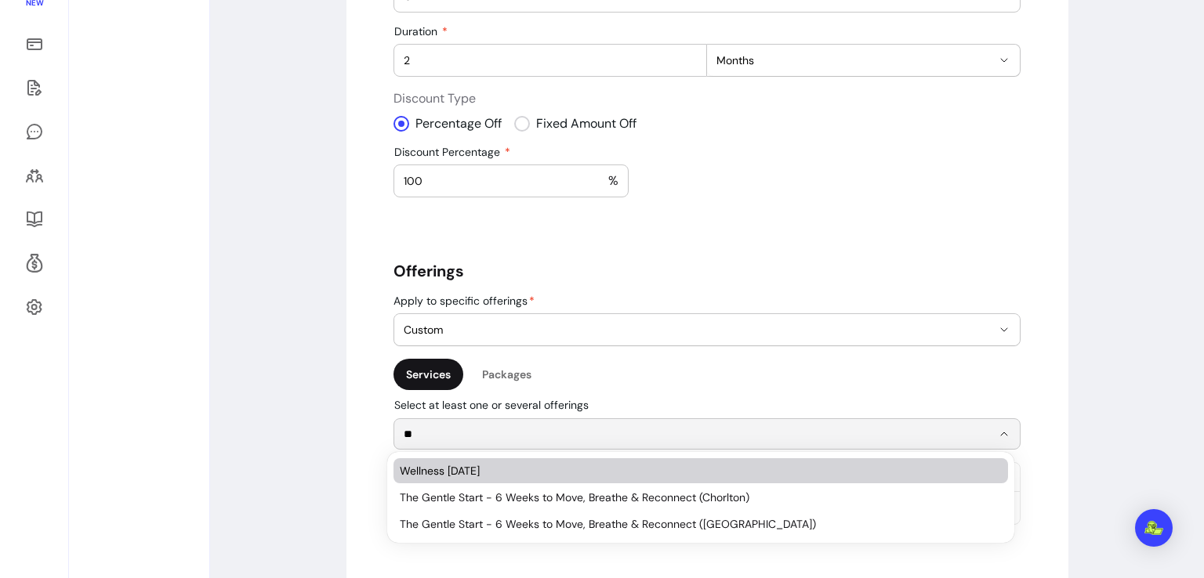
click at [495, 459] on li "Wellness [DATE]" at bounding box center [700, 470] width 614 height 25
type input "**"
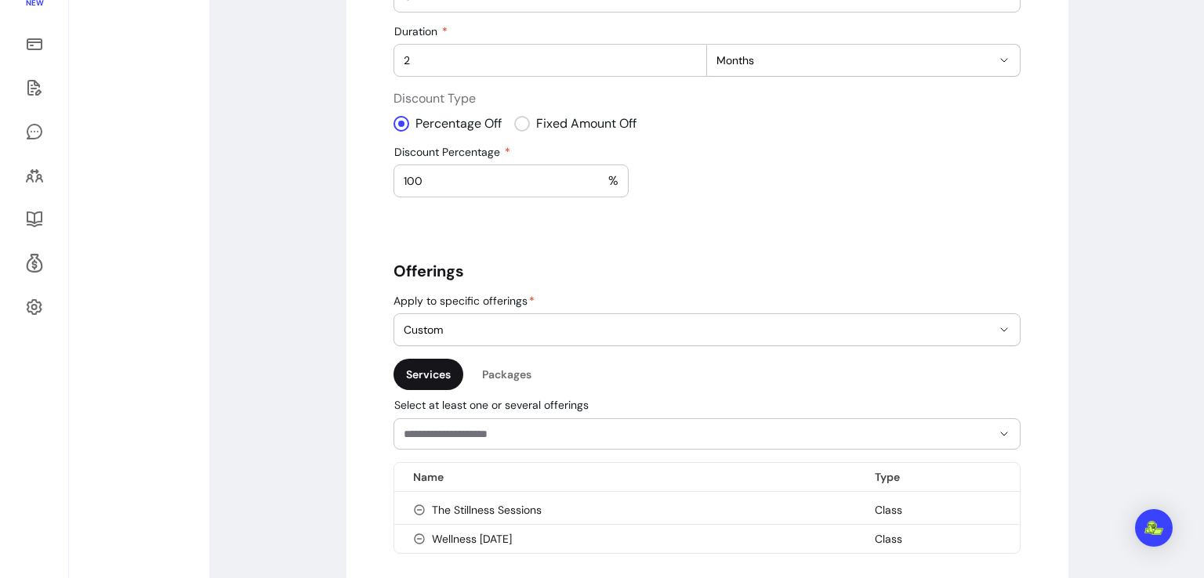
scroll to position [514, 0]
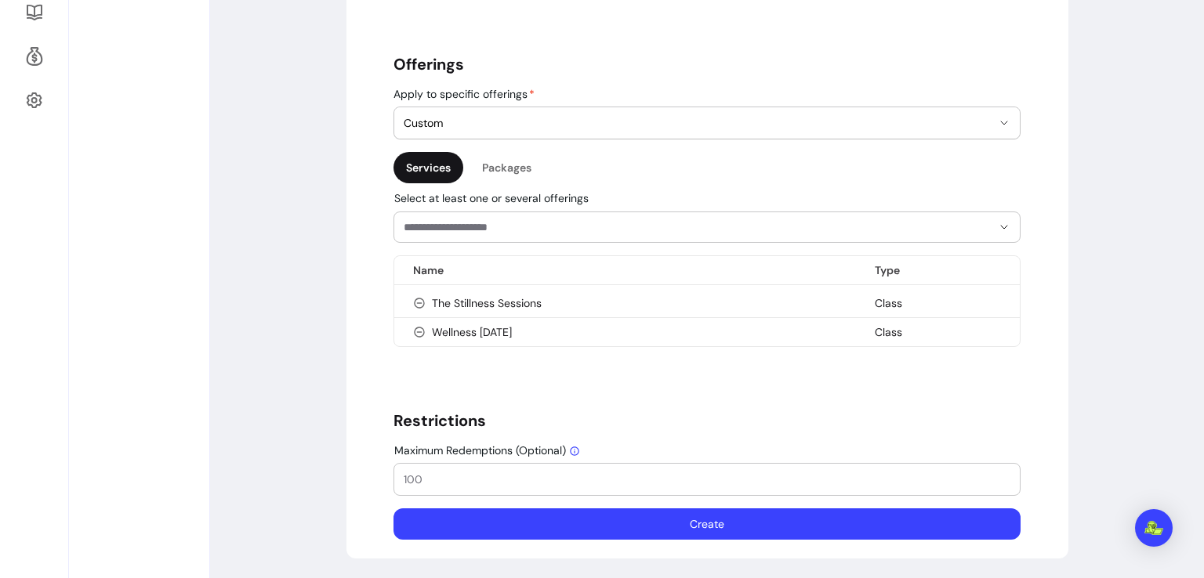
click at [495, 474] on input "Maximum Redemptions (Optional)" at bounding box center [707, 480] width 607 height 16
type input "5"
click at [700, 516] on button "Create" at bounding box center [707, 524] width 608 height 31
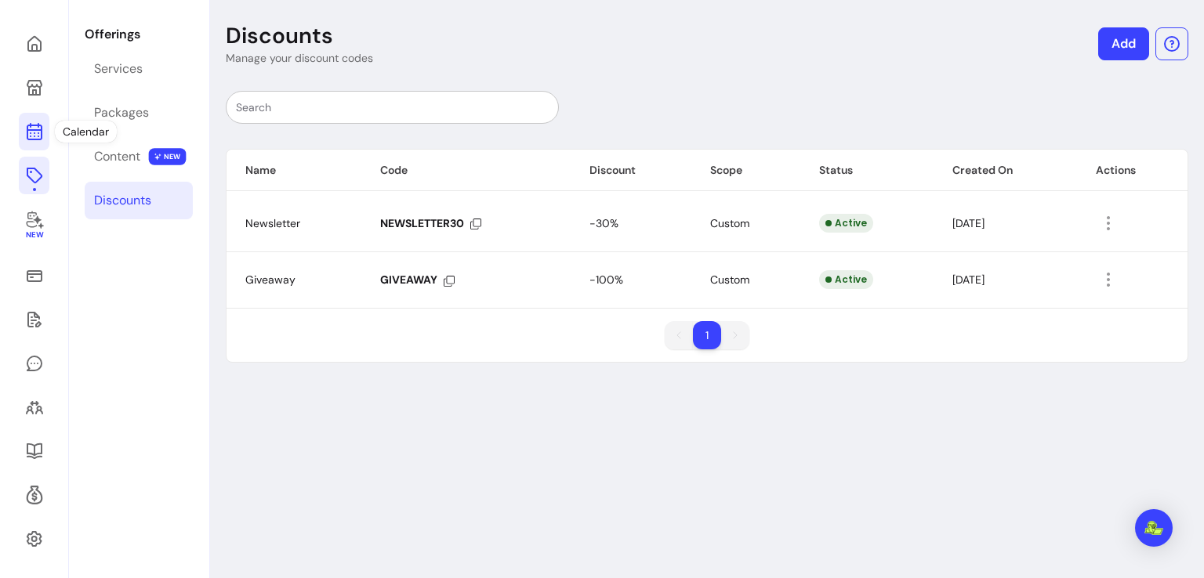
click at [38, 125] on icon at bounding box center [34, 69] width 266 height 223
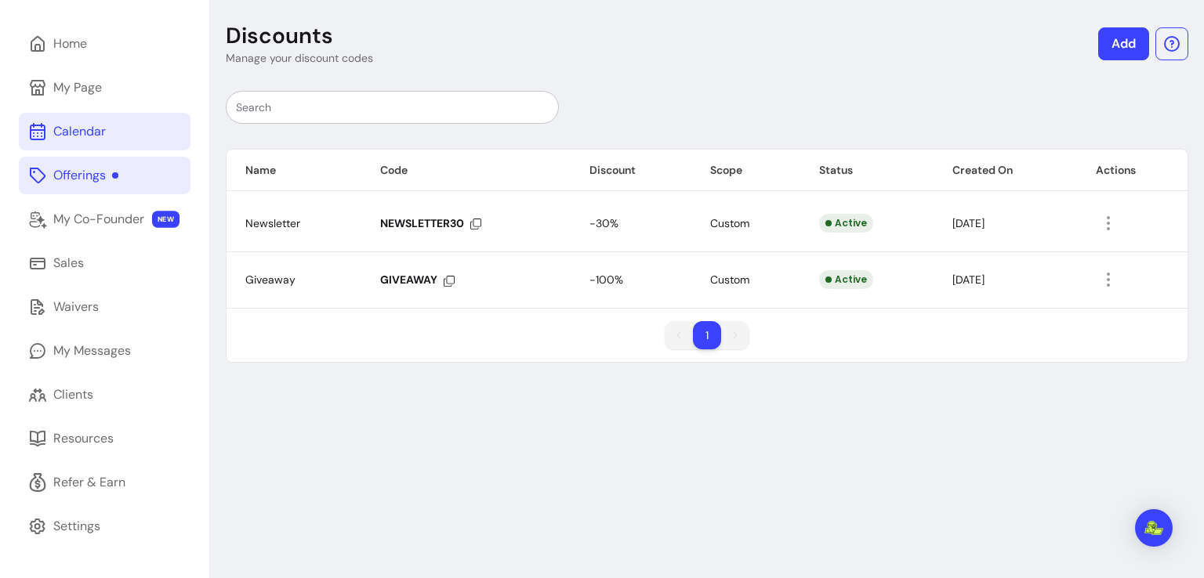
click at [38, 125] on icon at bounding box center [38, 69] width 266 height 223
click at [67, 136] on div "Calendar" at bounding box center [79, 131] width 53 height 19
click at [123, 118] on link "Calendar" at bounding box center [105, 132] width 172 height 38
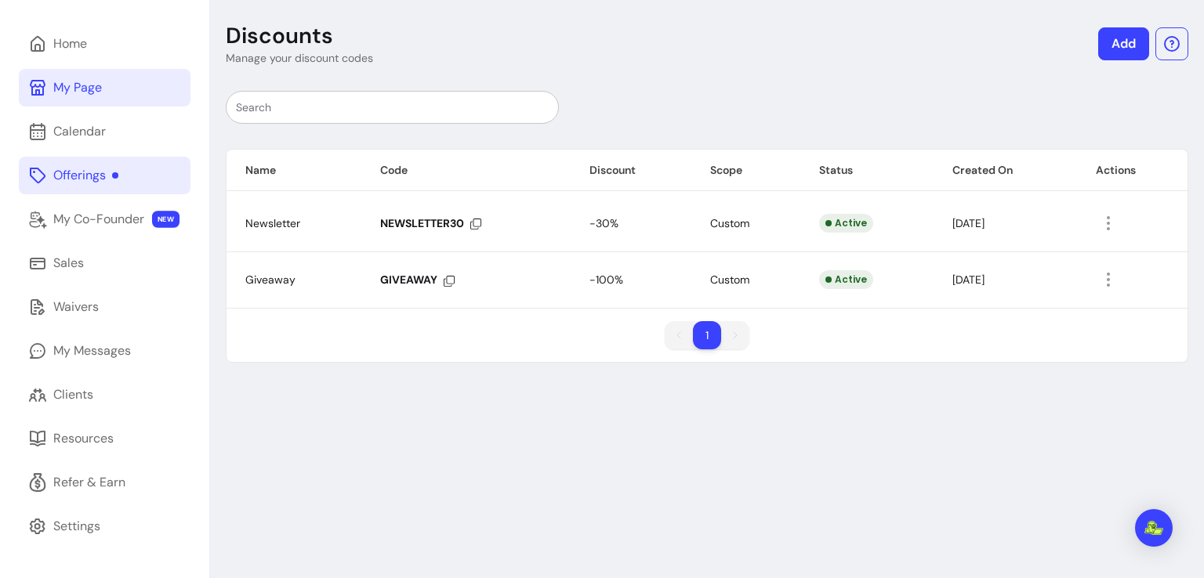
click at [68, 96] on div "My Page" at bounding box center [77, 87] width 49 height 19
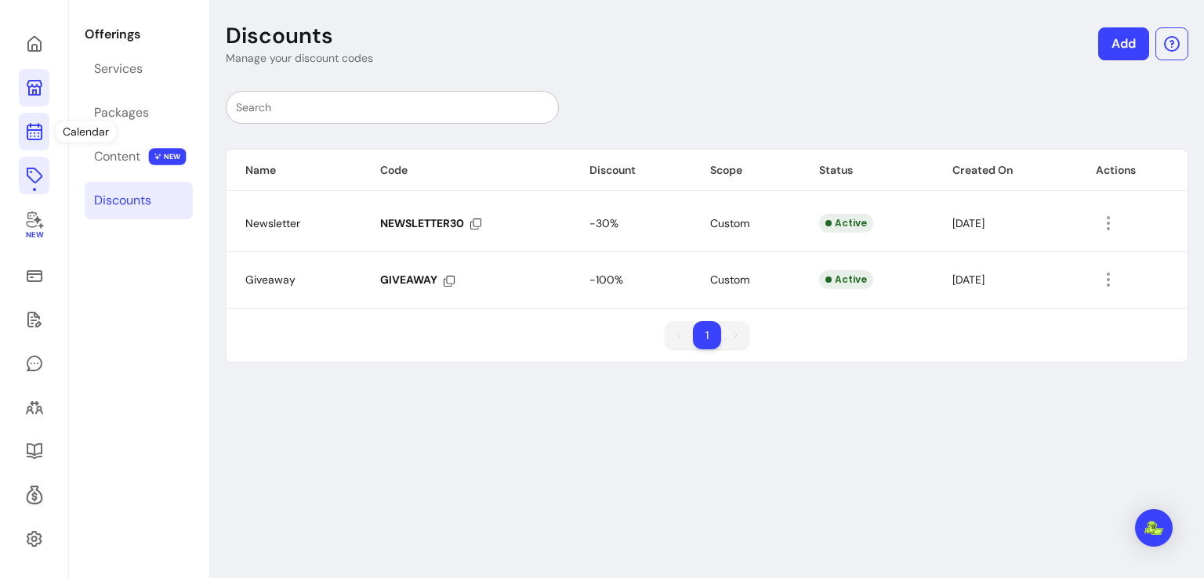
click at [27, 150] on link at bounding box center [34, 132] width 31 height 38
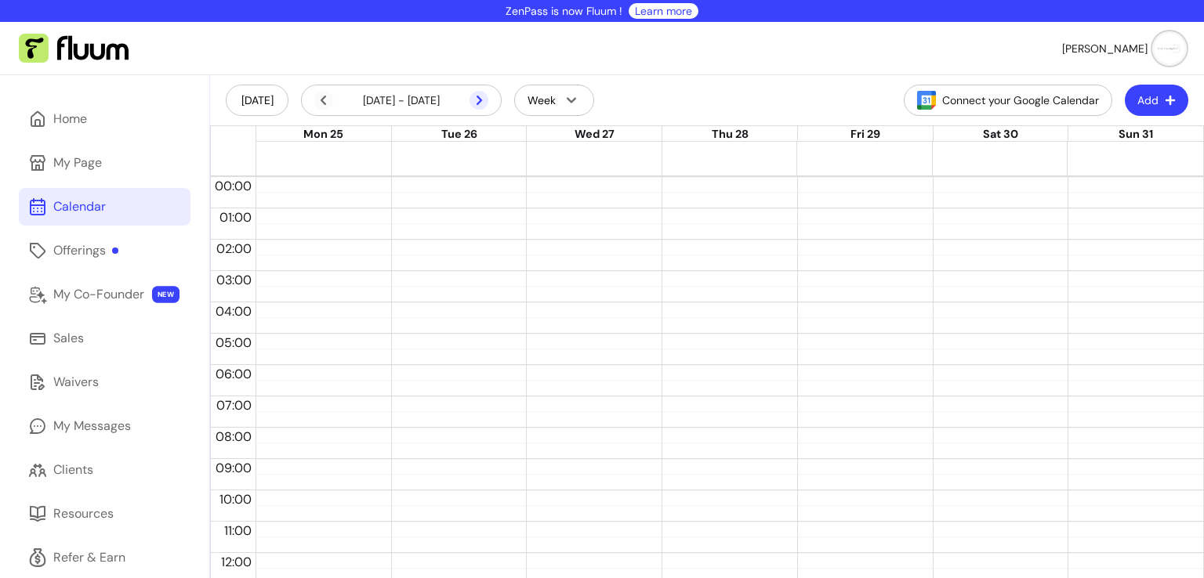
click at [478, 98] on icon at bounding box center [396, 120] width 266 height 223
click at [479, 95] on icon at bounding box center [478, 100] width 19 height 19
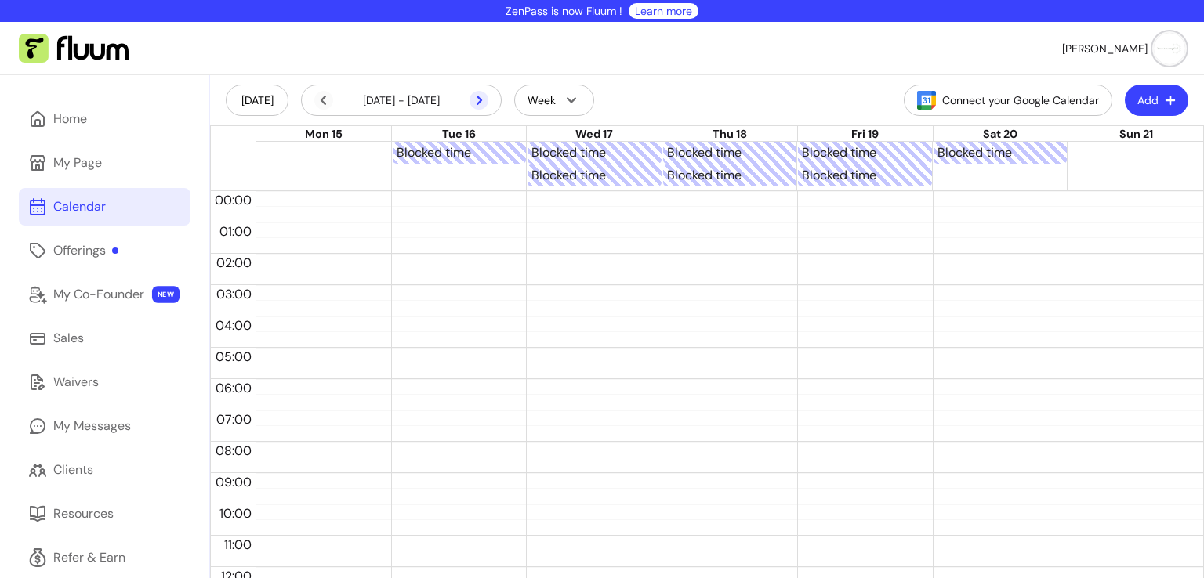
click at [479, 97] on icon at bounding box center [396, 120] width 266 height 223
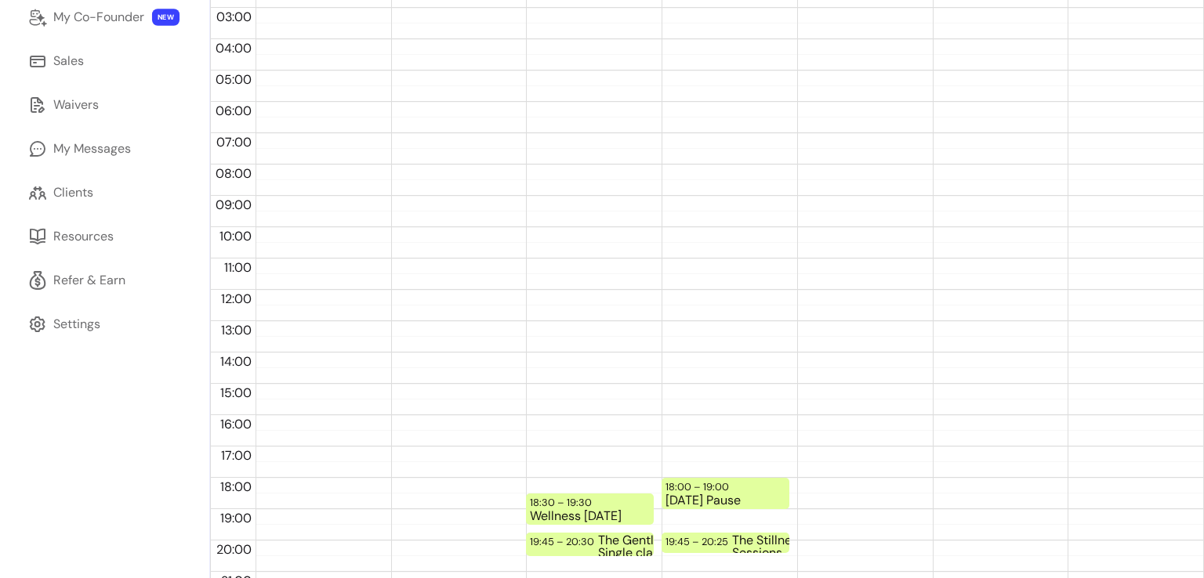
scroll to position [365, 0]
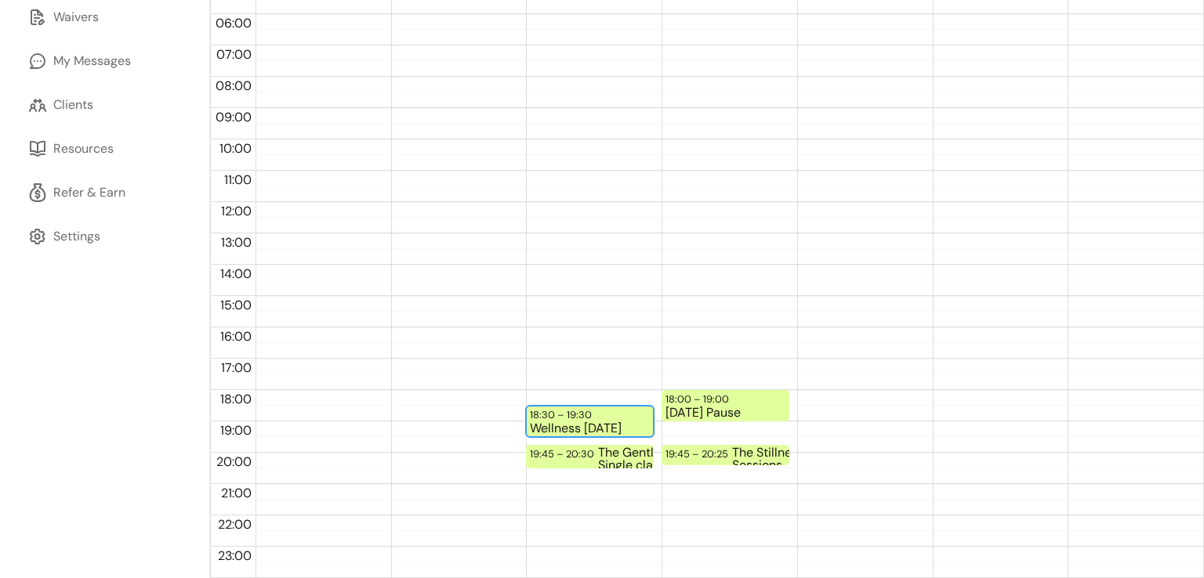
click at [590, 416] on div "18:30 – 19:30" at bounding box center [563, 414] width 66 height 15
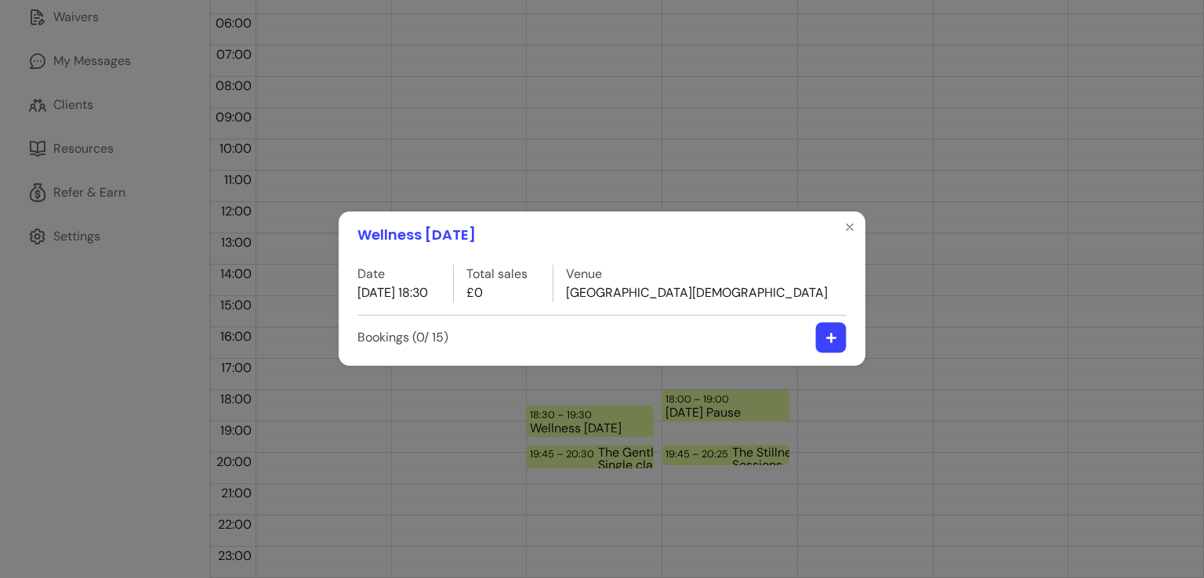
click at [837, 338] on button "button" at bounding box center [831, 338] width 31 height 31
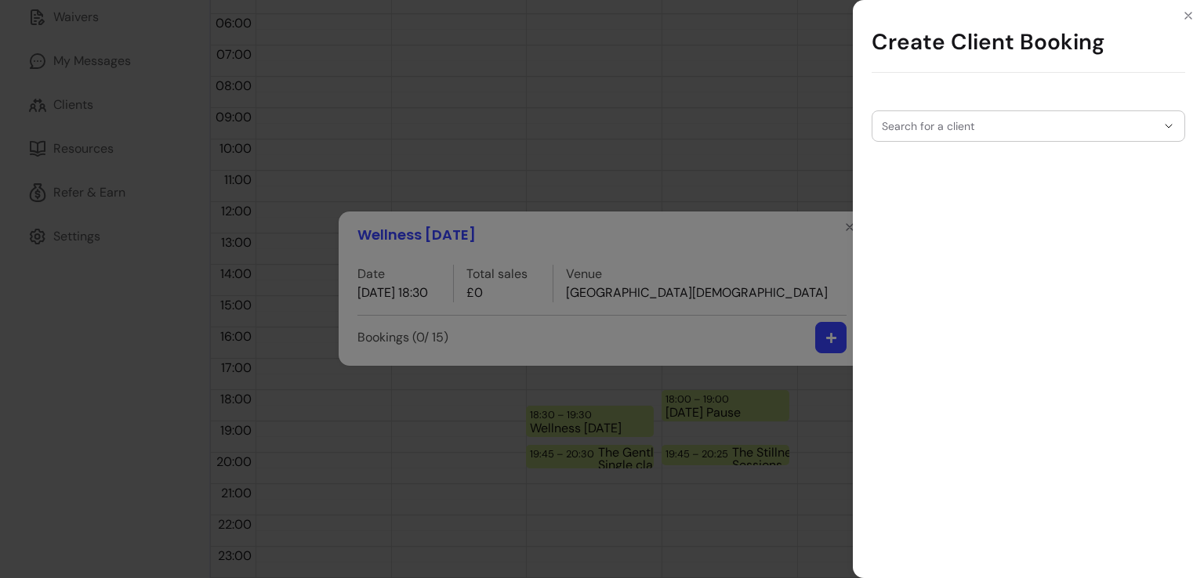
click at [833, 137] on div "Create Client Booking Search for a client" at bounding box center [602, 289] width 1204 height 578
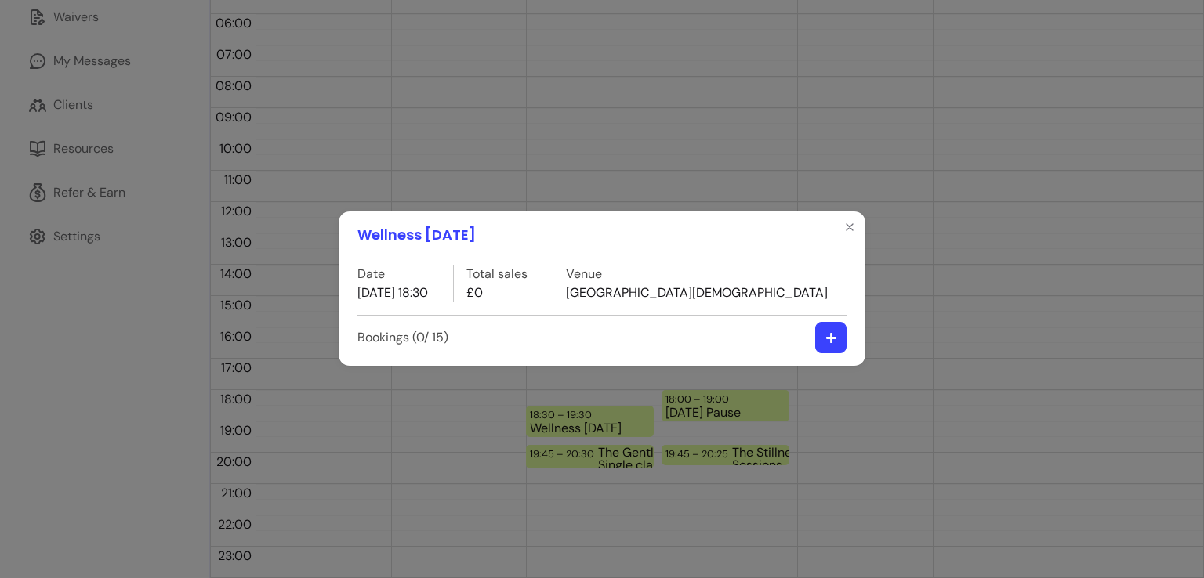
click at [638, 145] on div "Wellness [DATE] Date [DATE] 18:30 Total sales £0 Venue [GEOGRAPHIC_DATA] Bookin…" at bounding box center [602, 289] width 1204 height 578
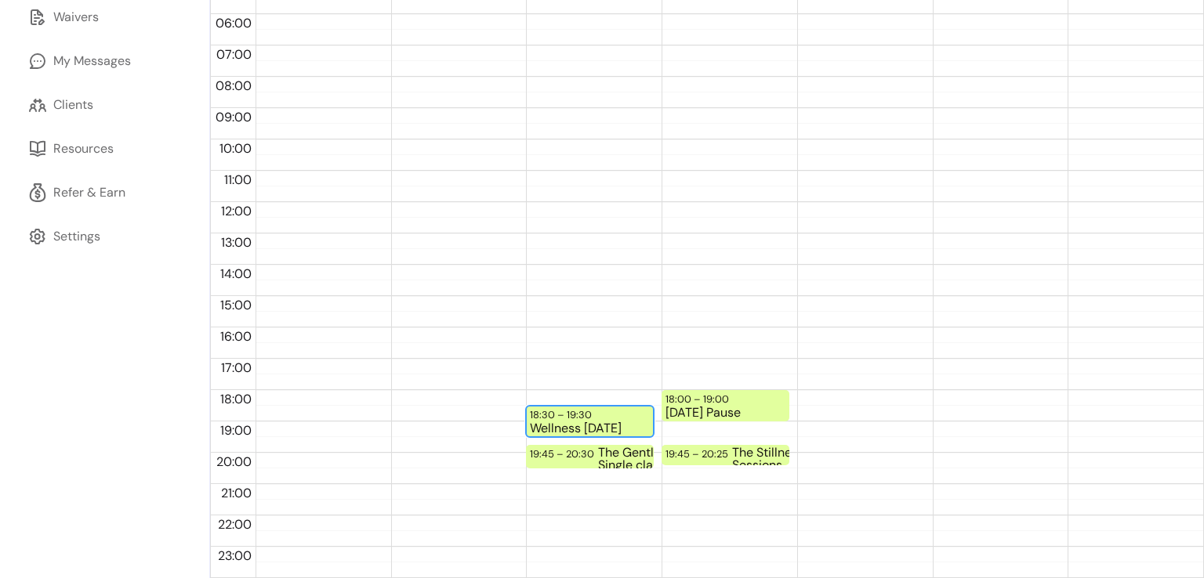
scroll to position [0, 0]
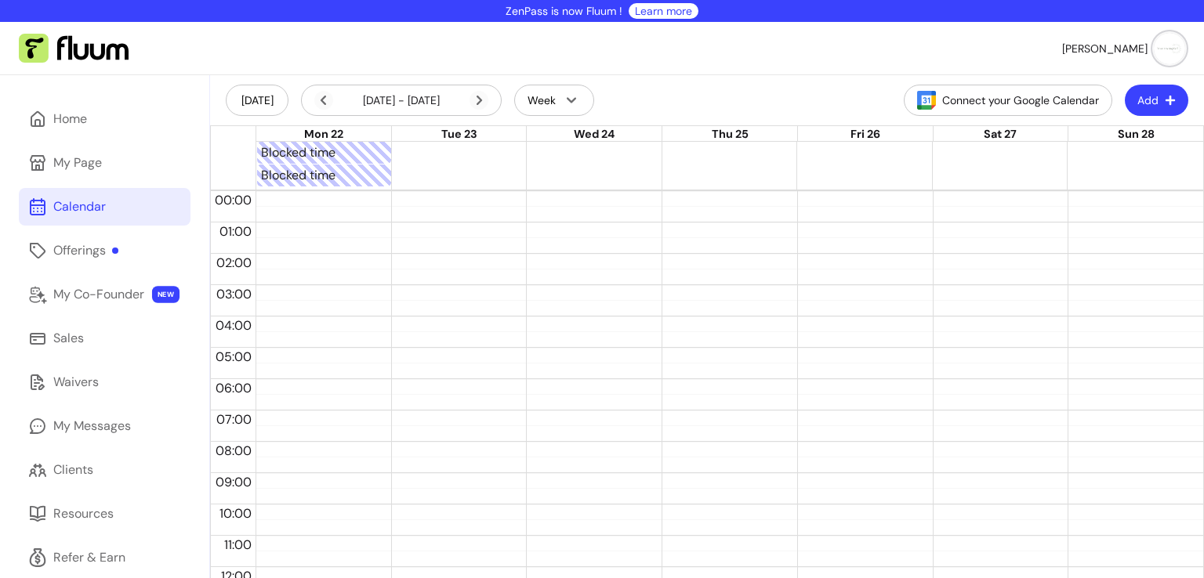
click at [567, 151] on div "Blocked time" at bounding box center [729, 153] width 947 height 23
click at [583, 174] on div "Blocked time" at bounding box center [729, 176] width 947 height 23
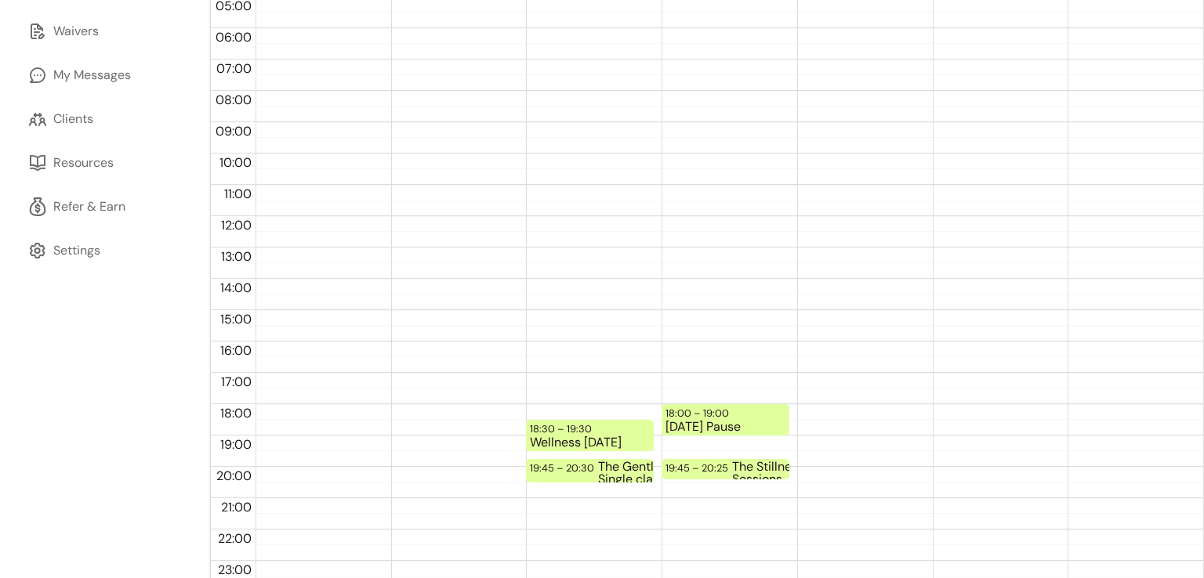
scroll to position [365, 0]
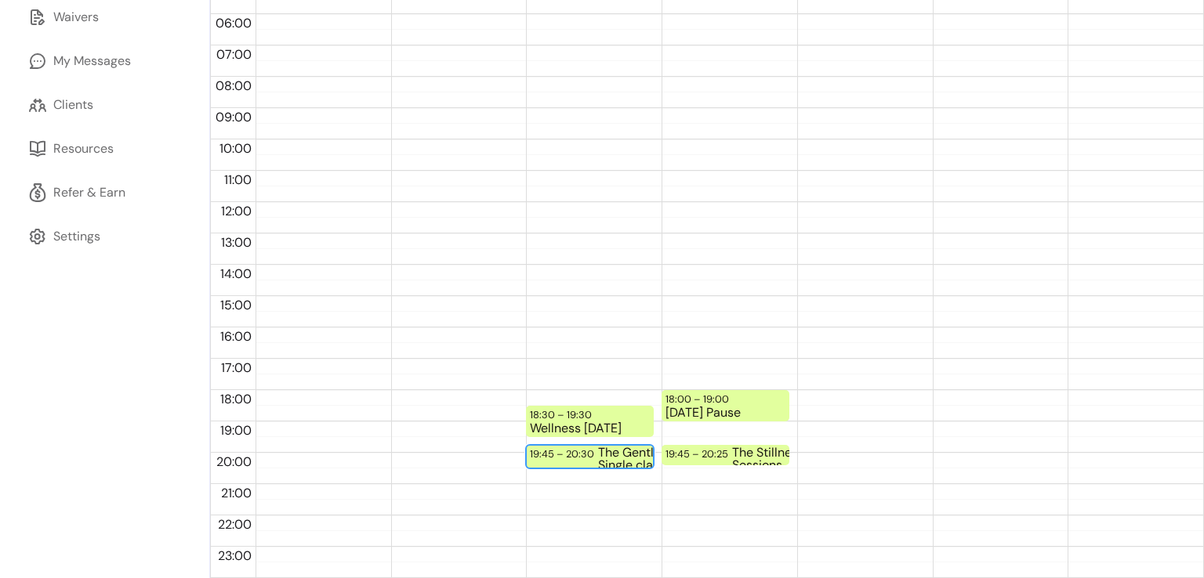
click at [598, 455] on div "The Gentle Start # Single class" at bounding box center [658, 457] width 120 height 20
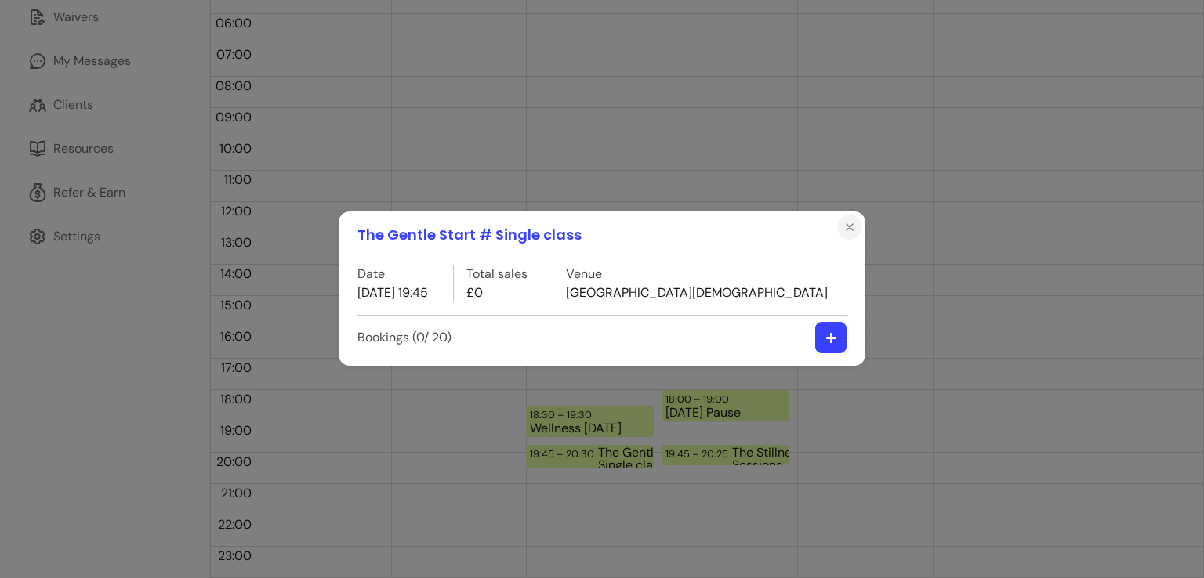
click at [849, 230] on icon "Close" at bounding box center [849, 227] width 13 height 13
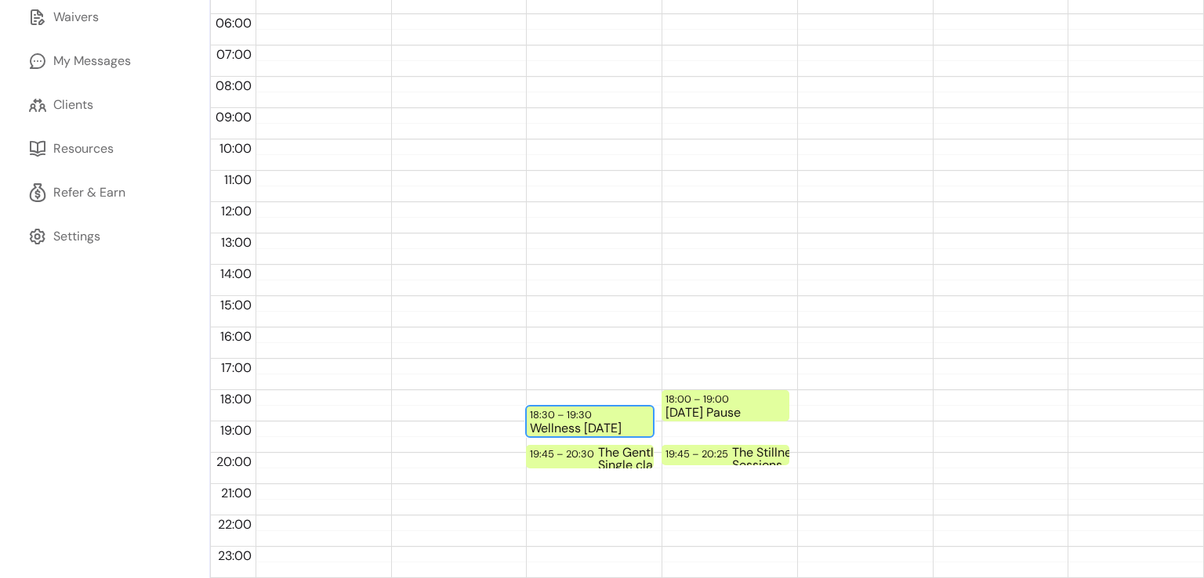
click at [574, 413] on div "18:30 – 19:30" at bounding box center [563, 414] width 66 height 15
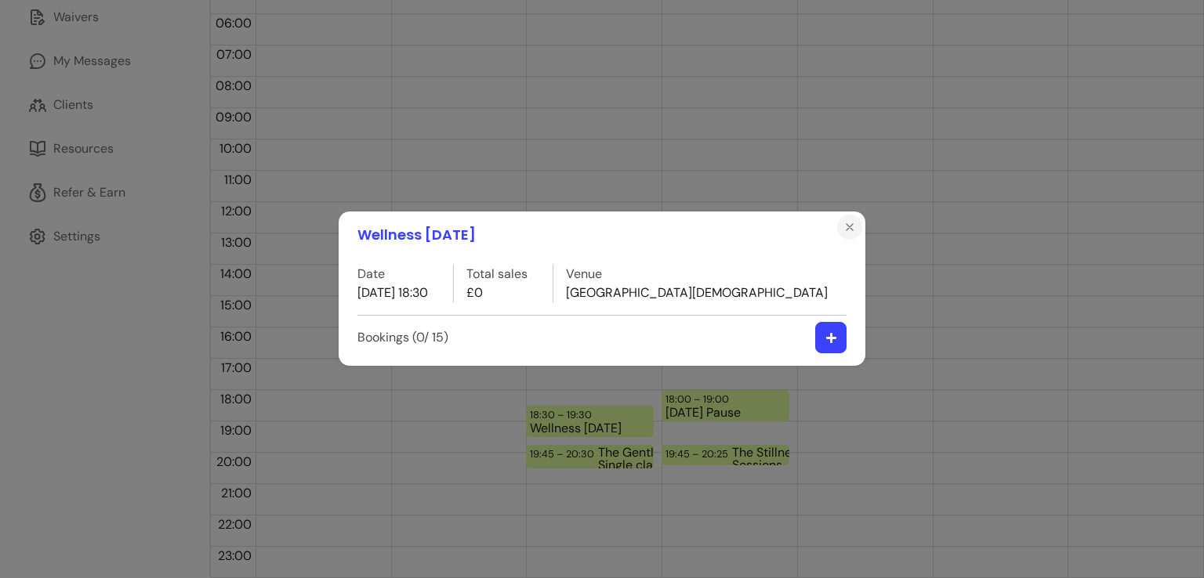
click at [846, 226] on icon "Close" at bounding box center [849, 227] width 13 height 13
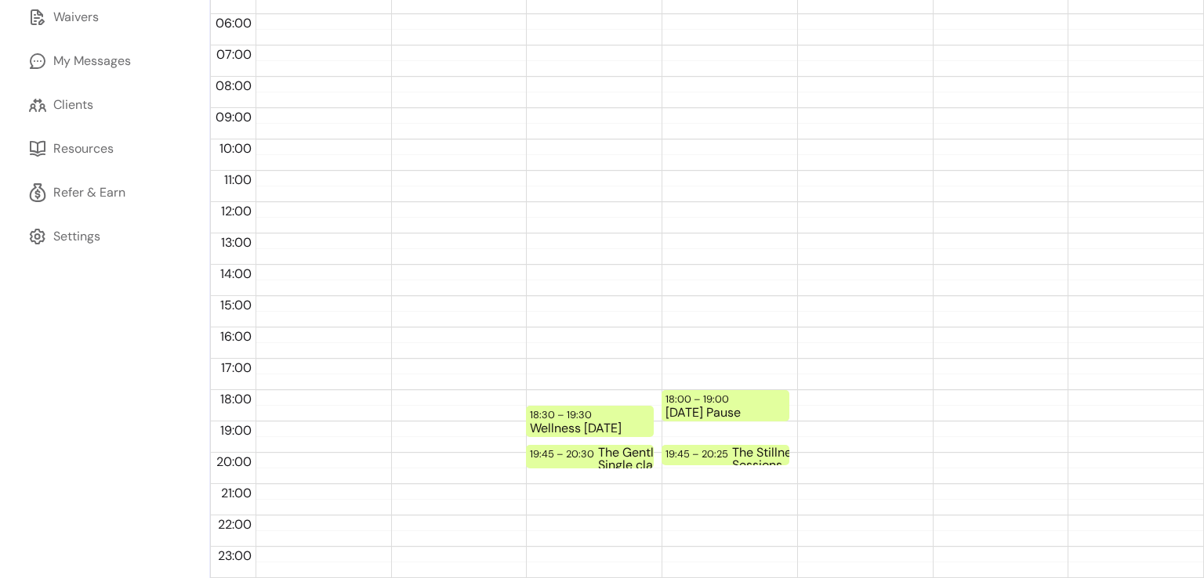
drag, startPoint x: 555, startPoint y: 418, endPoint x: 460, endPoint y: 284, distance: 163.5
click at [460, 284] on div at bounding box center [455, 202] width 128 height 752
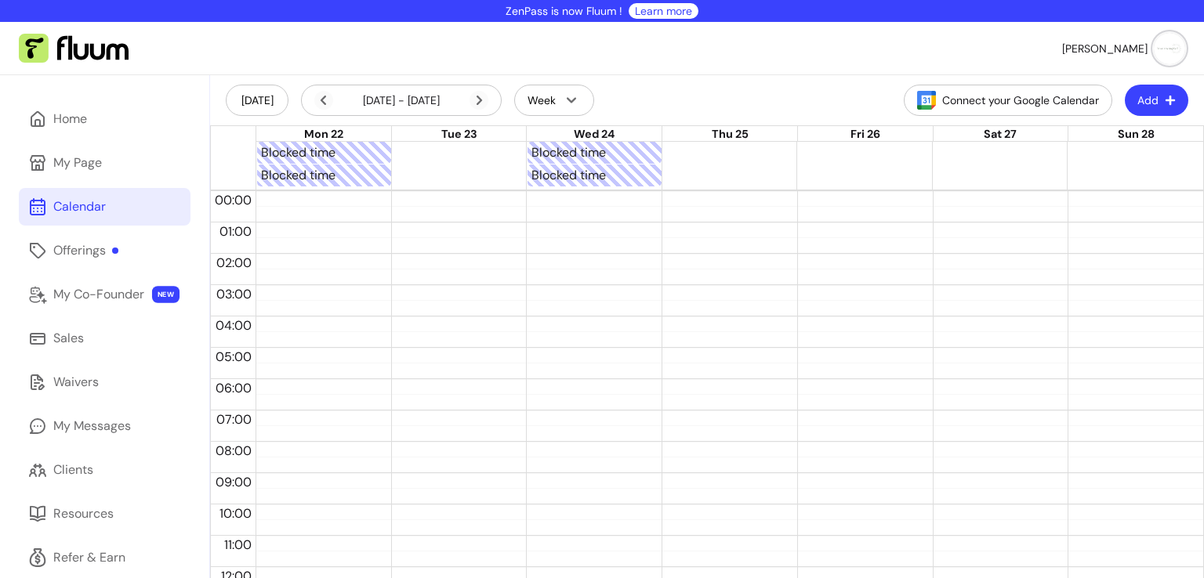
click at [103, 208] on div "Calendar" at bounding box center [79, 206] width 53 height 19
click at [92, 254] on div "Offerings" at bounding box center [85, 250] width 65 height 19
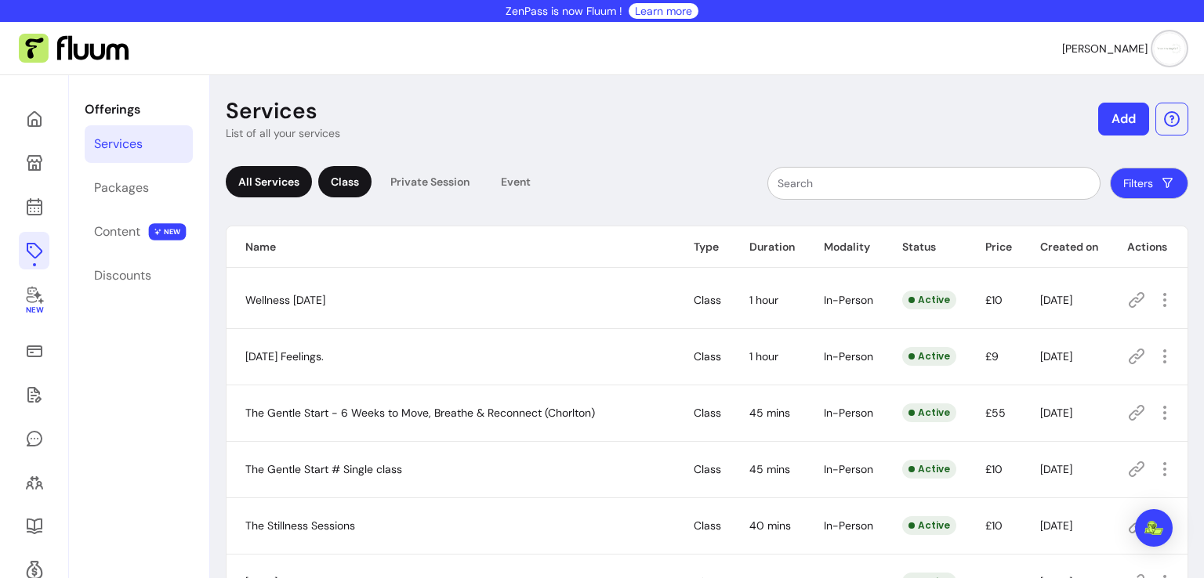
click at [370, 183] on div "Class" at bounding box center [344, 181] width 53 height 31
click at [1155, 297] on icon "button" at bounding box center [1164, 300] width 18 height 18
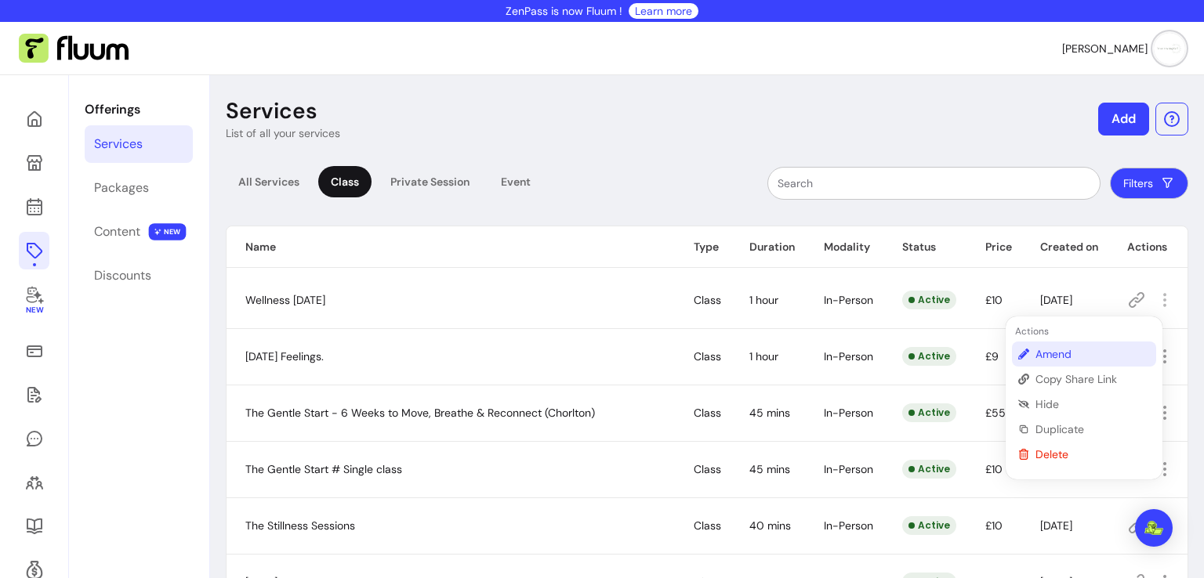
click at [1085, 354] on span "Amend" at bounding box center [1092, 354] width 114 height 16
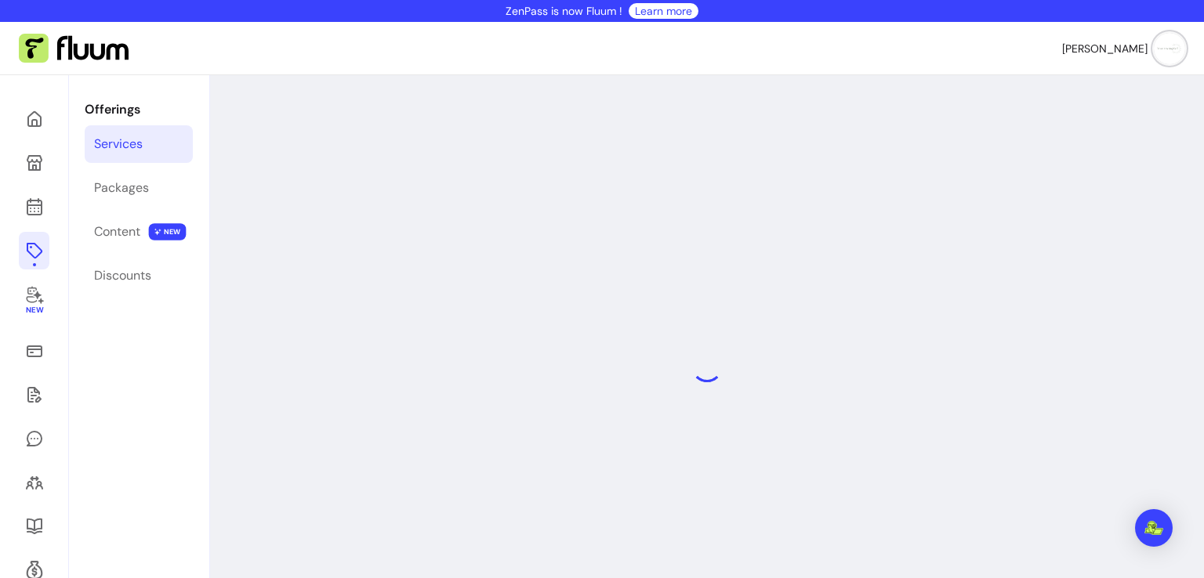
select select "**"
select select "***"
select select "**********"
select select "*********"
select select "*****"
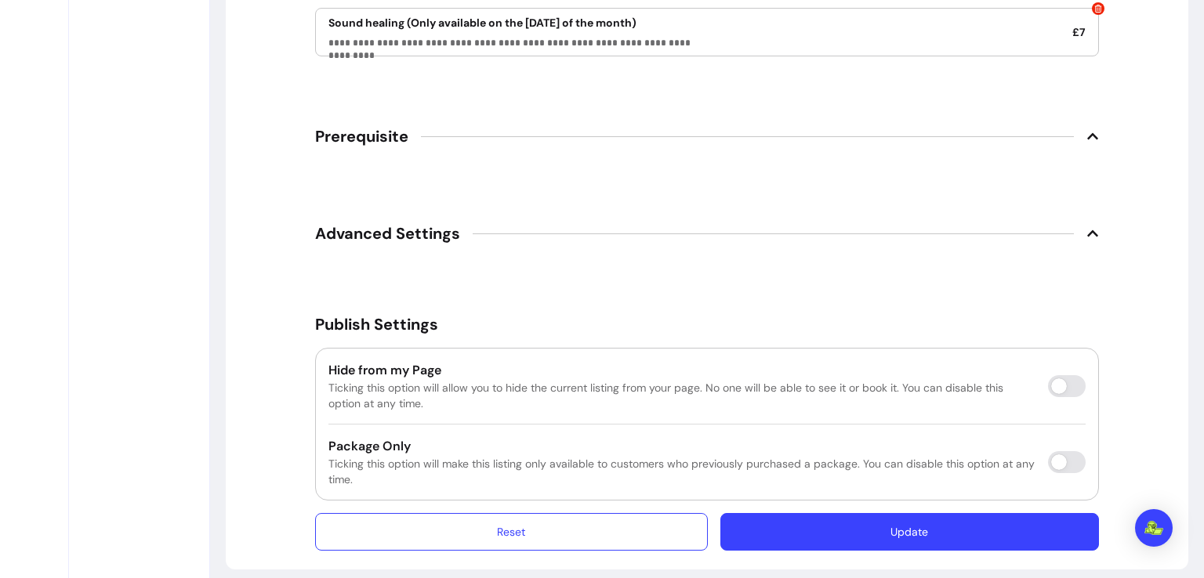
scroll to position [2536, 0]
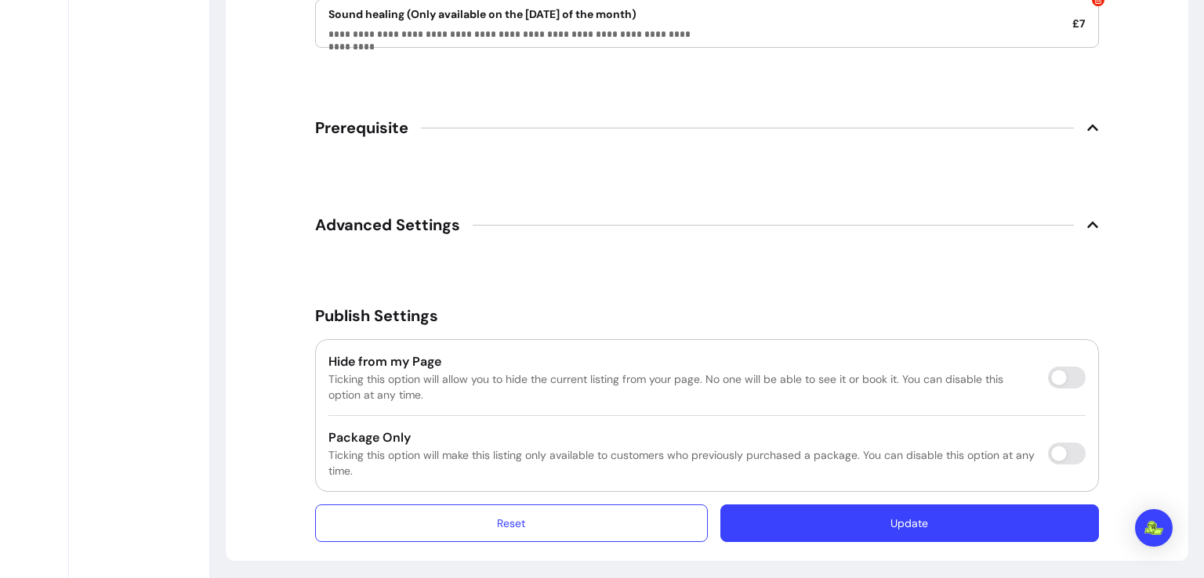
click at [1087, 123] on icon at bounding box center [1092, 127] width 13 height 13
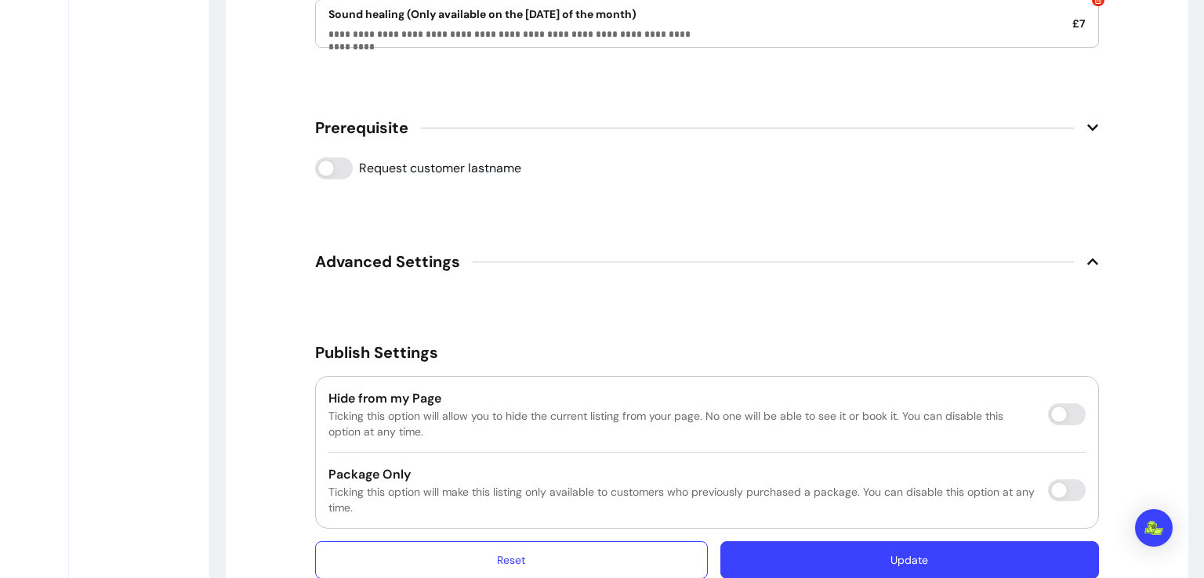
click at [1087, 259] on icon at bounding box center [1092, 262] width 11 height 6
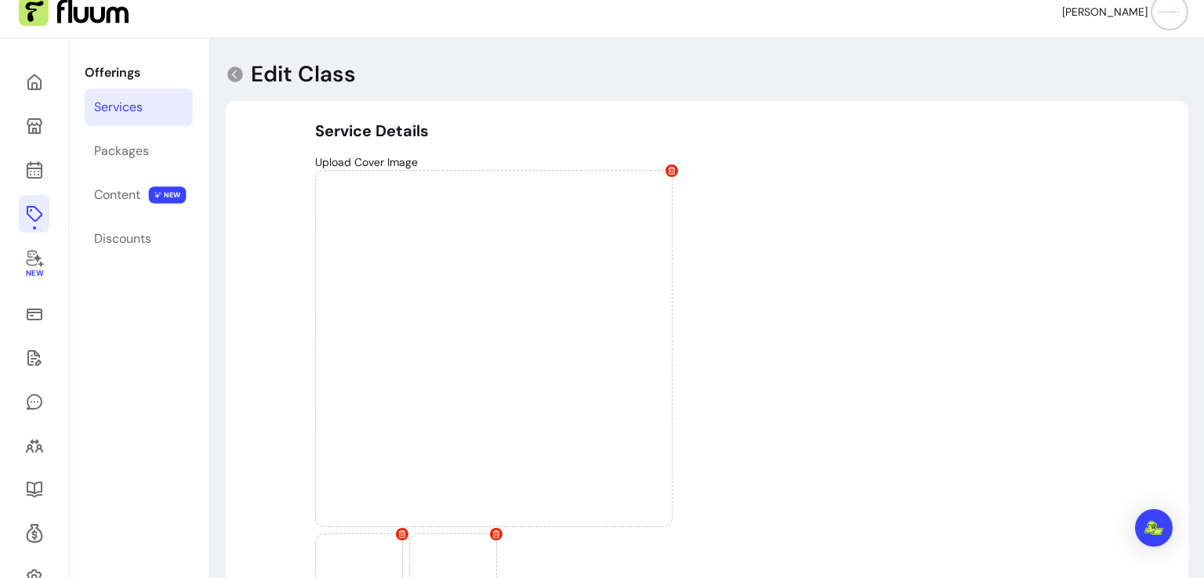
scroll to position [0, 0]
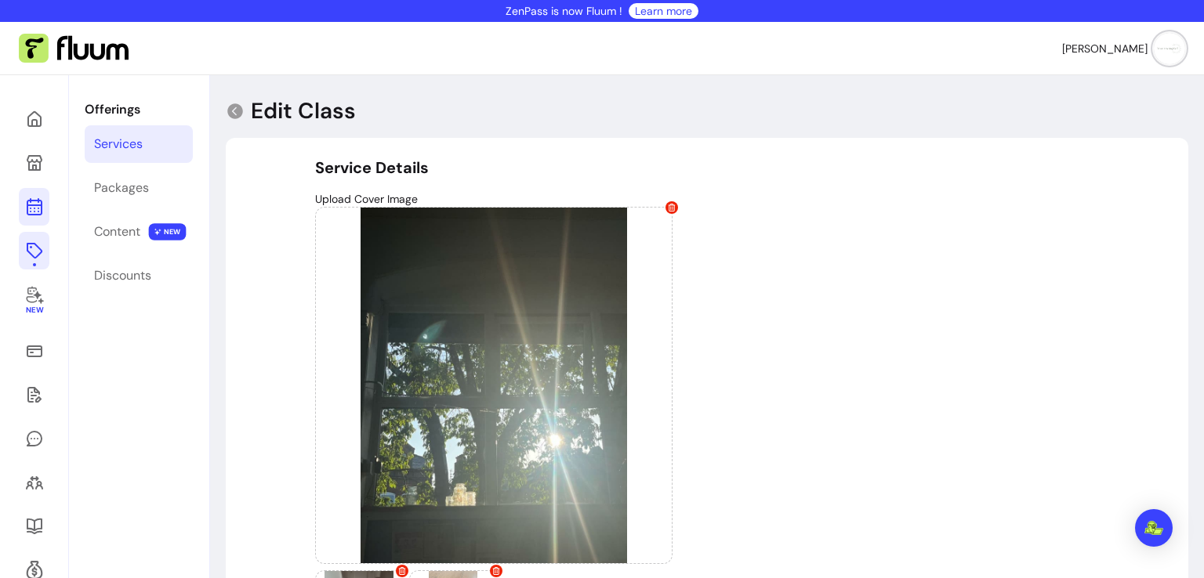
click at [37, 201] on icon at bounding box center [34, 144] width 266 height 223
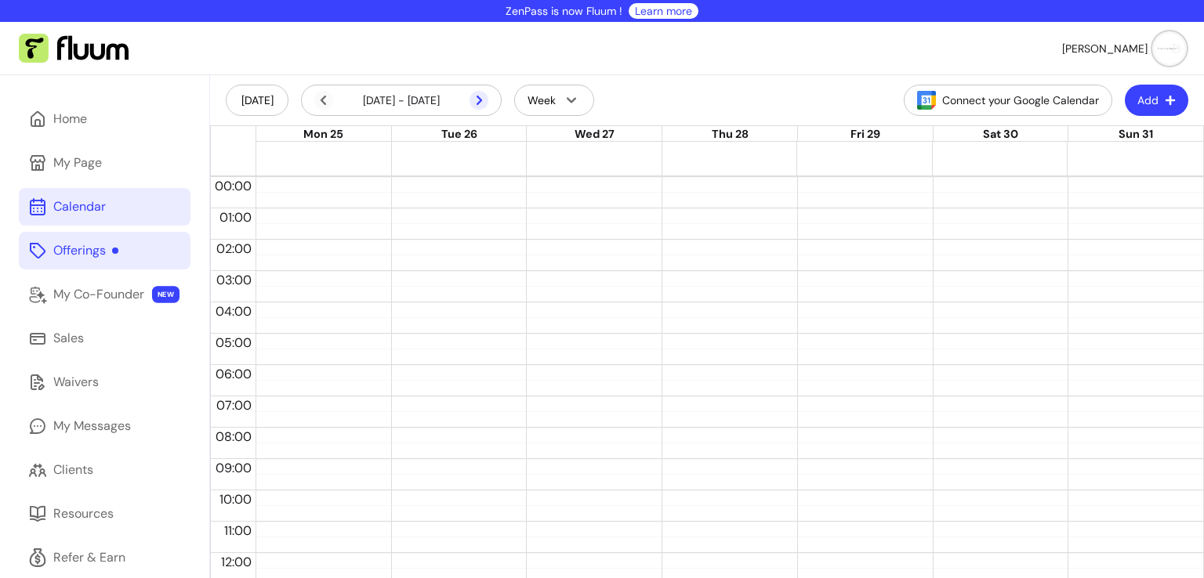
click at [483, 95] on icon at bounding box center [478, 100] width 19 height 19
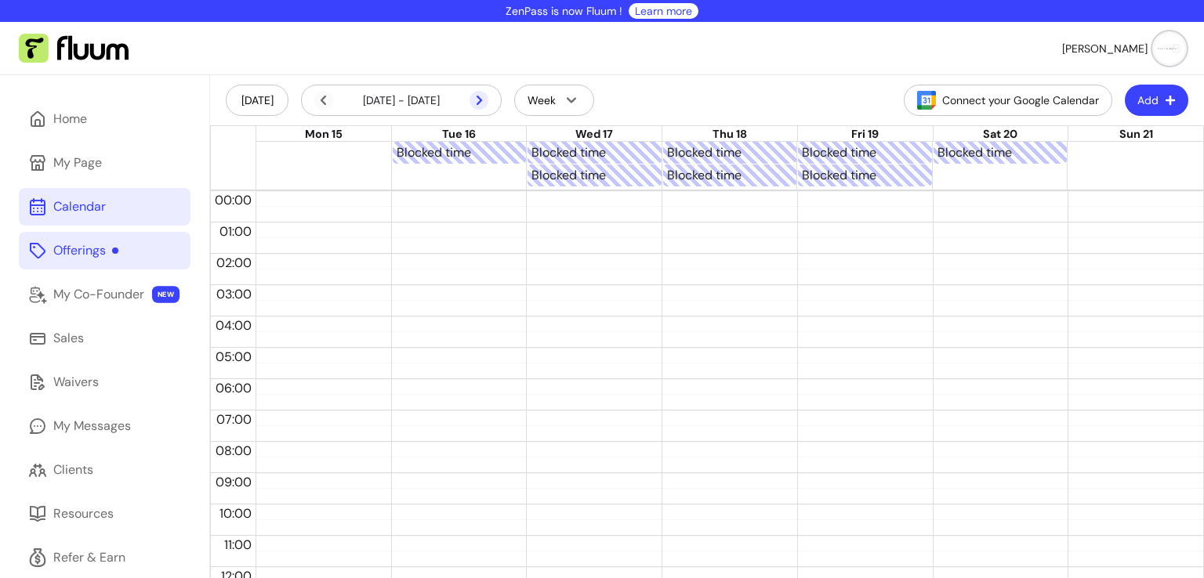
click at [483, 95] on icon at bounding box center [478, 100] width 19 height 19
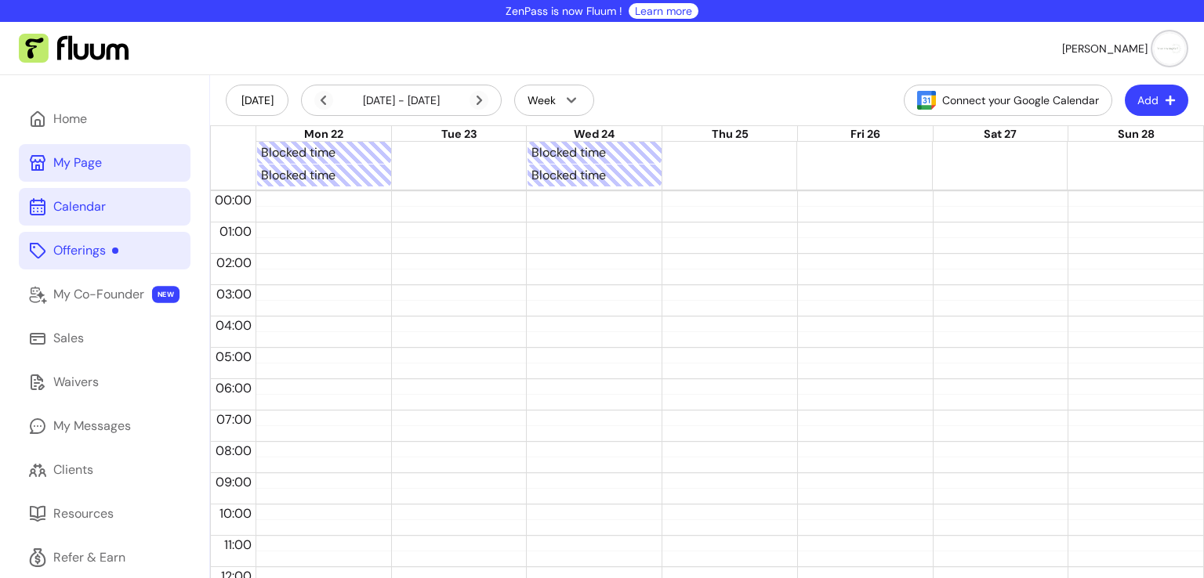
click at [67, 150] on link "My Page" at bounding box center [105, 163] width 172 height 38
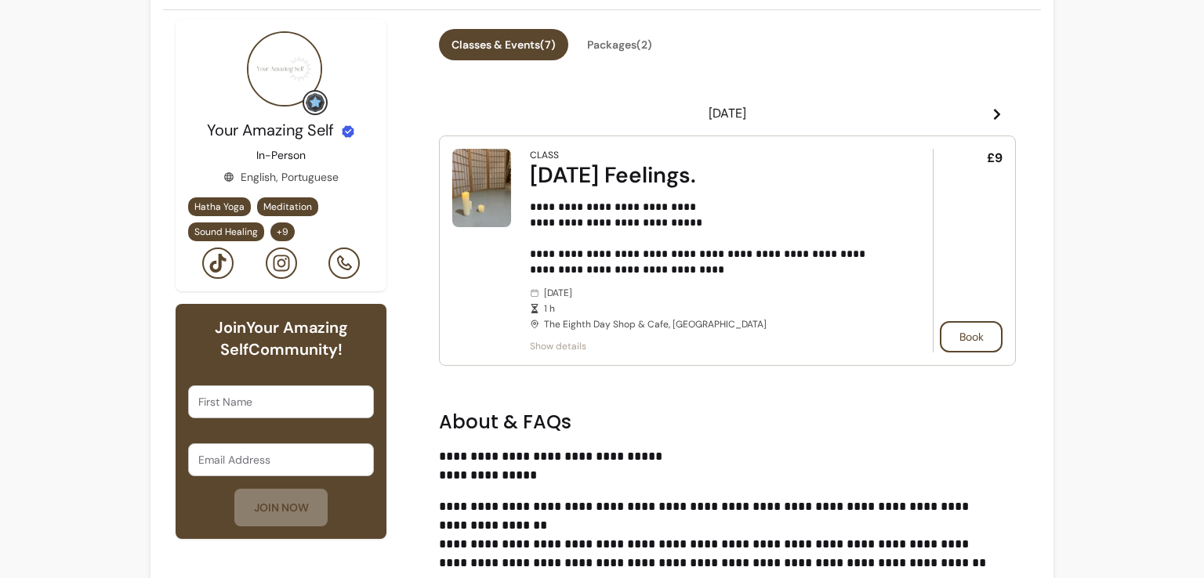
scroll to position [404, 0]
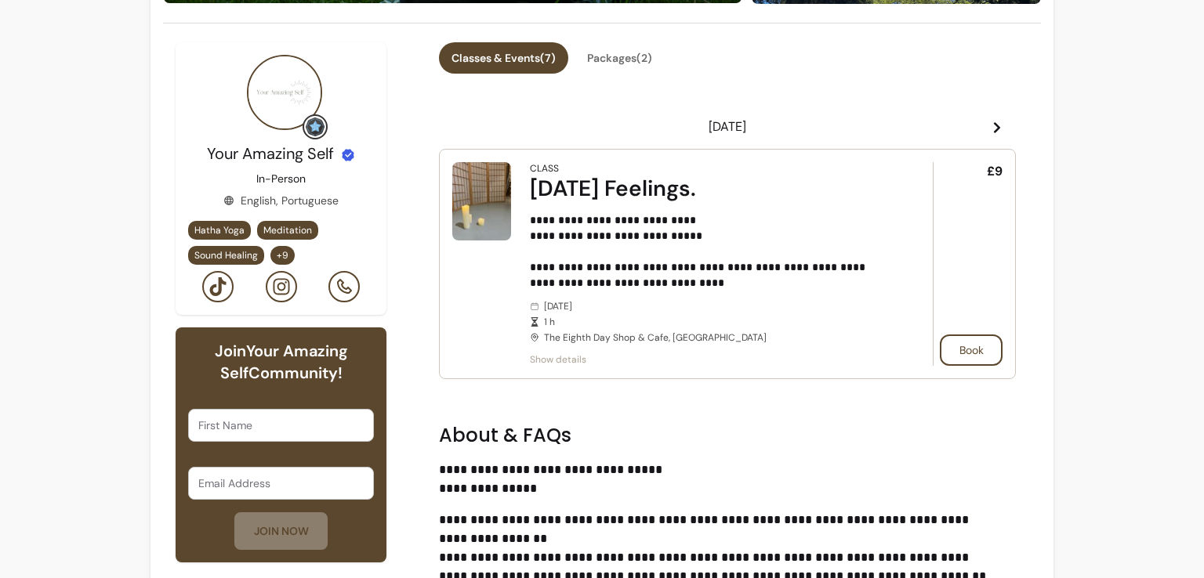
click at [990, 130] on icon at bounding box center [996, 127] width 13 height 13
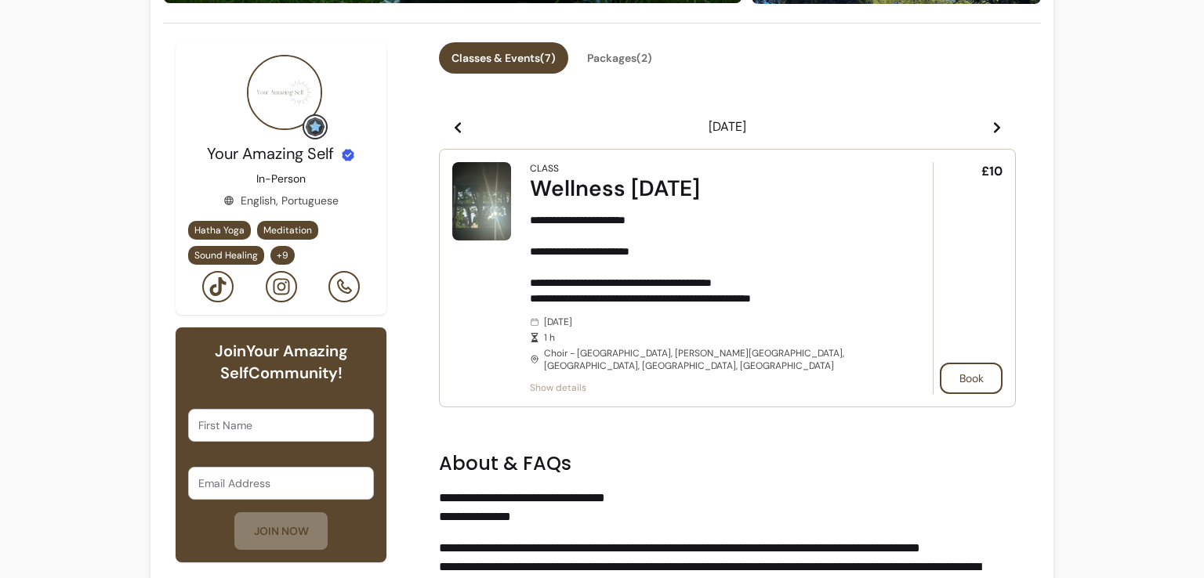
click at [990, 130] on icon at bounding box center [996, 127] width 13 height 13
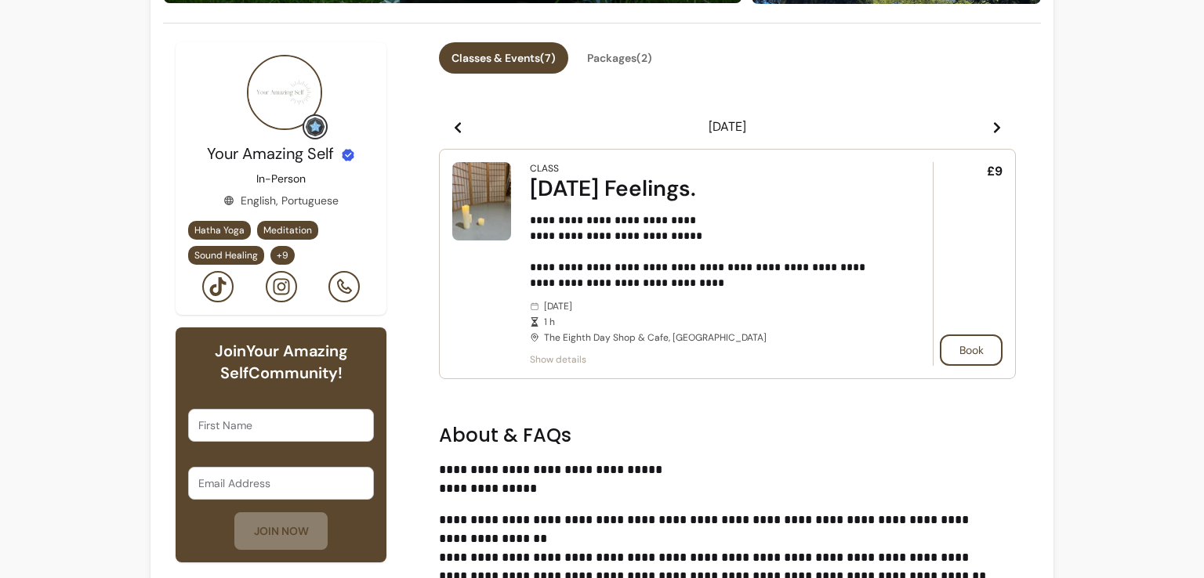
click at [990, 130] on icon at bounding box center [996, 127] width 13 height 13
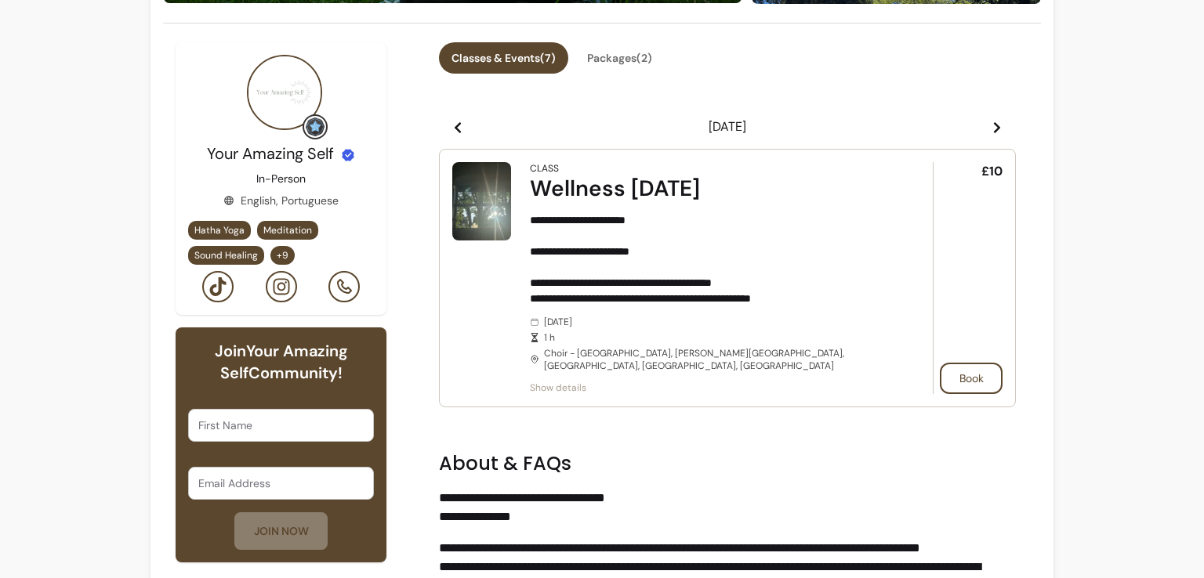
click at [990, 130] on icon at bounding box center [996, 127] width 13 height 13
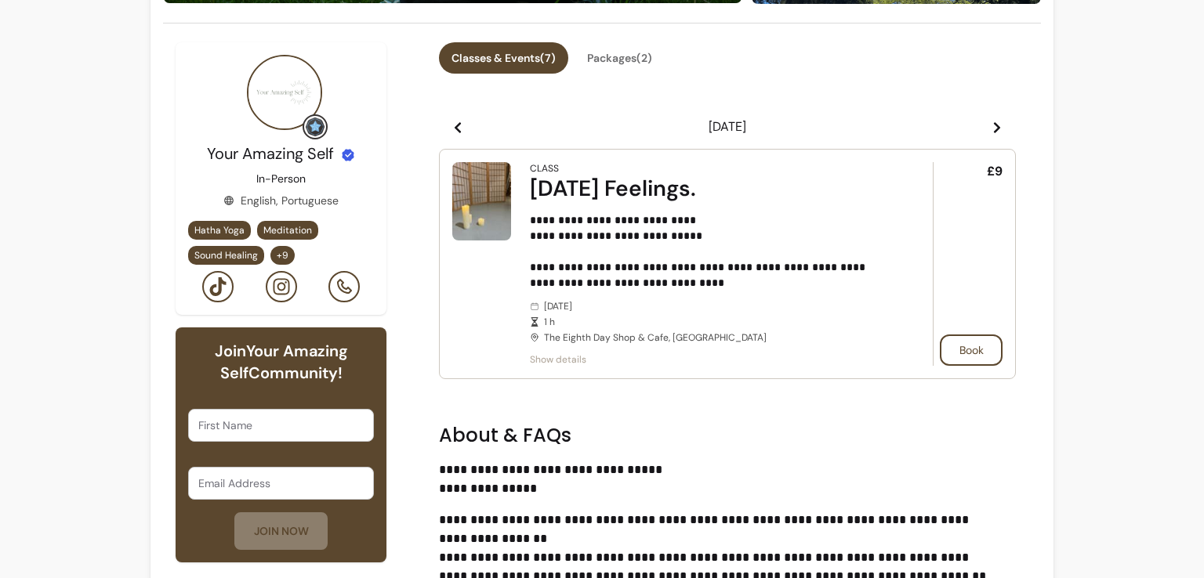
click at [990, 130] on icon at bounding box center [996, 127] width 13 height 13
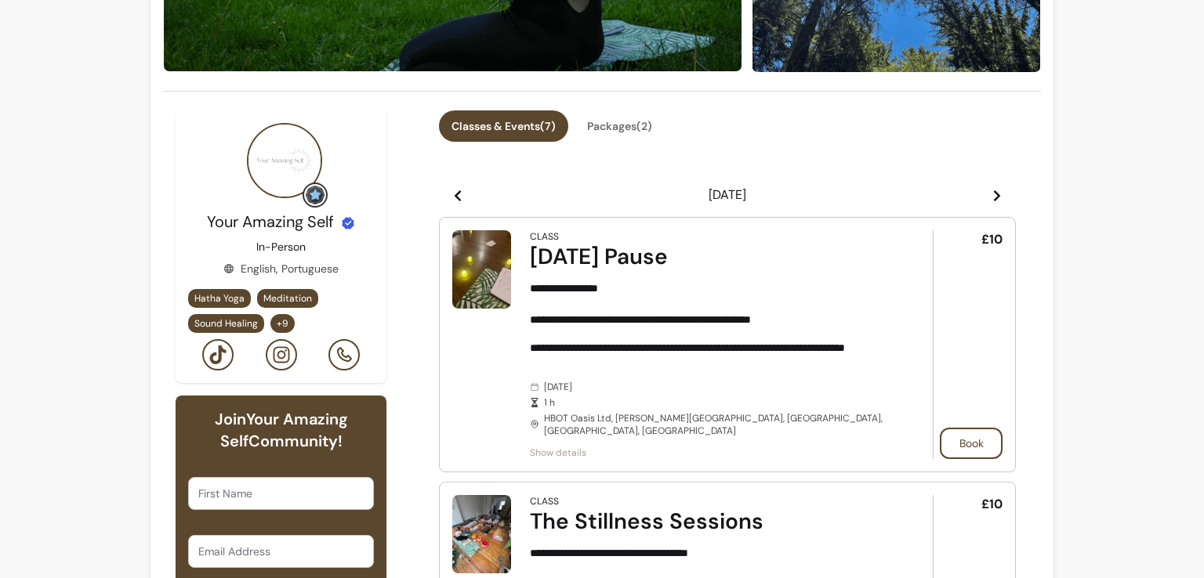
scroll to position [326, 0]
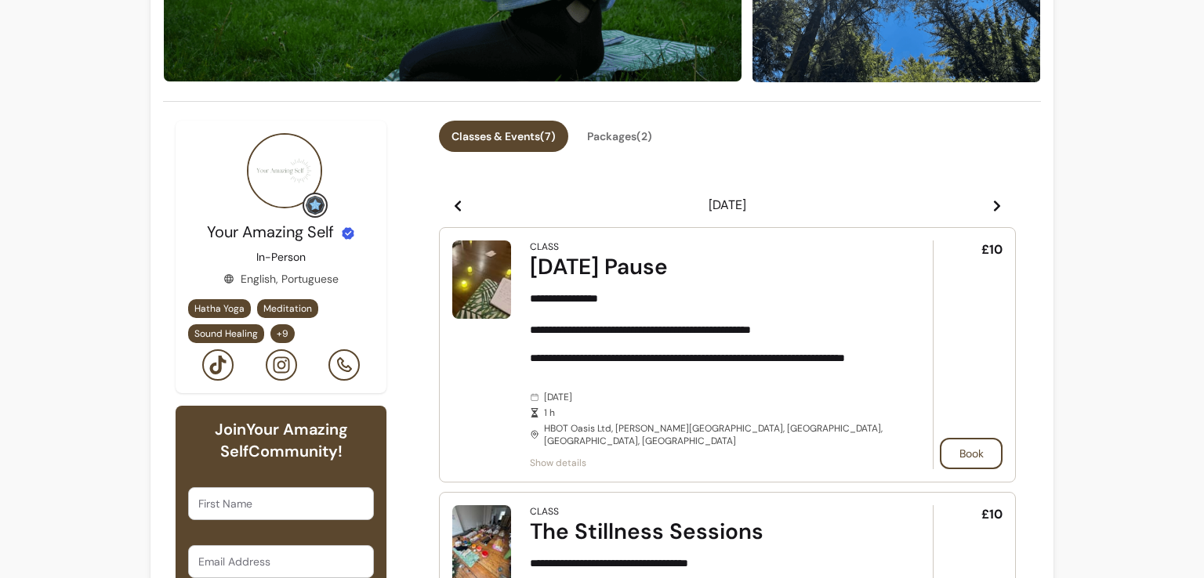
click at [994, 208] on icon at bounding box center [997, 206] width 6 height 11
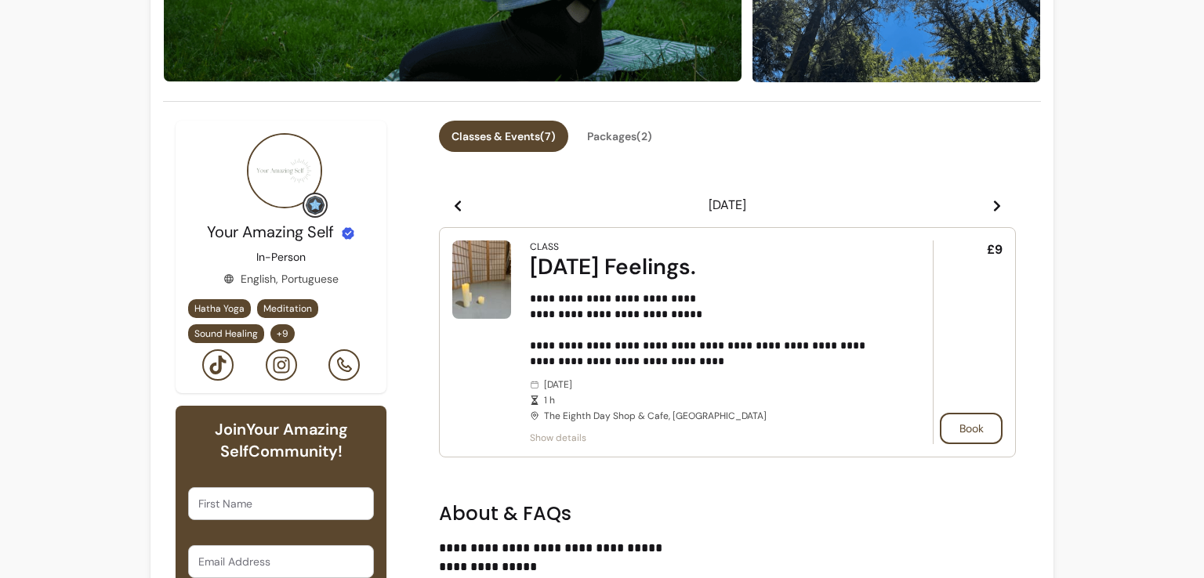
click at [994, 208] on icon at bounding box center [997, 206] width 6 height 11
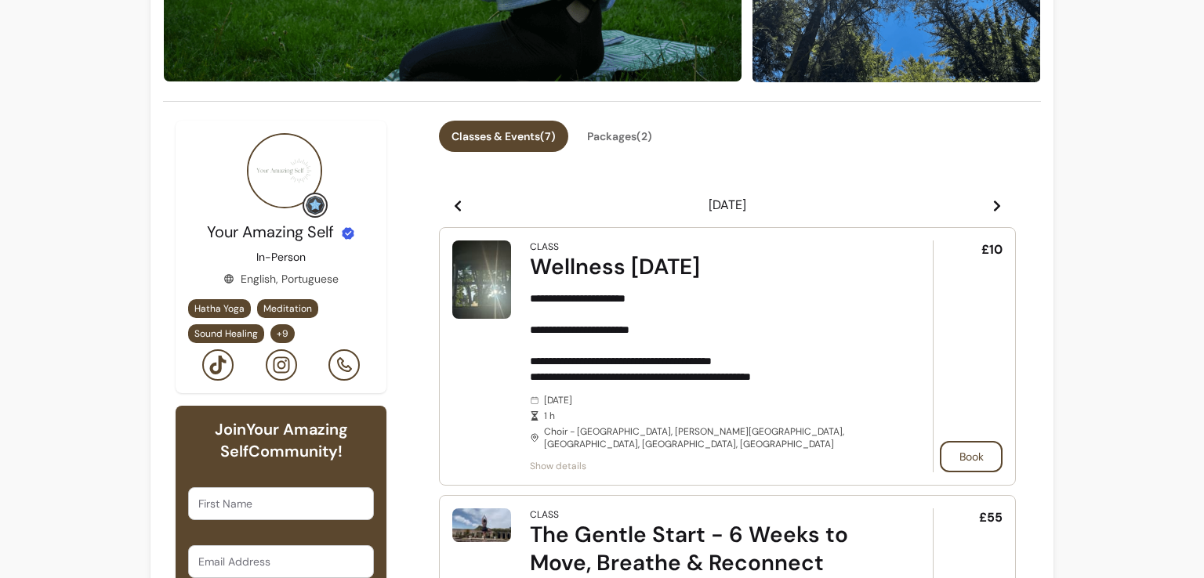
click at [994, 208] on icon at bounding box center [997, 206] width 6 height 11
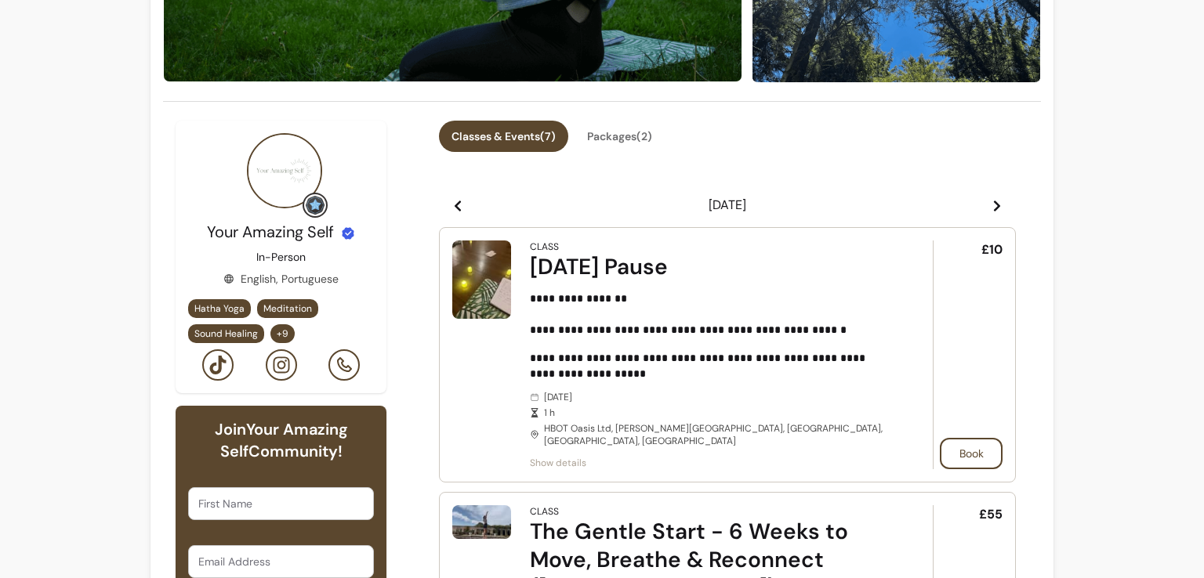
click at [994, 208] on icon at bounding box center [997, 206] width 6 height 11
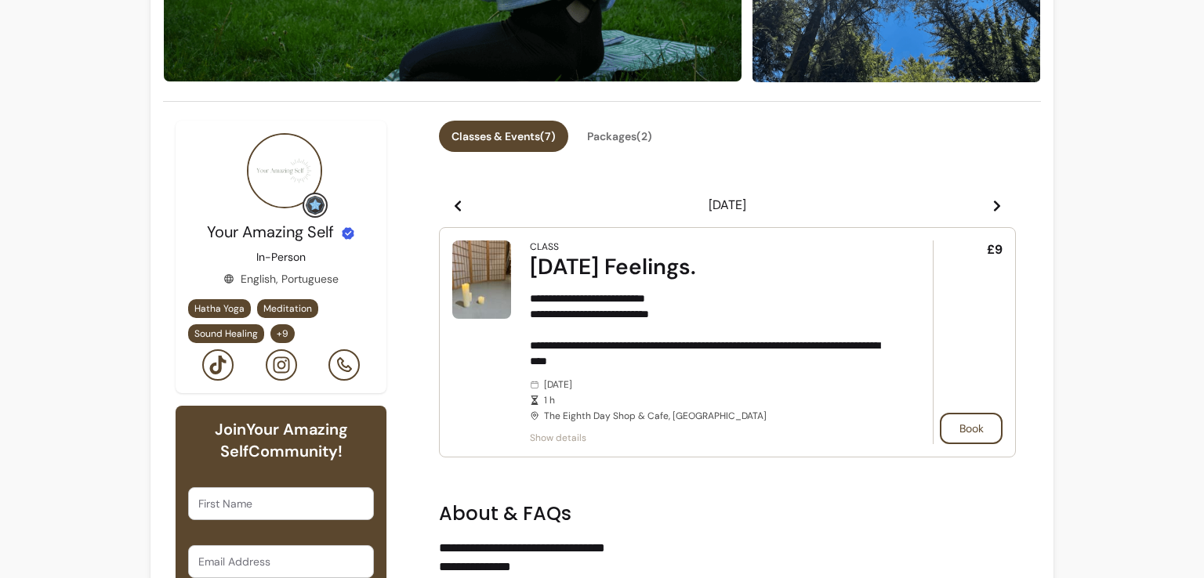
click at [994, 208] on icon at bounding box center [997, 206] width 6 height 11
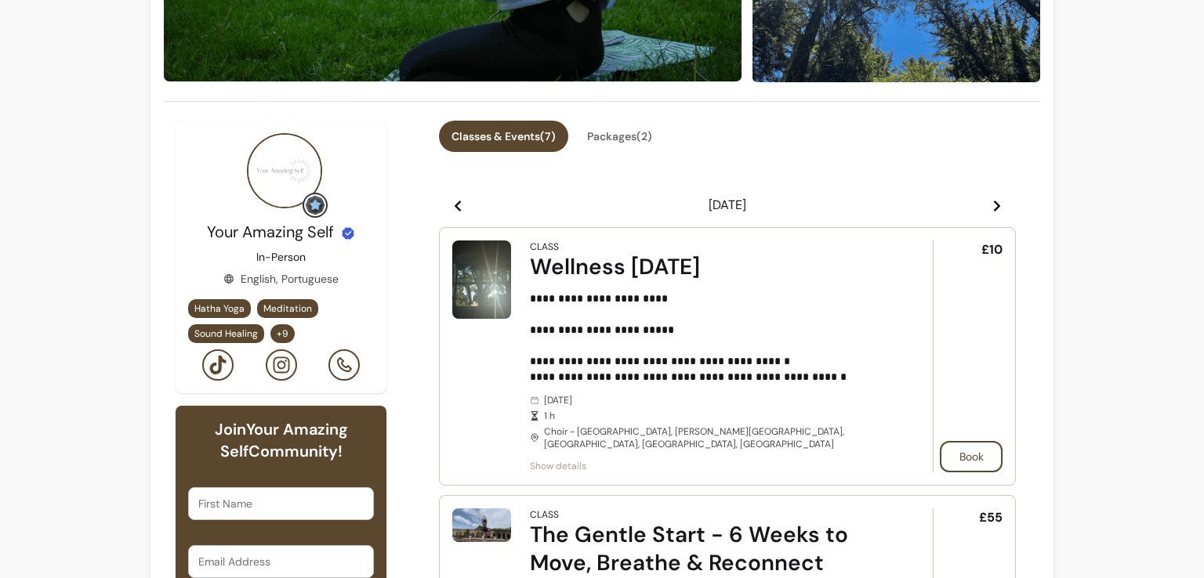
click at [994, 208] on icon at bounding box center [997, 206] width 6 height 11
